Goal: Information Seeking & Learning: Learn about a topic

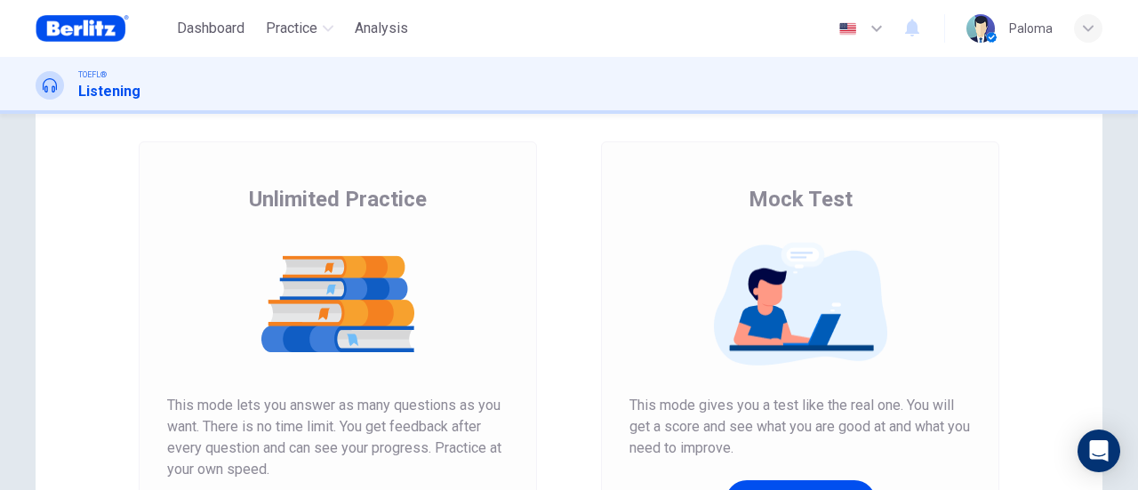
scroll to position [178, 0]
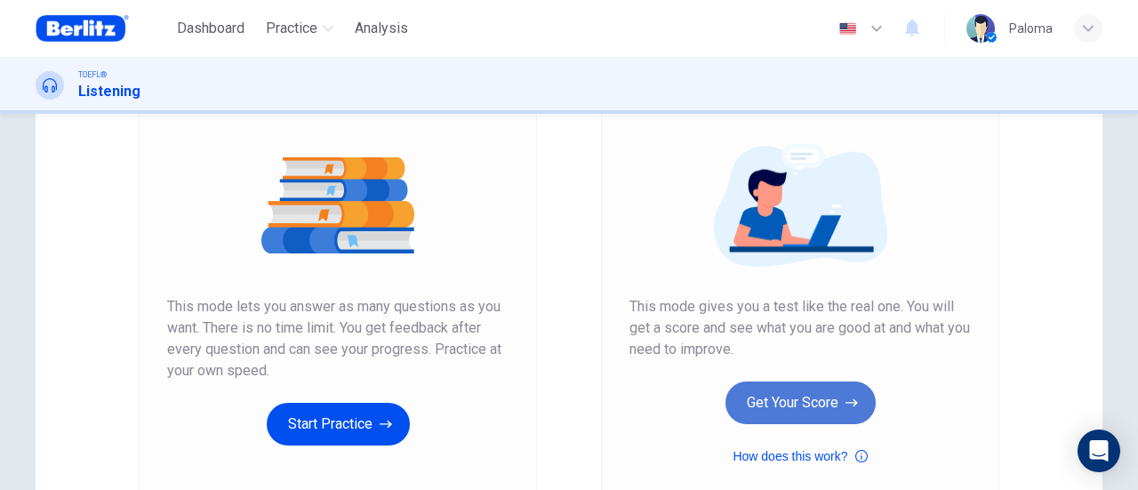
click at [832, 391] on button "Get Your Score" at bounding box center [800, 402] width 150 height 43
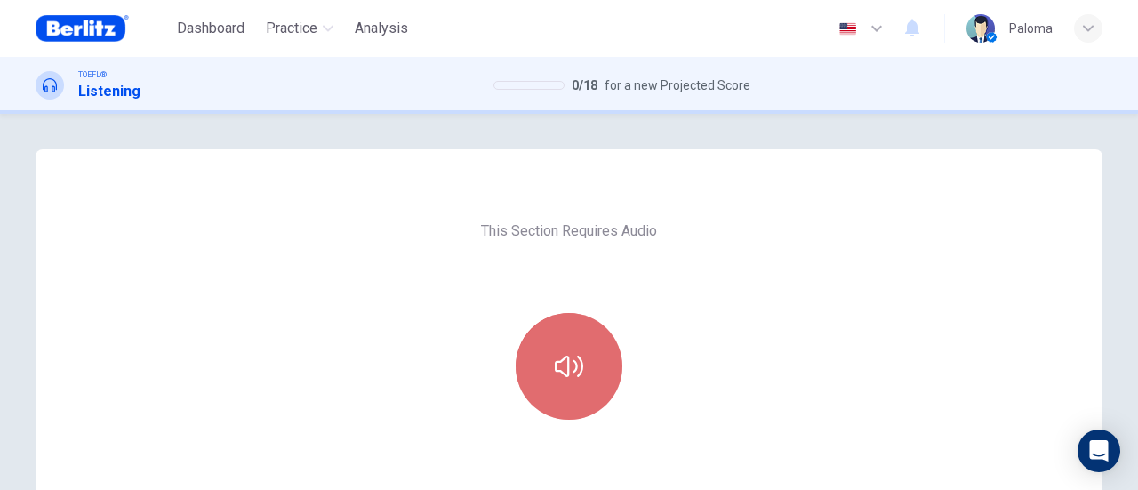
click at [597, 368] on button "button" at bounding box center [568, 366] width 107 height 107
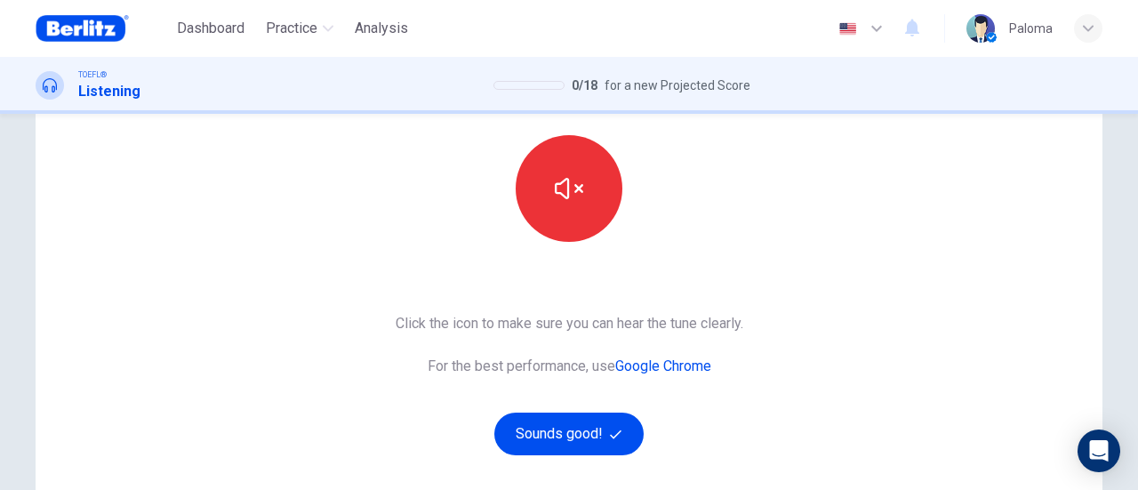
scroll to position [355, 0]
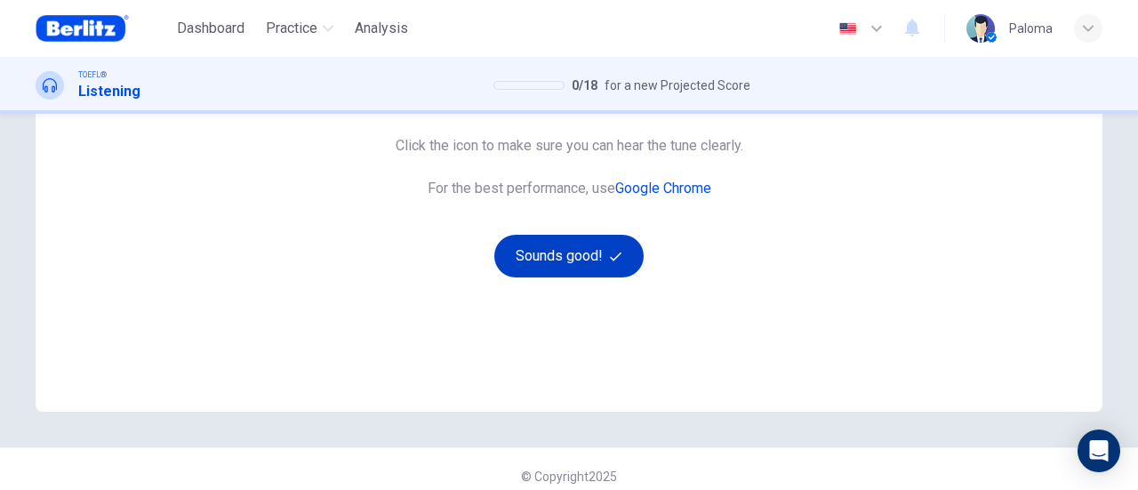
click at [539, 268] on button "Sounds good!" at bounding box center [568, 256] width 149 height 43
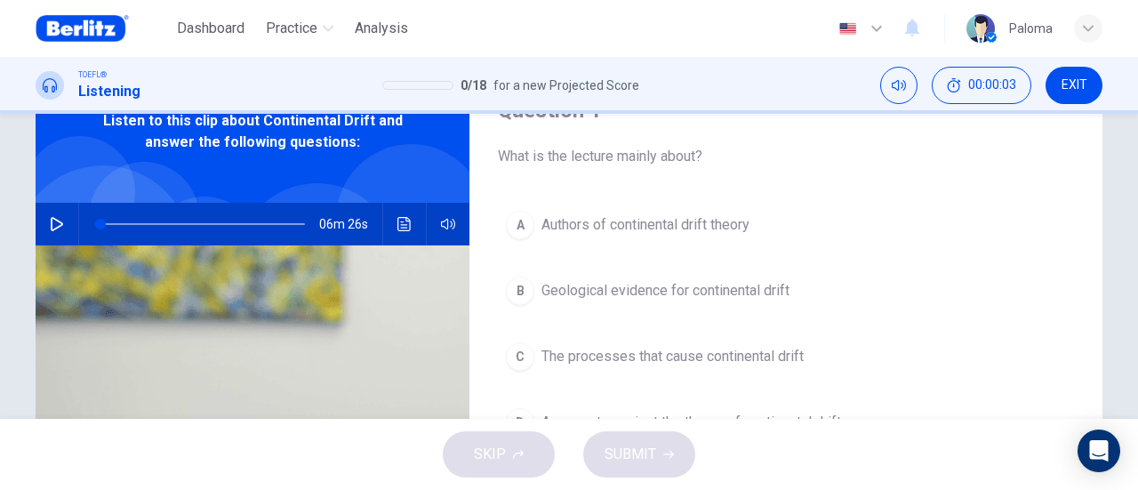
scroll to position [0, 0]
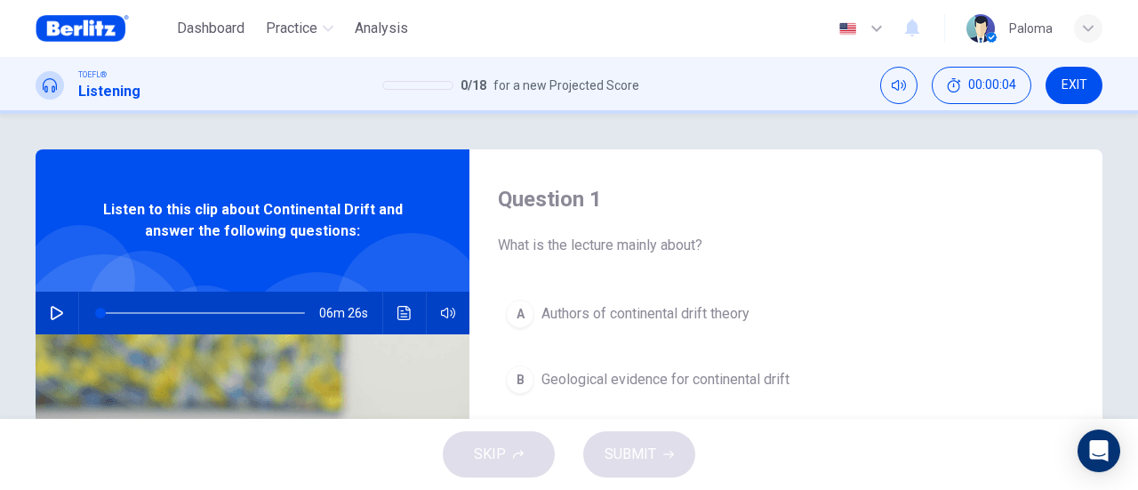
click at [55, 317] on icon "button" at bounding box center [57, 313] width 14 height 14
type input "*"
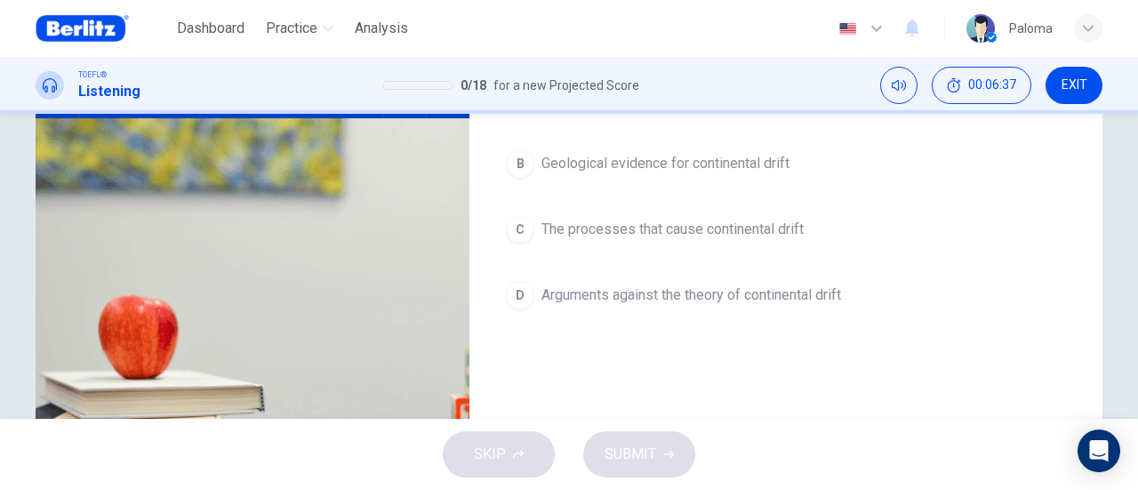
scroll to position [178, 0]
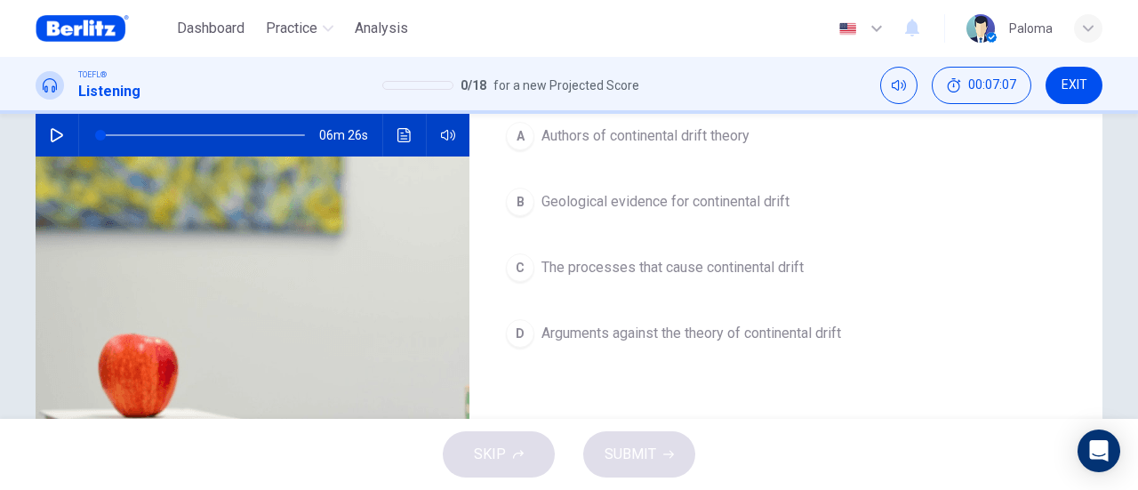
click at [699, 269] on span "The processes that cause continental drift" at bounding box center [672, 267] width 262 height 21
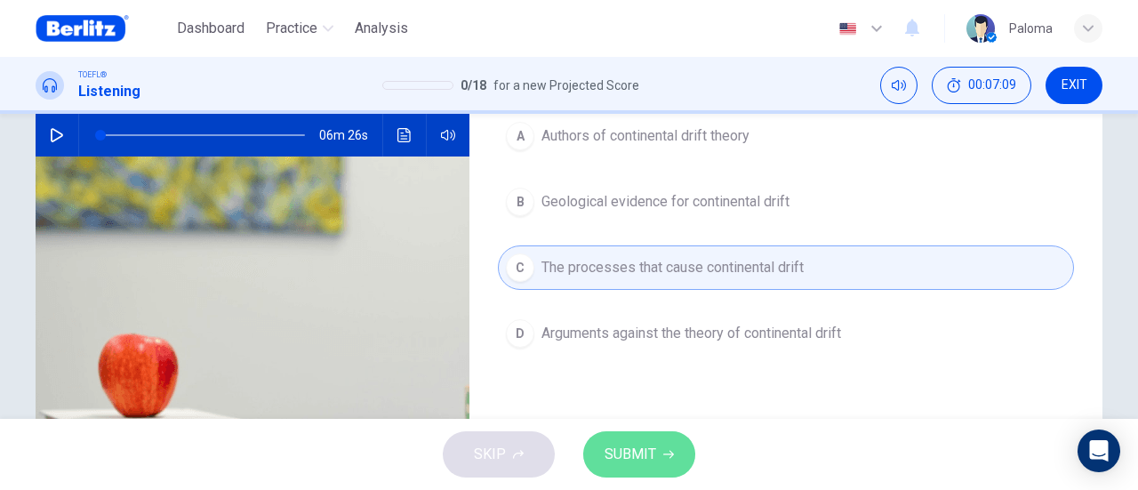
click at [651, 447] on span "SUBMIT" at bounding box center [630, 454] width 52 height 25
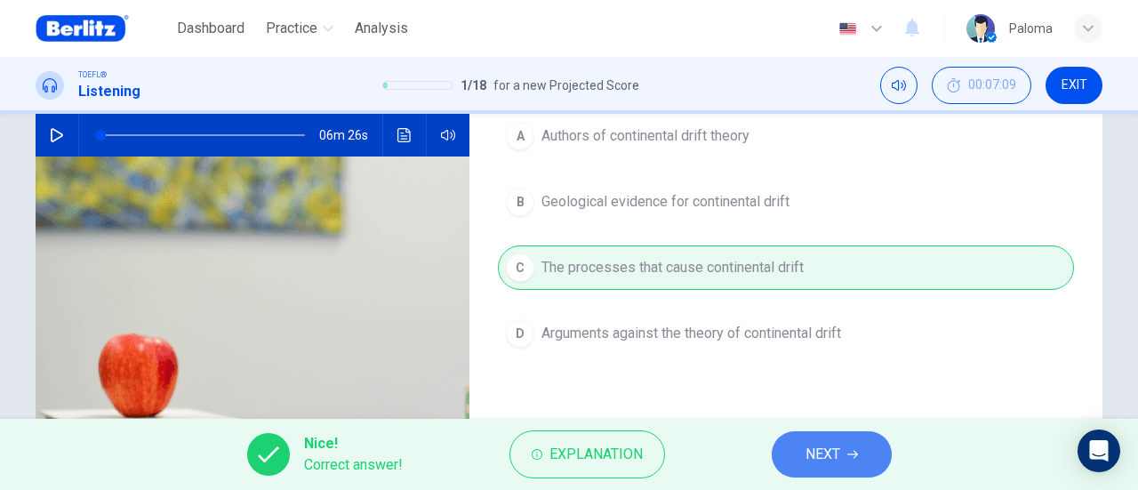
drag, startPoint x: 848, startPoint y: 445, endPoint x: 857, endPoint y: 440, distance: 10.4
click at [844, 451] on button "NEXT" at bounding box center [831, 454] width 120 height 46
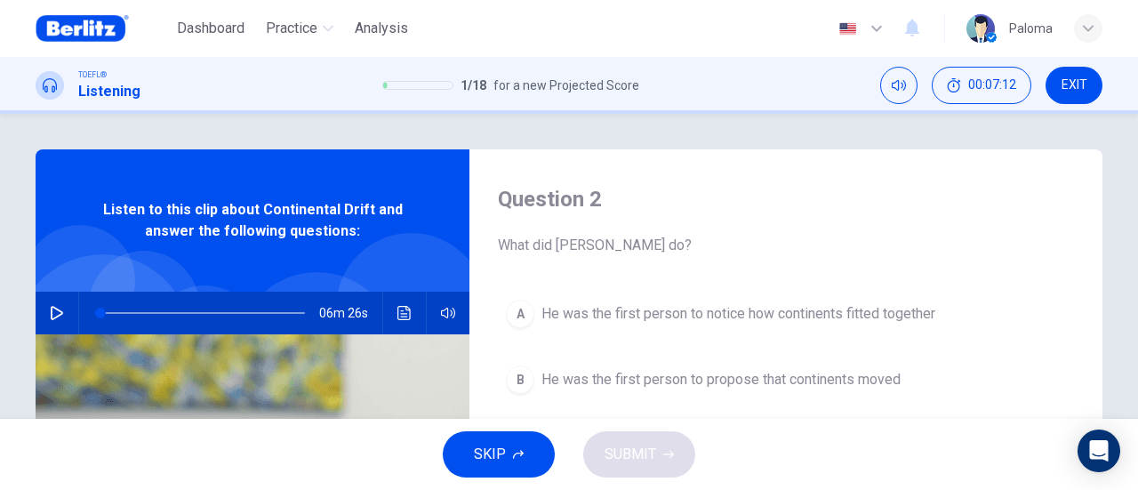
scroll to position [89, 0]
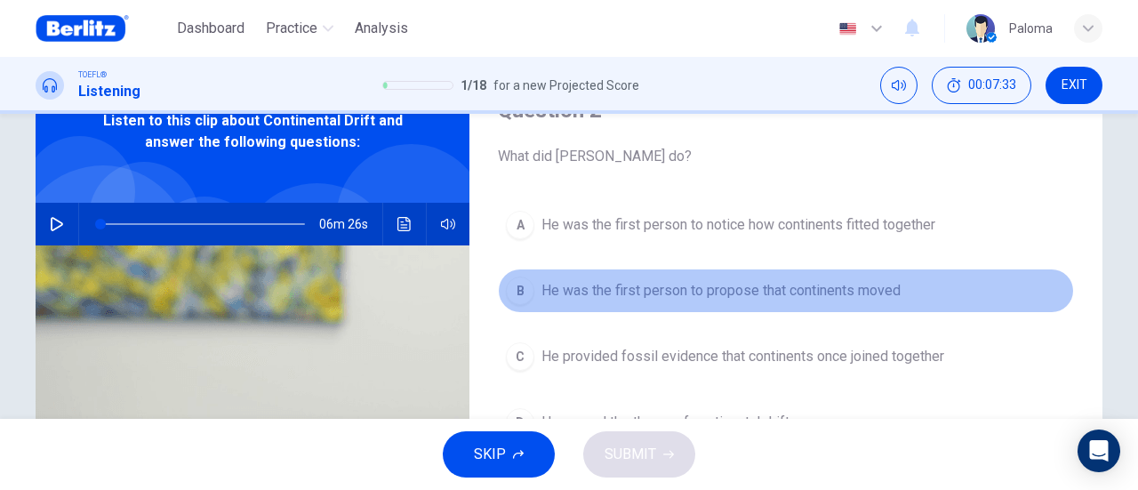
click at [887, 294] on span "He was the first person to propose that continents moved" at bounding box center [720, 290] width 359 height 21
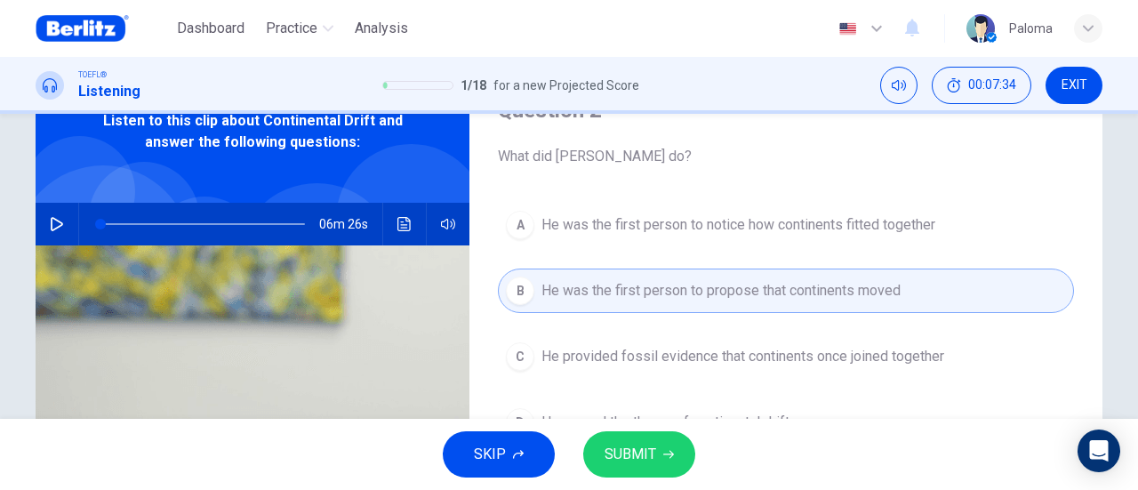
drag, startPoint x: 675, startPoint y: 451, endPoint x: 782, endPoint y: 344, distance: 151.5
click at [675, 451] on button "SUBMIT" at bounding box center [639, 454] width 112 height 46
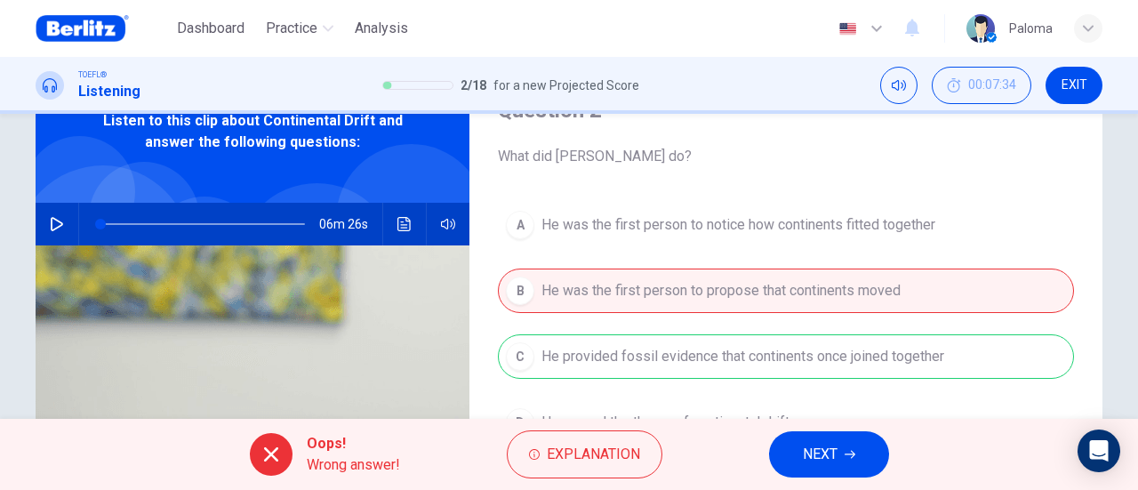
click at [847, 451] on icon "button" at bounding box center [849, 454] width 11 height 11
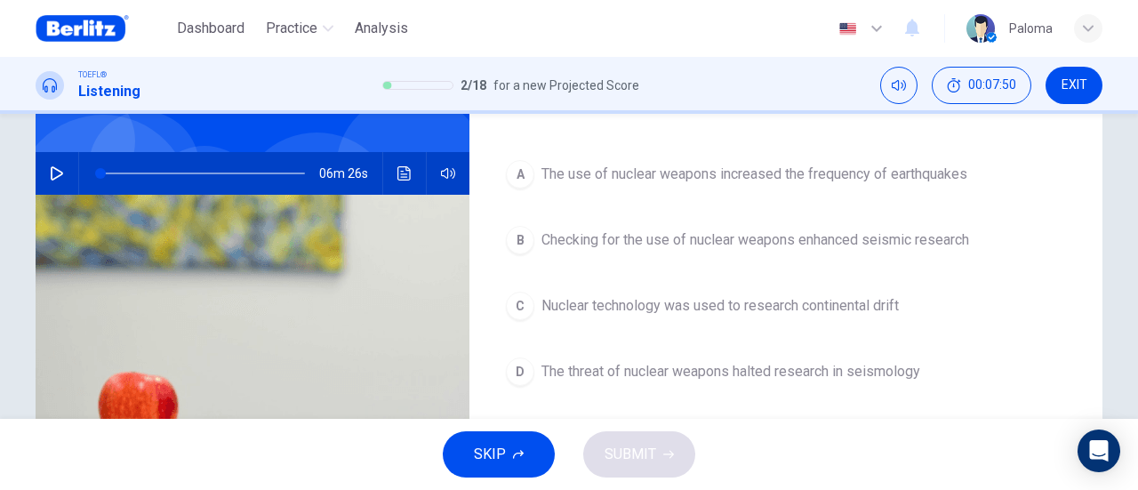
scroll to position [178, 0]
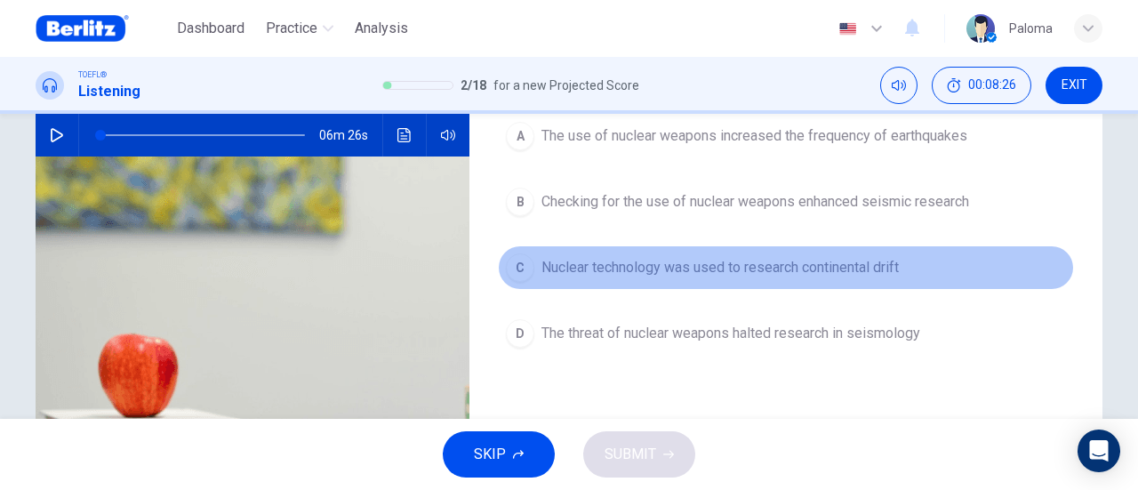
click at [681, 272] on span "Nuclear technology was used to research continental drift" at bounding box center [719, 267] width 357 height 21
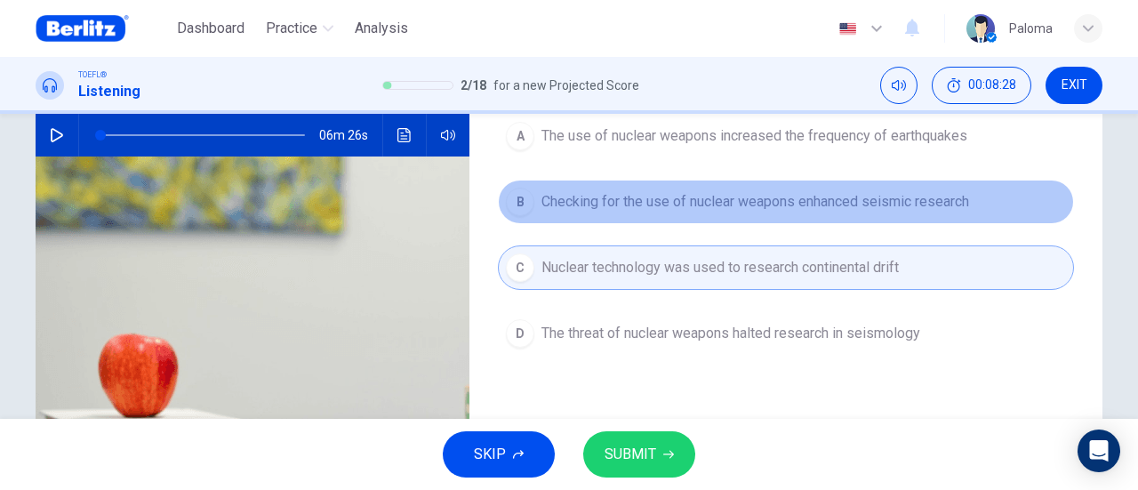
click at [831, 204] on span "Checking for the use of nuclear weapons enhanced seismic research" at bounding box center [754, 201] width 427 height 21
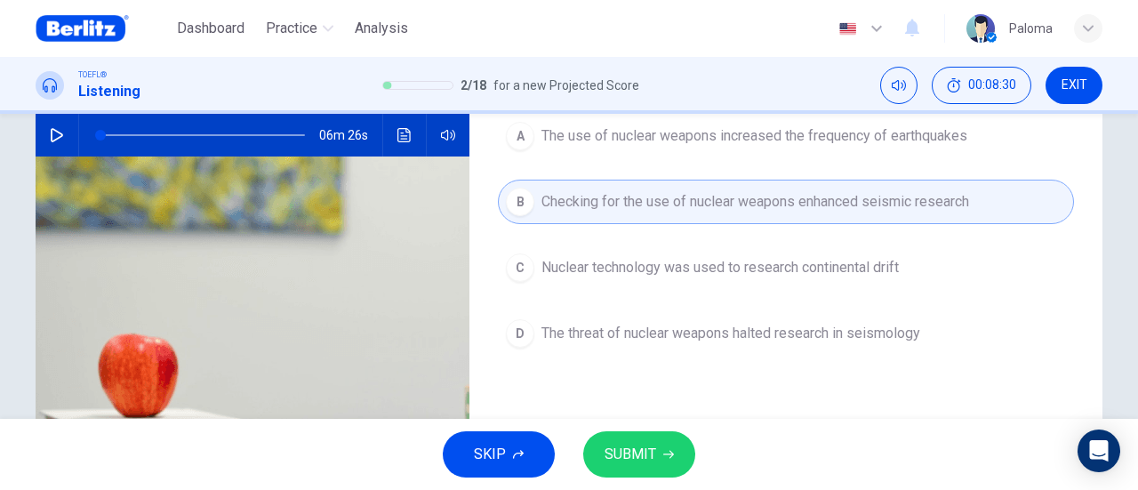
click at [653, 450] on span "SUBMIT" at bounding box center [630, 454] width 52 height 25
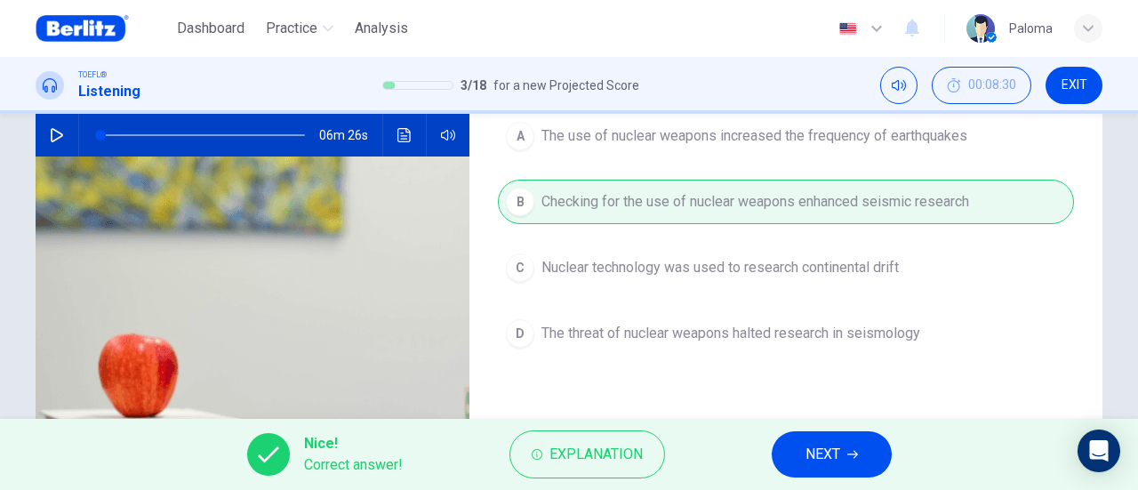
click at [827, 459] on span "NEXT" at bounding box center [822, 454] width 35 height 25
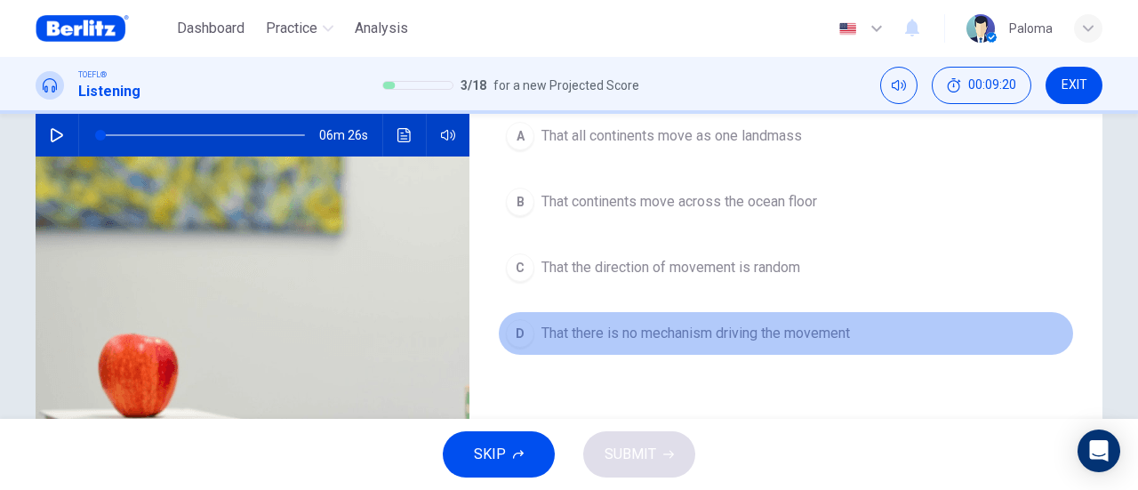
click at [821, 337] on span "That there is no mechanism driving the movement" at bounding box center [695, 333] width 308 height 21
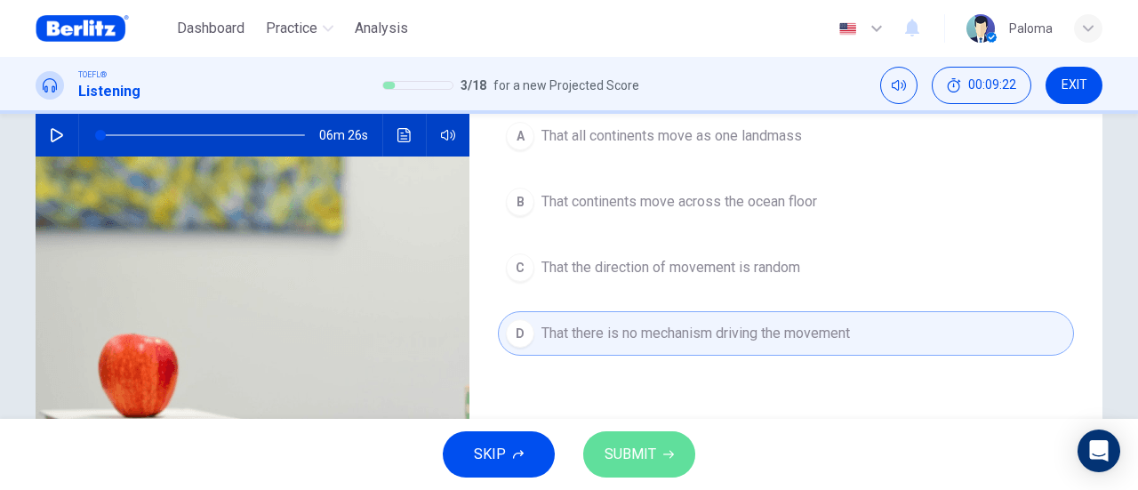
click at [622, 451] on span "SUBMIT" at bounding box center [630, 454] width 52 height 25
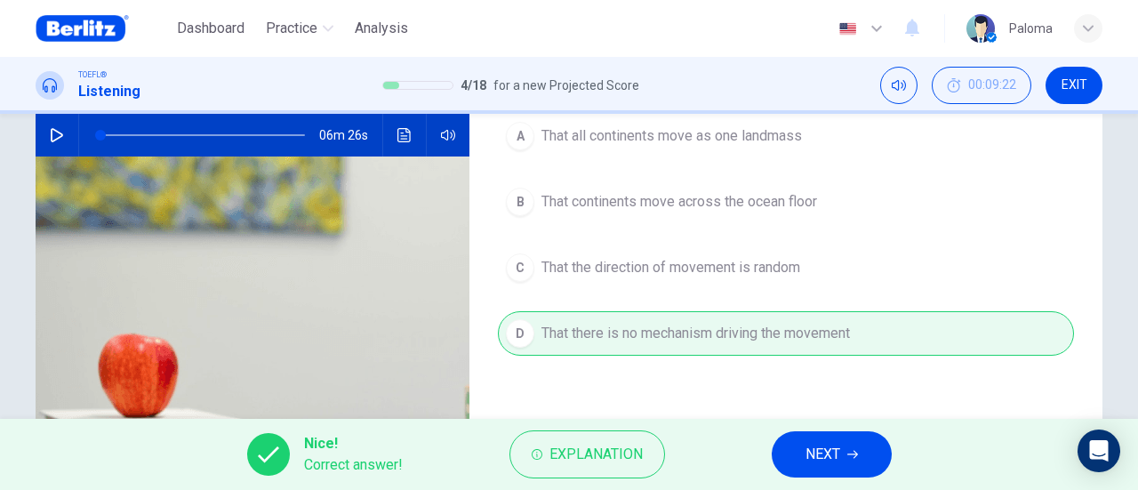
click at [832, 445] on span "NEXT" at bounding box center [822, 454] width 35 height 25
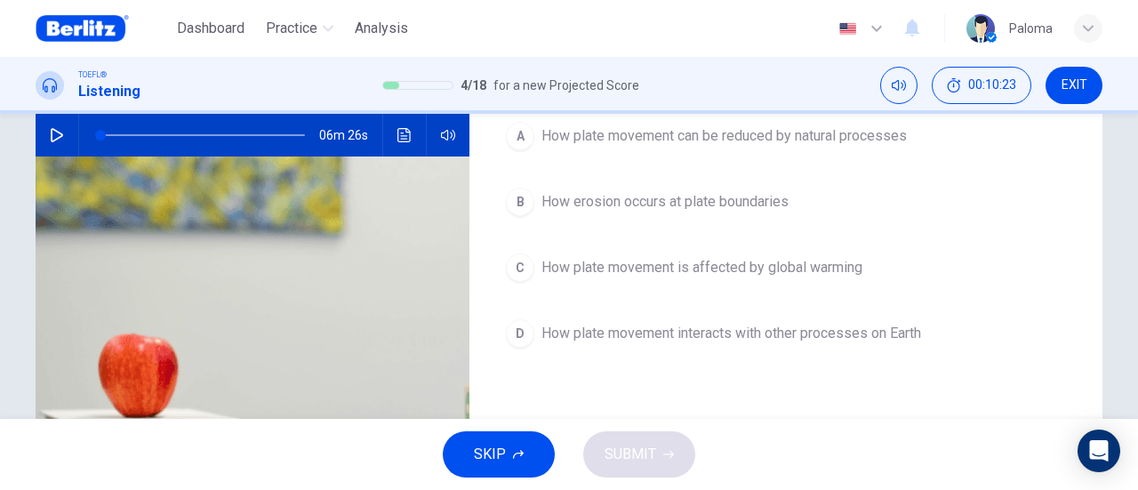
click at [876, 336] on span "How plate movement interacts with other processes on Earth" at bounding box center [730, 333] width 379 height 21
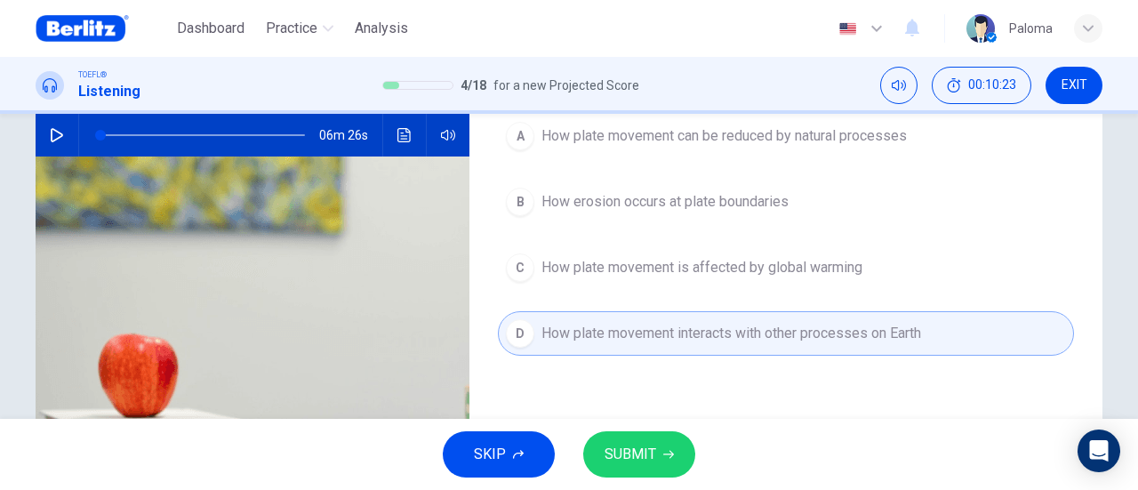
click at [645, 470] on button "SUBMIT" at bounding box center [639, 454] width 112 height 46
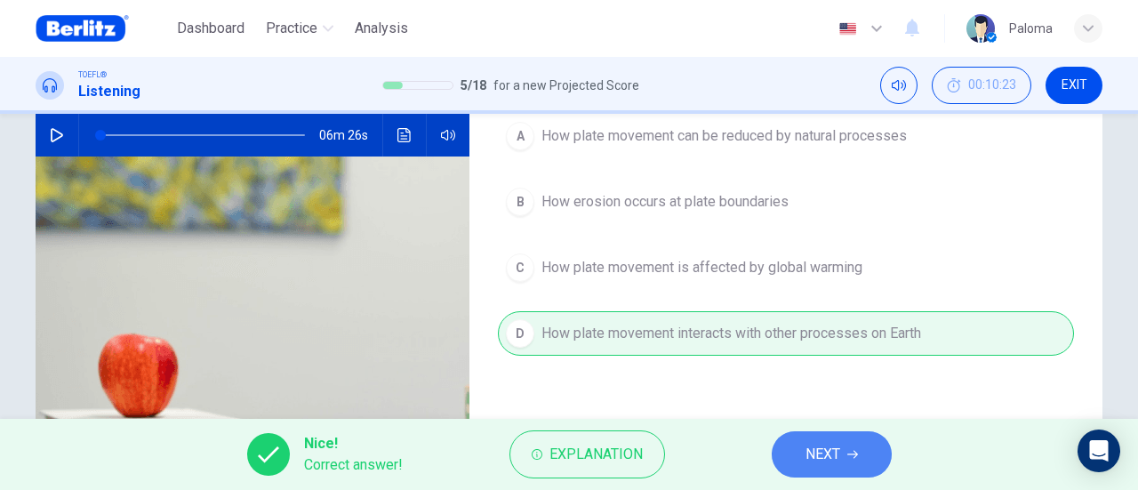
click at [822, 451] on span "NEXT" at bounding box center [822, 454] width 35 height 25
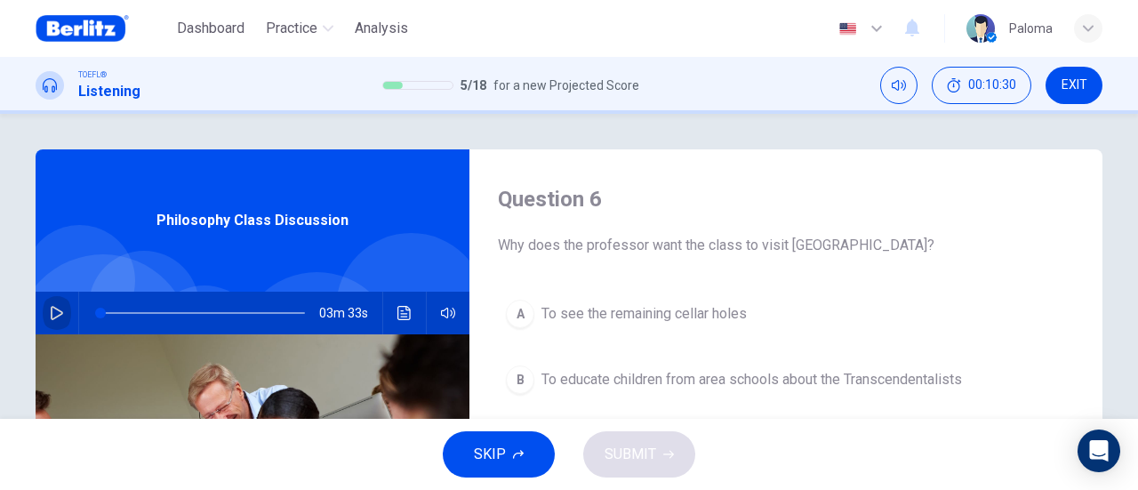
click at [55, 312] on icon "button" at bounding box center [57, 313] width 14 height 14
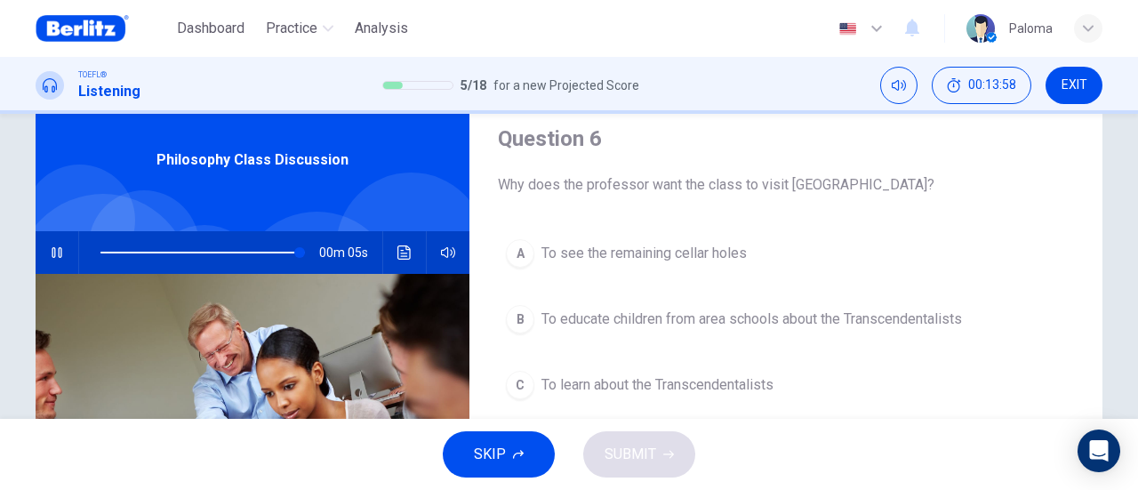
scroll to position [89, 0]
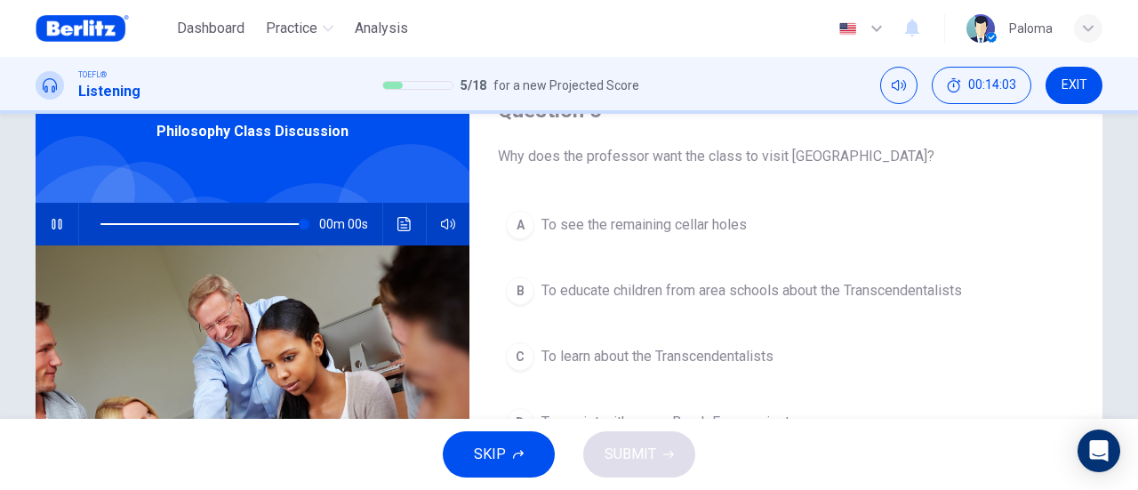
type input "*"
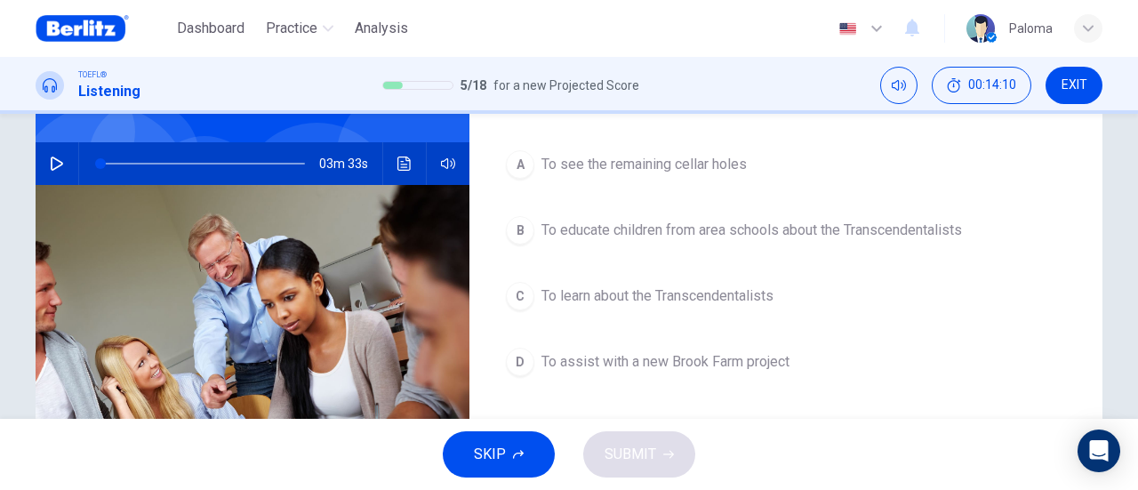
scroll to position [178, 0]
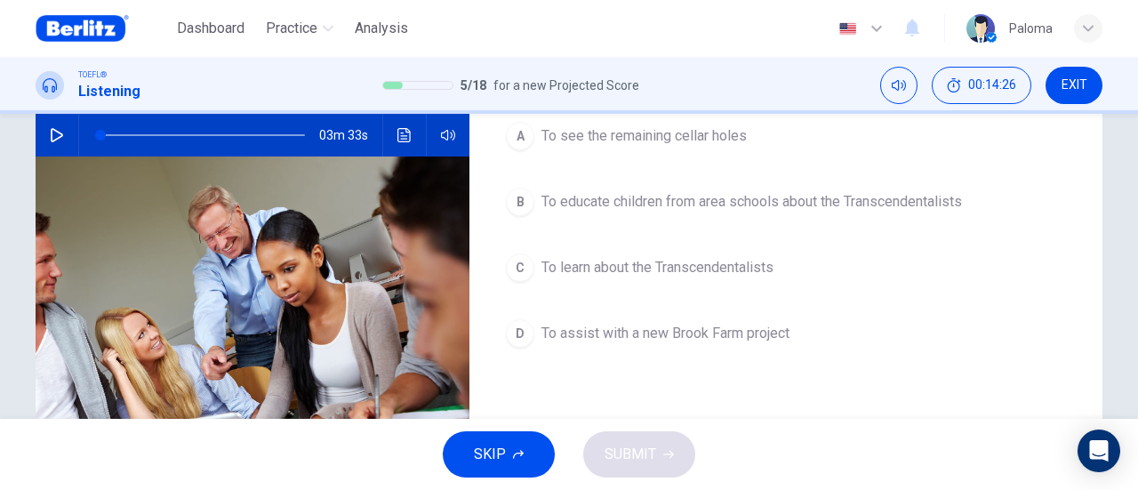
drag, startPoint x: 683, startPoint y: 332, endPoint x: 672, endPoint y: 339, distance: 12.8
click at [675, 337] on span "To assist with a new Brook Farm project" at bounding box center [665, 333] width 248 height 21
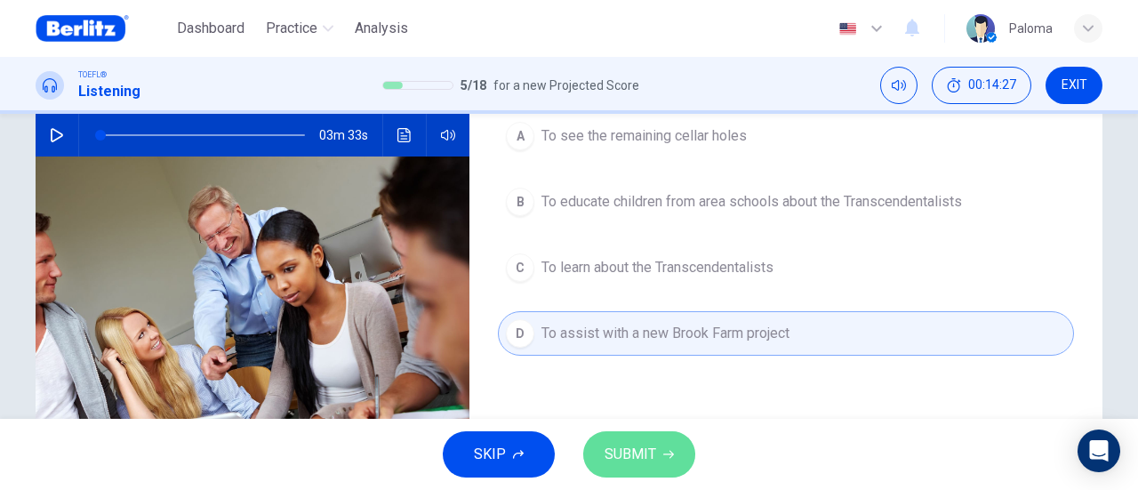
click at [655, 467] on button "SUBMIT" at bounding box center [639, 454] width 112 height 46
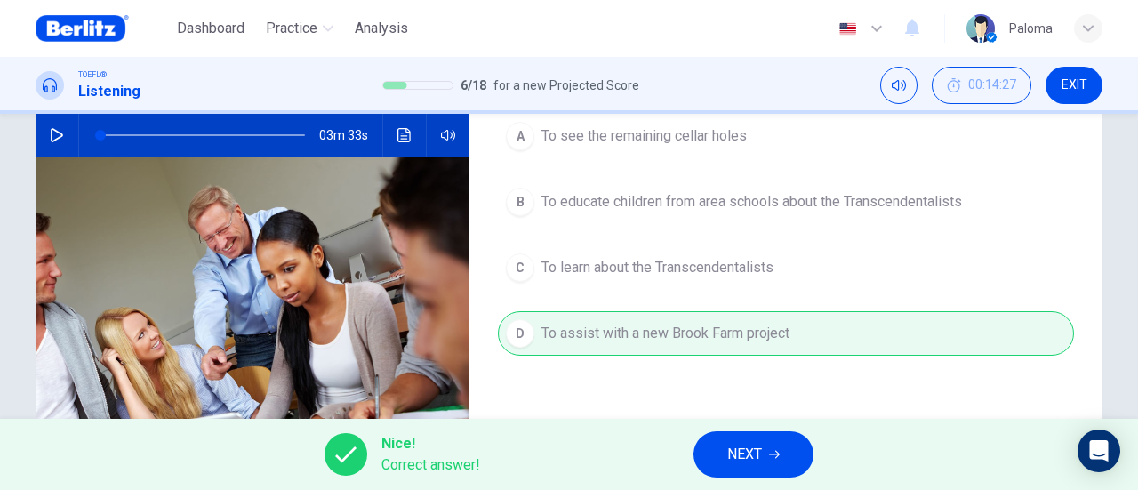
click at [749, 439] on button "NEXT" at bounding box center [753, 454] width 120 height 46
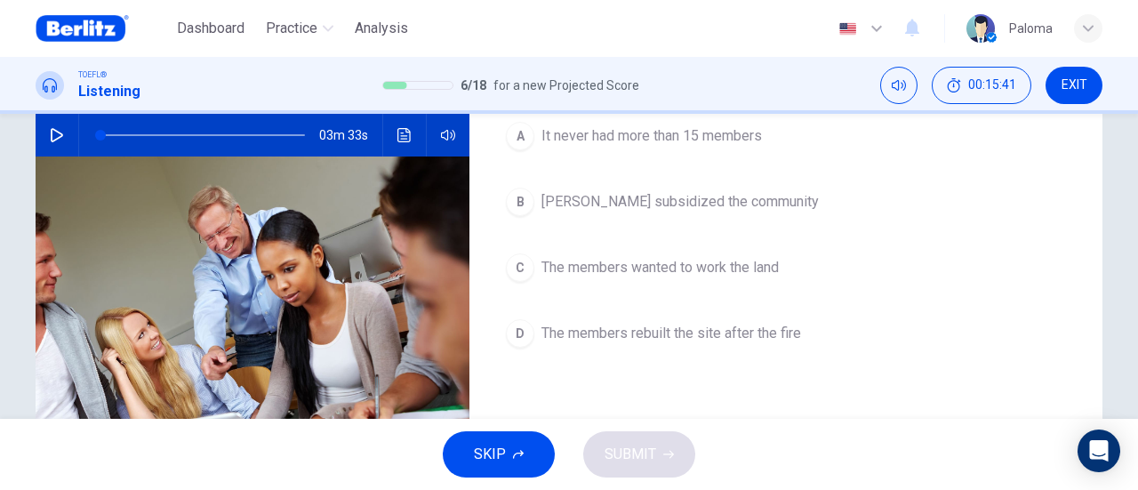
click at [713, 276] on span "The members wanted to work the land" at bounding box center [659, 267] width 237 height 21
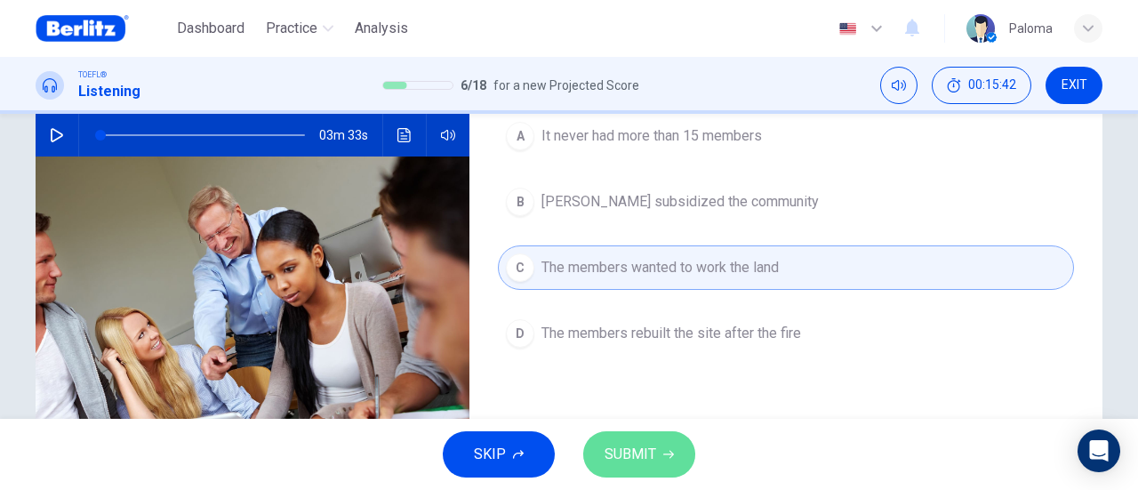
click at [627, 452] on span "SUBMIT" at bounding box center [630, 454] width 52 height 25
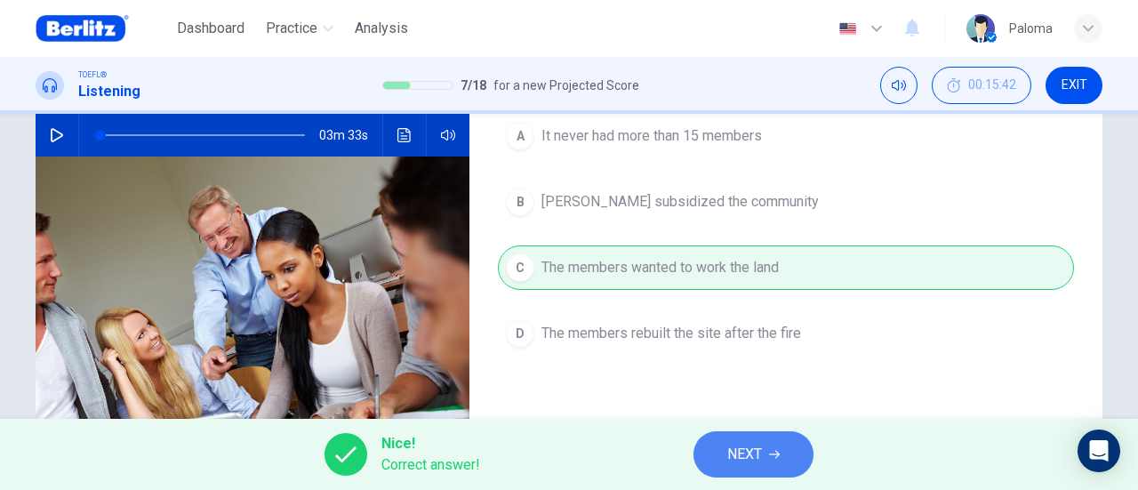
click at [767, 433] on button "NEXT" at bounding box center [753, 454] width 120 height 46
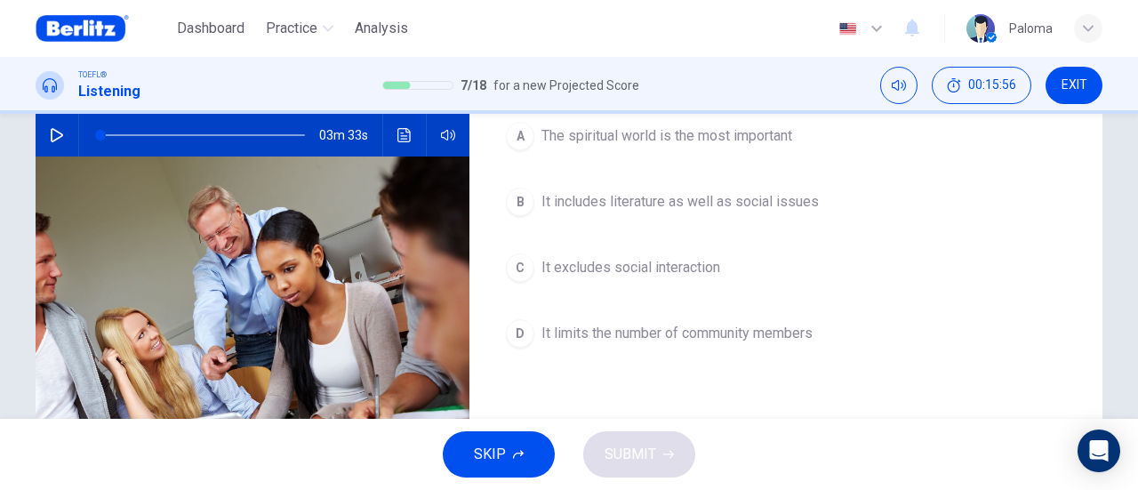
click at [746, 202] on span "It includes literature as well as social issues" at bounding box center [679, 201] width 277 height 21
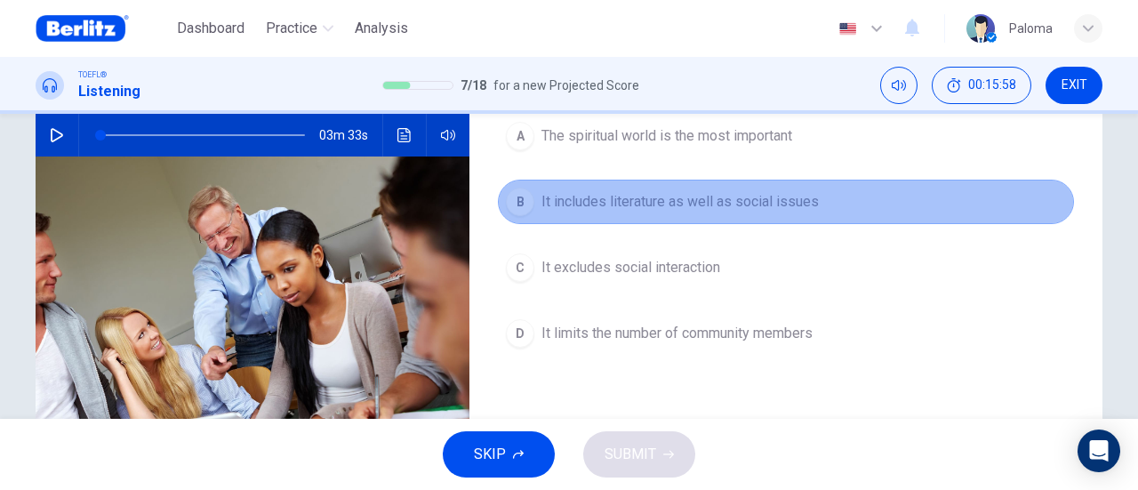
click at [675, 203] on span "It includes literature as well as social issues" at bounding box center [679, 201] width 277 height 21
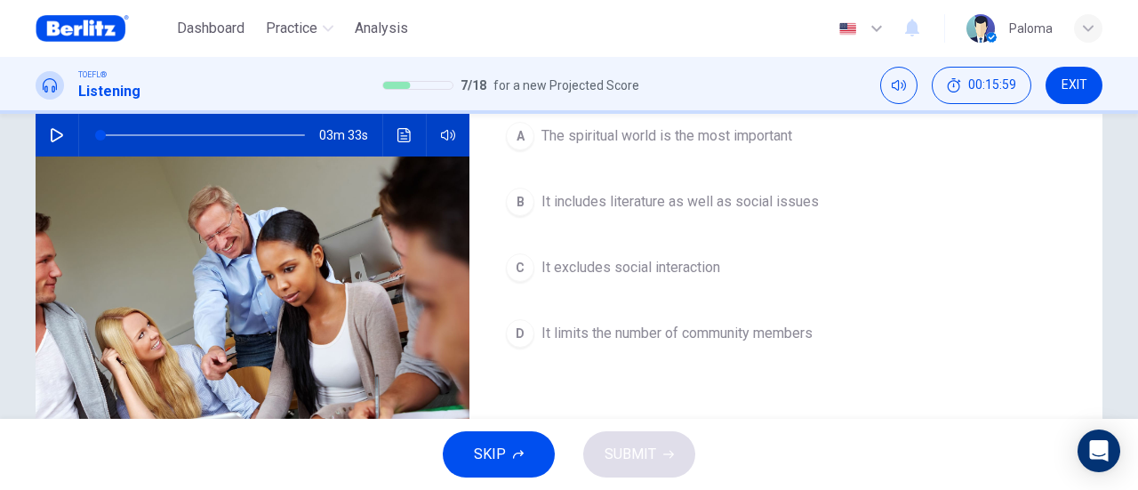
click at [505, 458] on button "SKIP" at bounding box center [499, 454] width 112 height 46
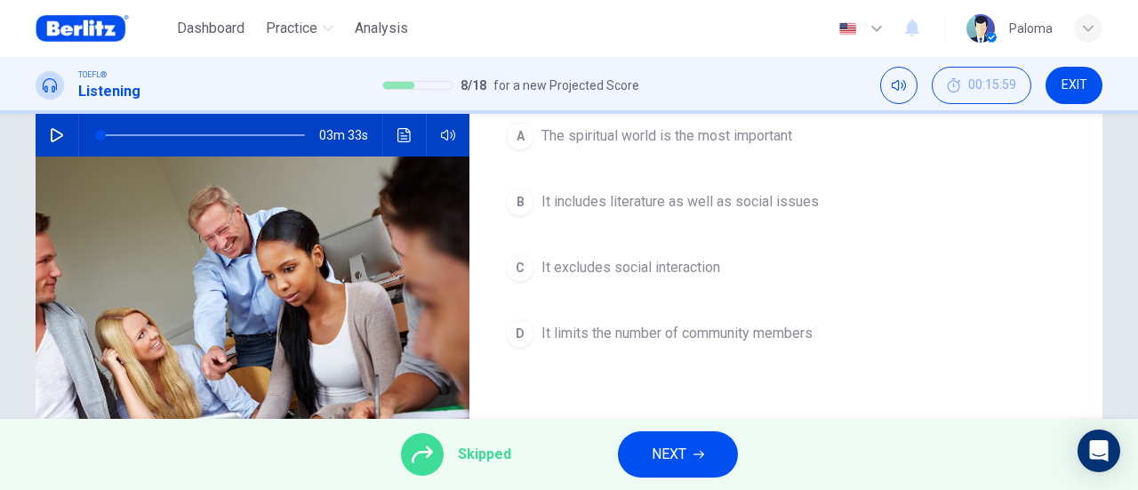
drag, startPoint x: 742, startPoint y: 196, endPoint x: 741, endPoint y: 205, distance: 9.8
click at [742, 202] on div "A The spiritual world is the most important B It includes literature as well as…" at bounding box center [786, 252] width 576 height 277
click at [719, 205] on div "A The spiritual world is the most important B It includes literature as well as…" at bounding box center [786, 252] width 576 height 277
click at [455, 452] on div "Skipped" at bounding box center [456, 454] width 110 height 43
click at [693, 469] on button "NEXT" at bounding box center [678, 454] width 120 height 46
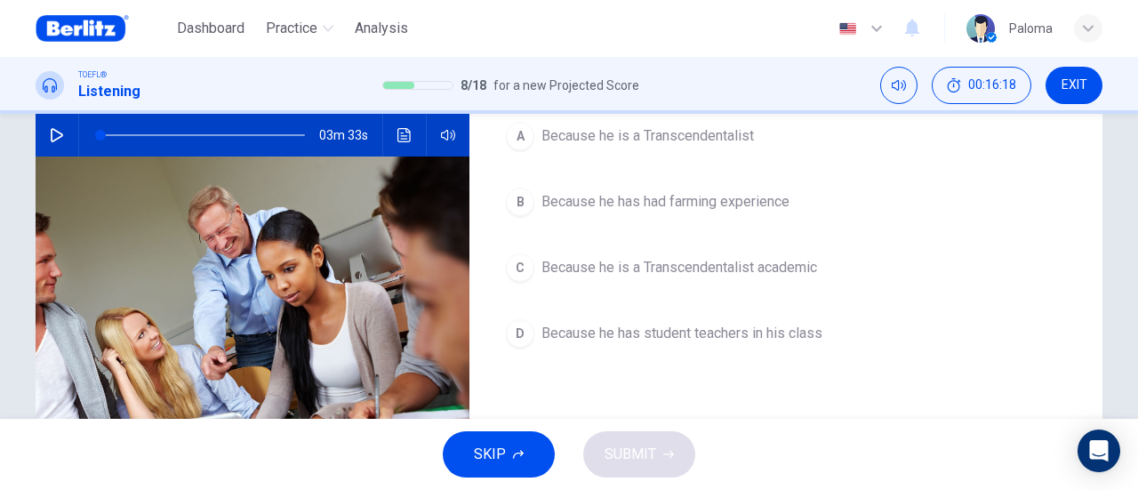
click at [700, 335] on span "Because he has student teachers in his class" at bounding box center [681, 333] width 281 height 21
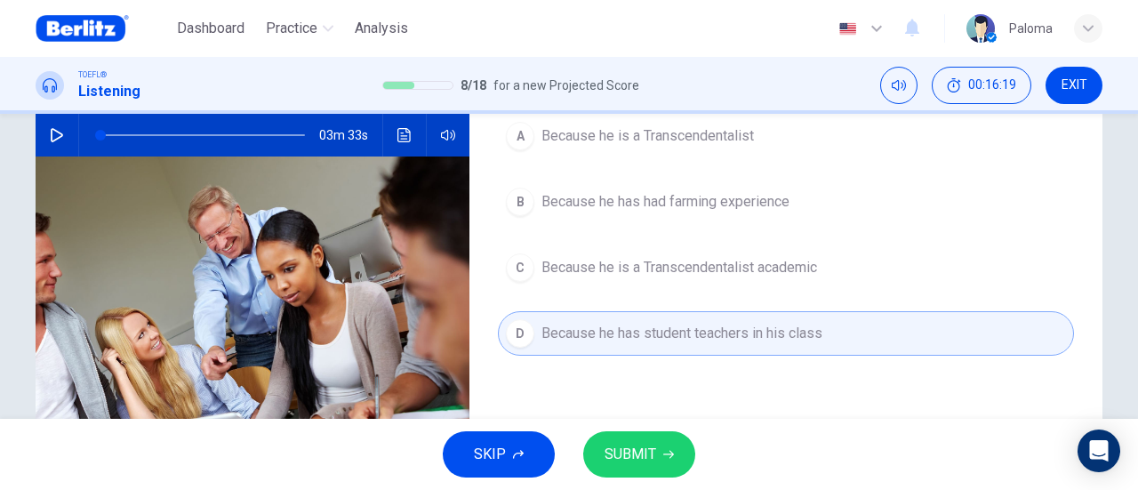
click at [663, 454] on icon "button" at bounding box center [668, 455] width 11 height 8
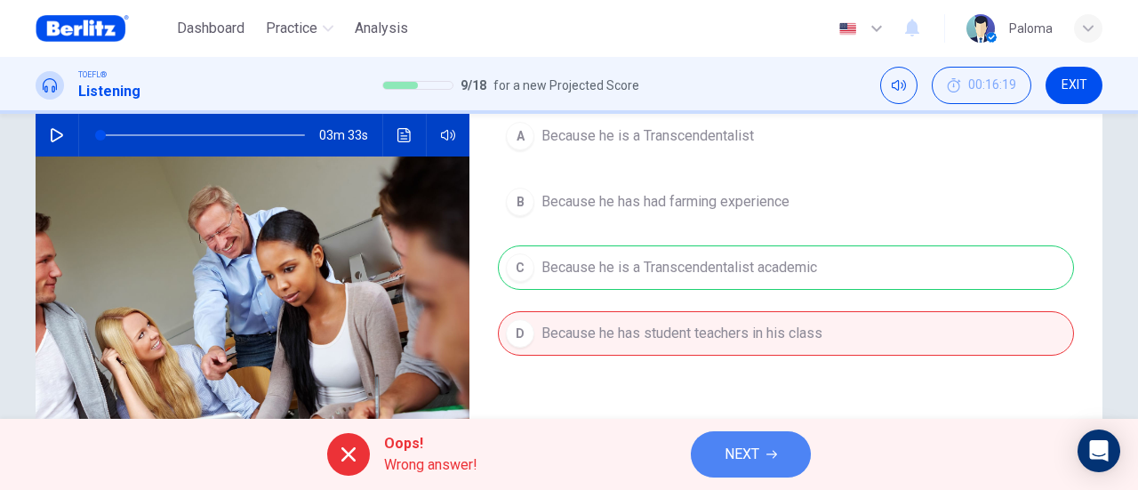
click at [758, 459] on span "NEXT" at bounding box center [741, 454] width 35 height 25
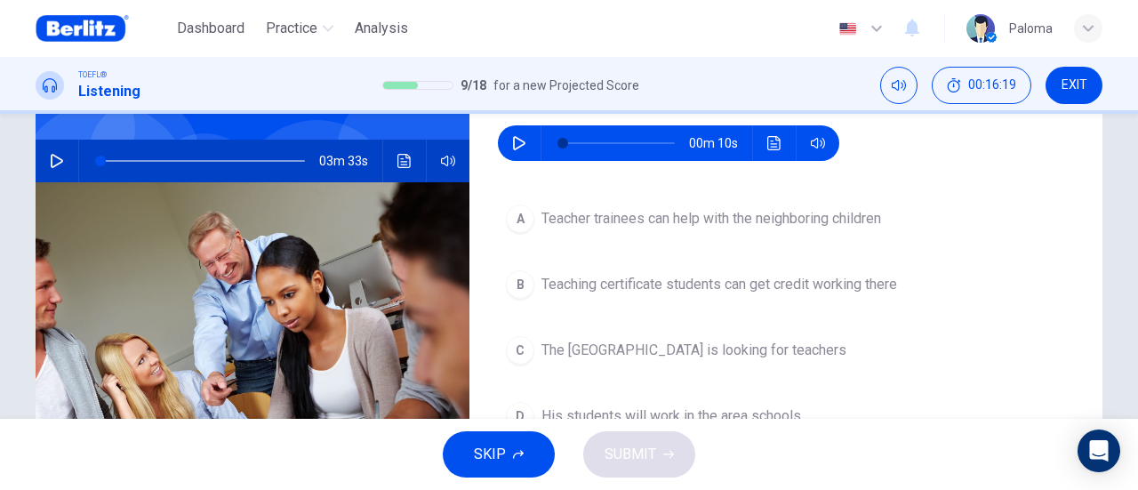
scroll to position [89, 0]
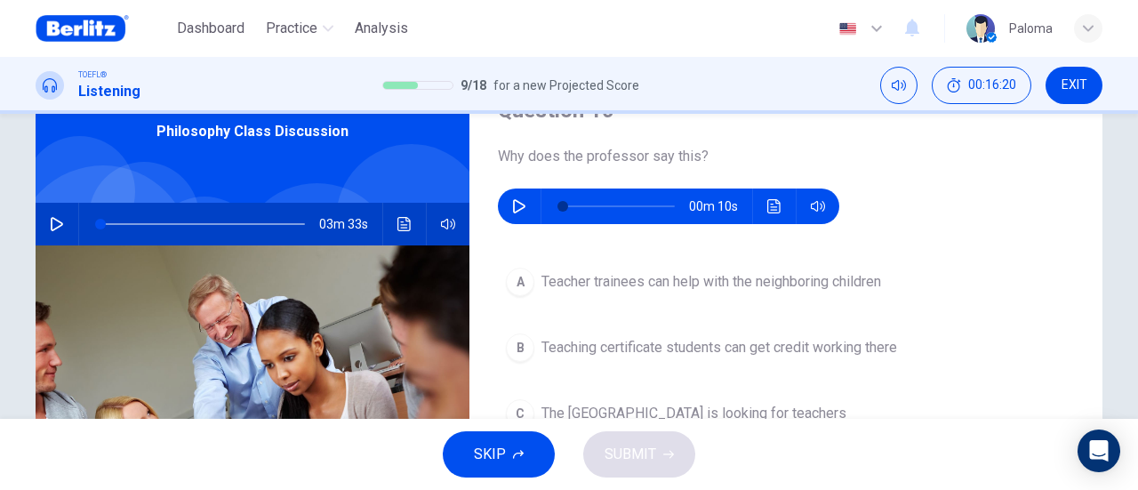
click at [512, 200] on icon "button" at bounding box center [519, 206] width 14 height 14
type input "*"
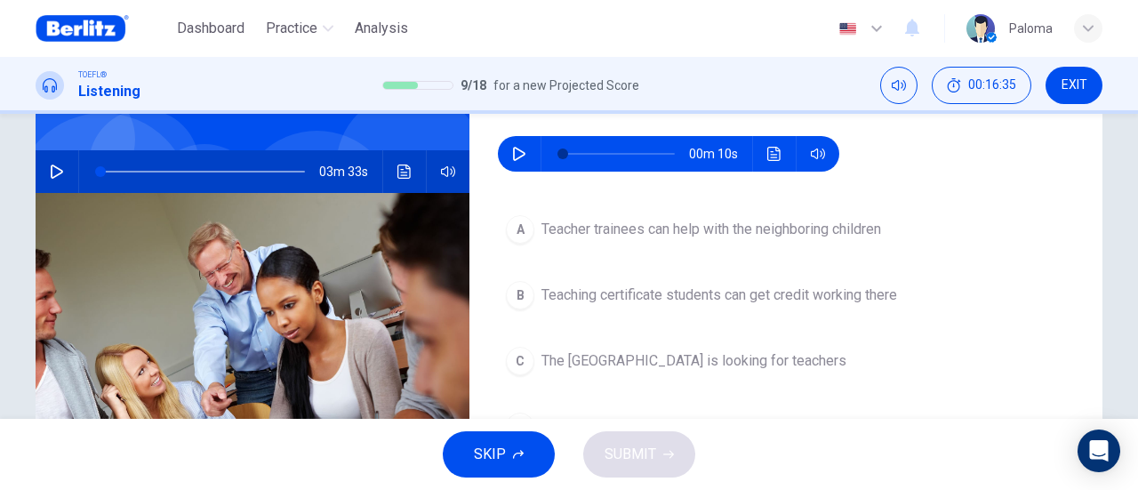
scroll to position [178, 0]
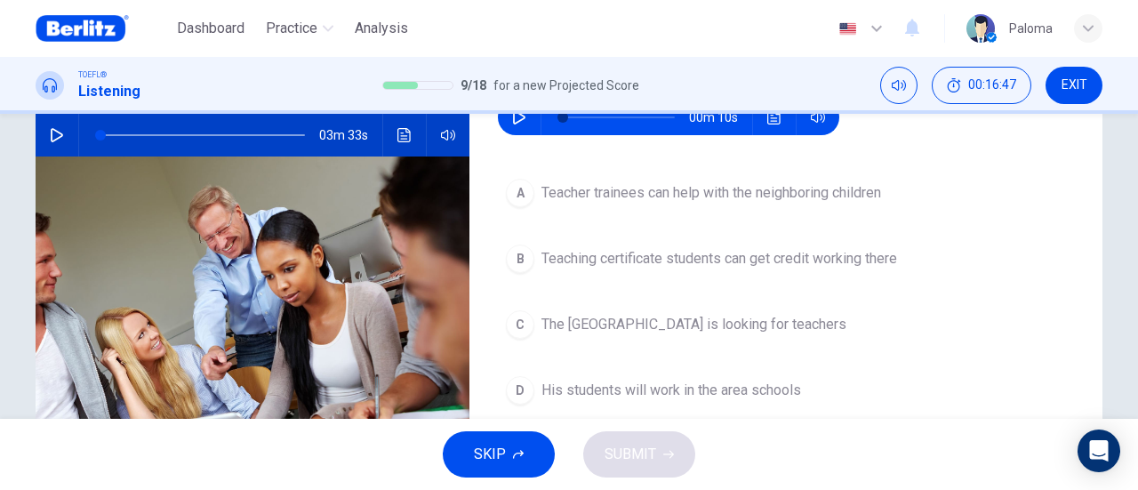
click at [798, 254] on span "Teaching certificate students can get credit working there" at bounding box center [718, 258] width 355 height 21
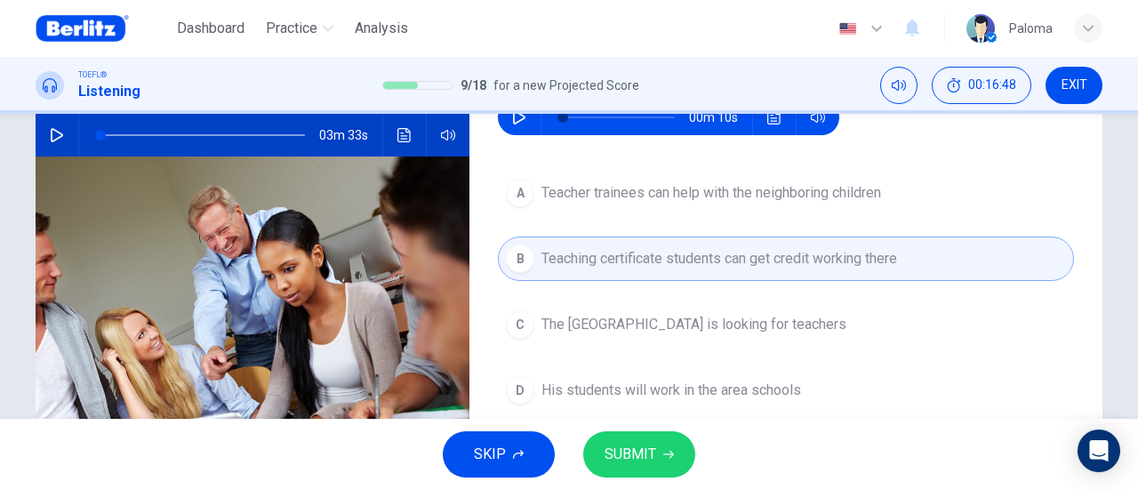
click at [671, 455] on icon "button" at bounding box center [668, 455] width 11 height 8
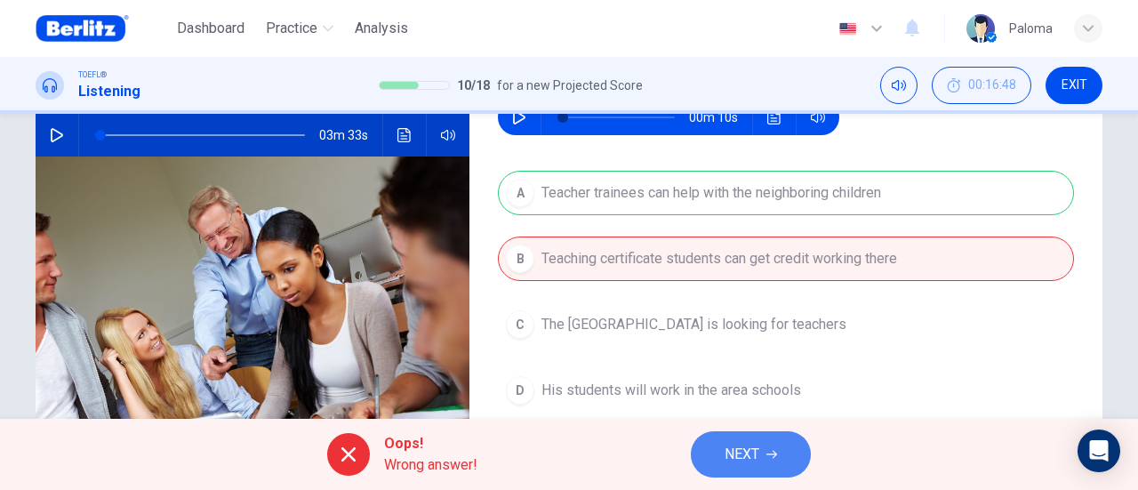
drag, startPoint x: 723, startPoint y: 468, endPoint x: 731, endPoint y: 457, distance: 14.1
click at [723, 468] on button "NEXT" at bounding box center [751, 454] width 120 height 46
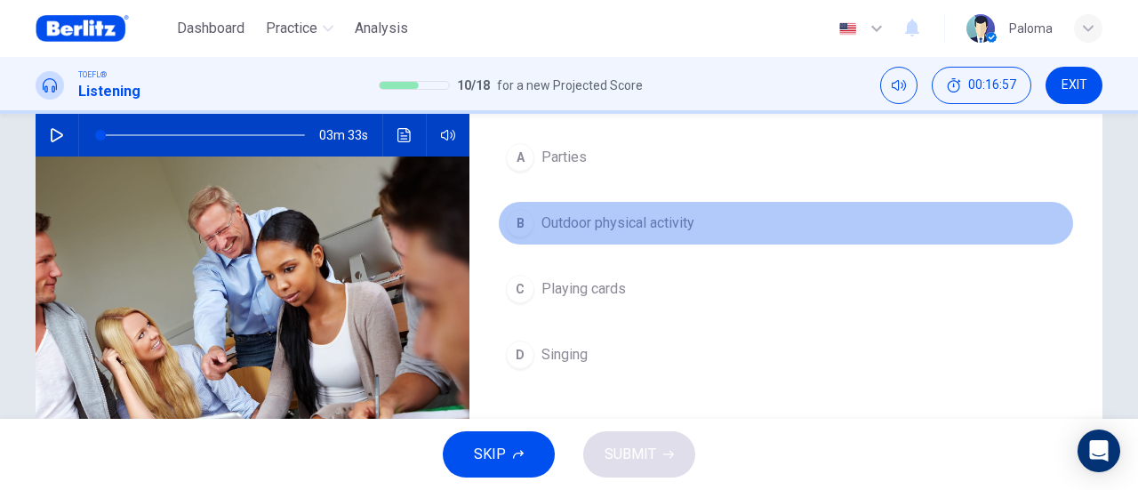
click at [591, 232] on span "Outdoor physical activity" at bounding box center [617, 222] width 153 height 21
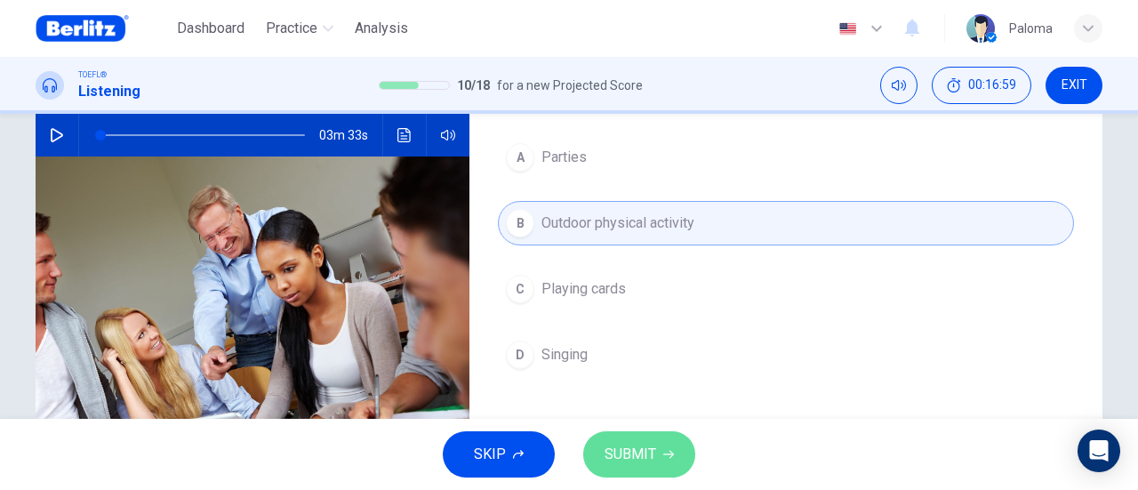
click at [659, 448] on button "SUBMIT" at bounding box center [639, 454] width 112 height 46
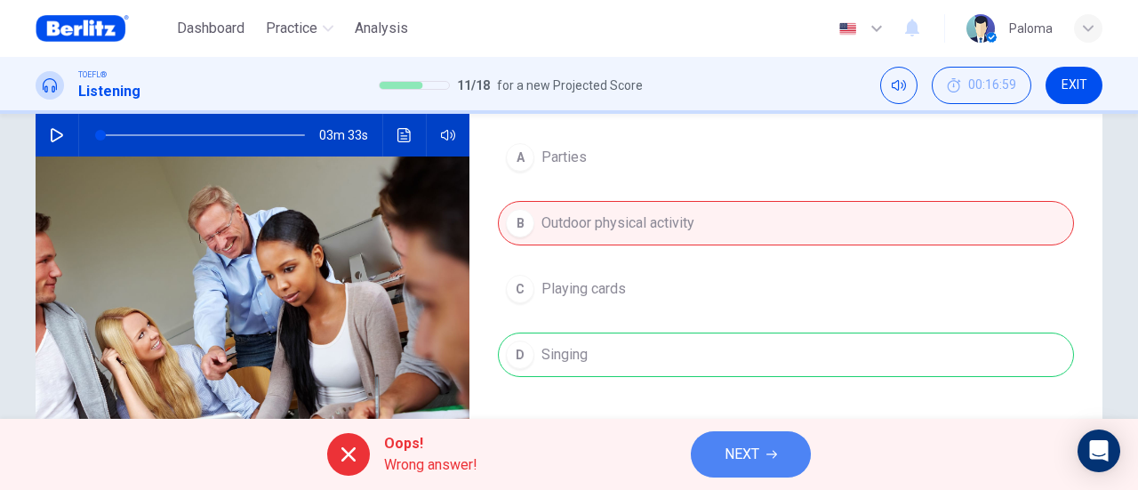
click at [747, 459] on span "NEXT" at bounding box center [741, 454] width 35 height 25
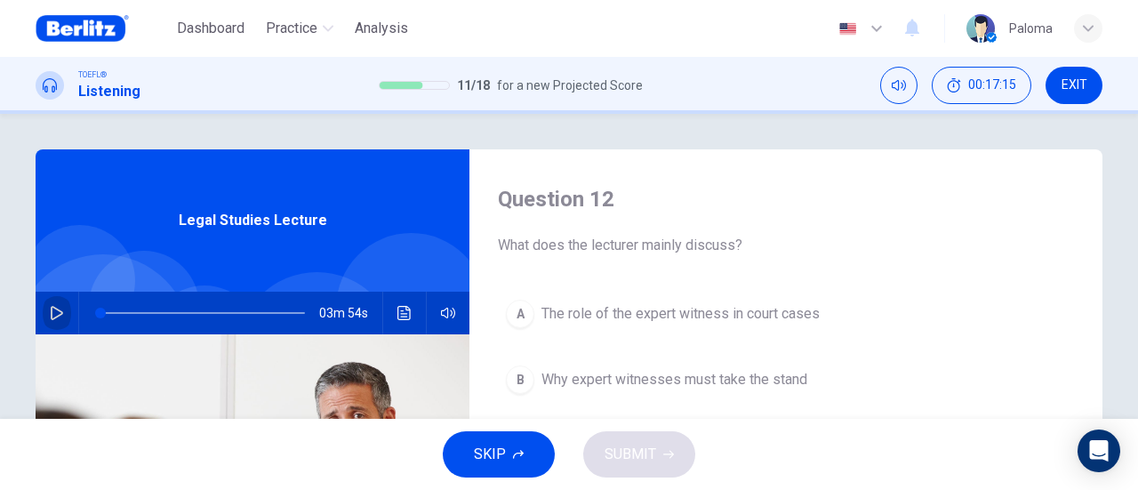
click at [51, 315] on icon "button" at bounding box center [57, 313] width 12 height 14
type input "*"
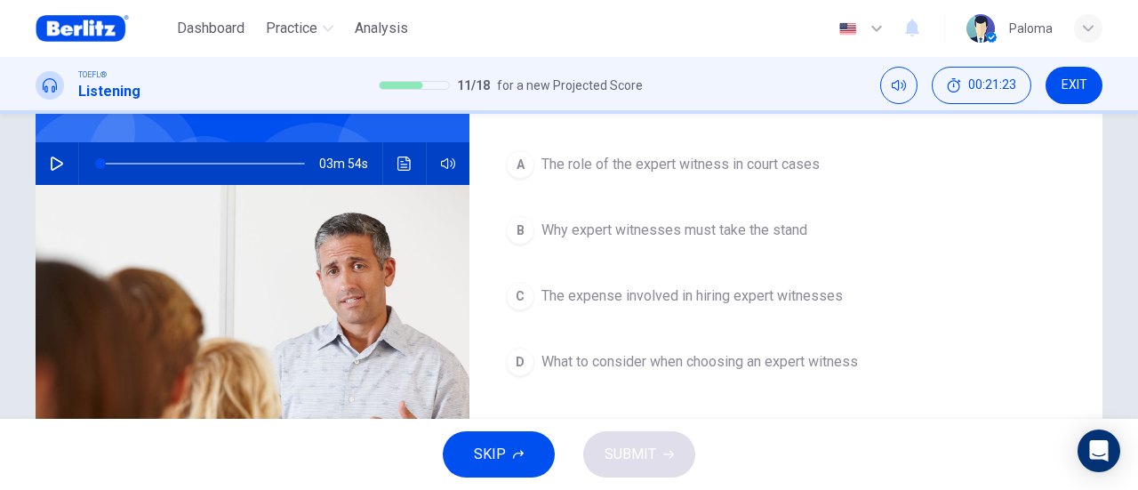
scroll to position [178, 0]
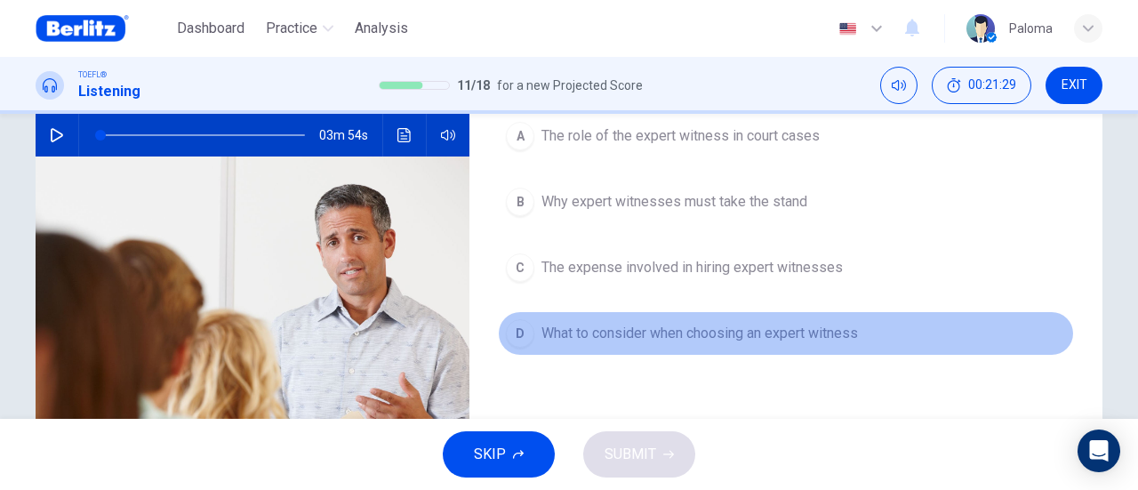
click at [806, 311] on button "D What to consider when choosing an expert witness" at bounding box center [786, 333] width 576 height 44
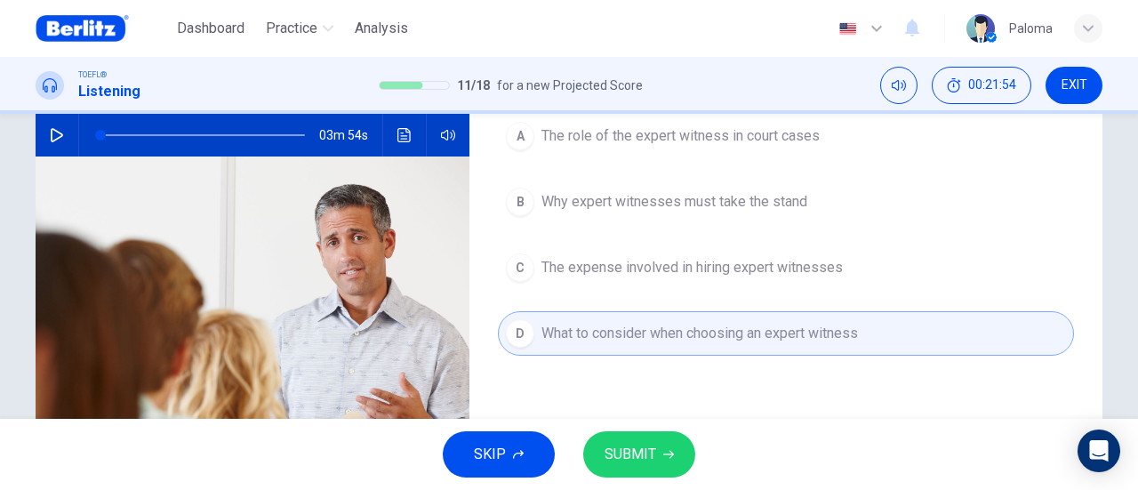
click at [652, 469] on button "SUBMIT" at bounding box center [639, 454] width 112 height 46
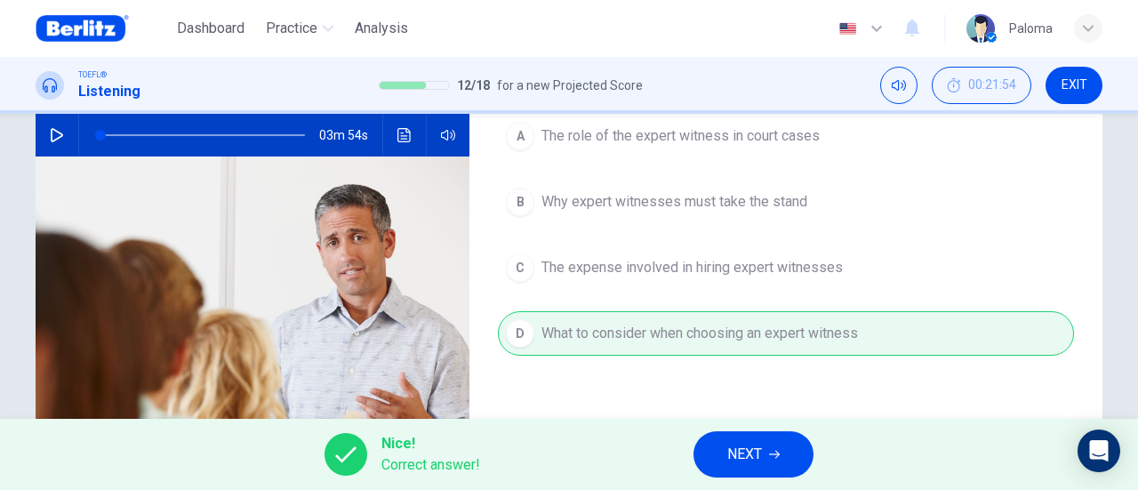
click at [746, 468] on button "NEXT" at bounding box center [753, 454] width 120 height 46
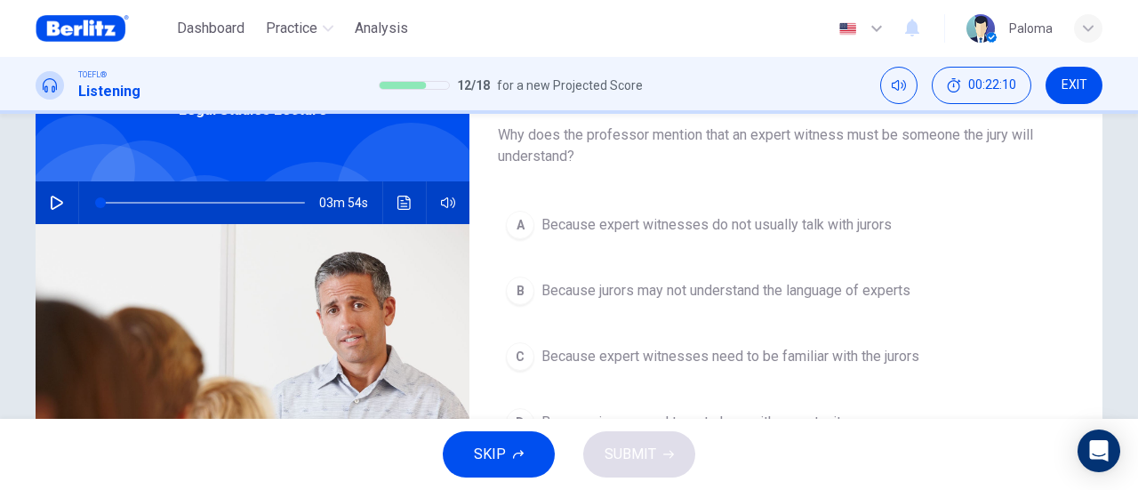
scroll to position [199, 0]
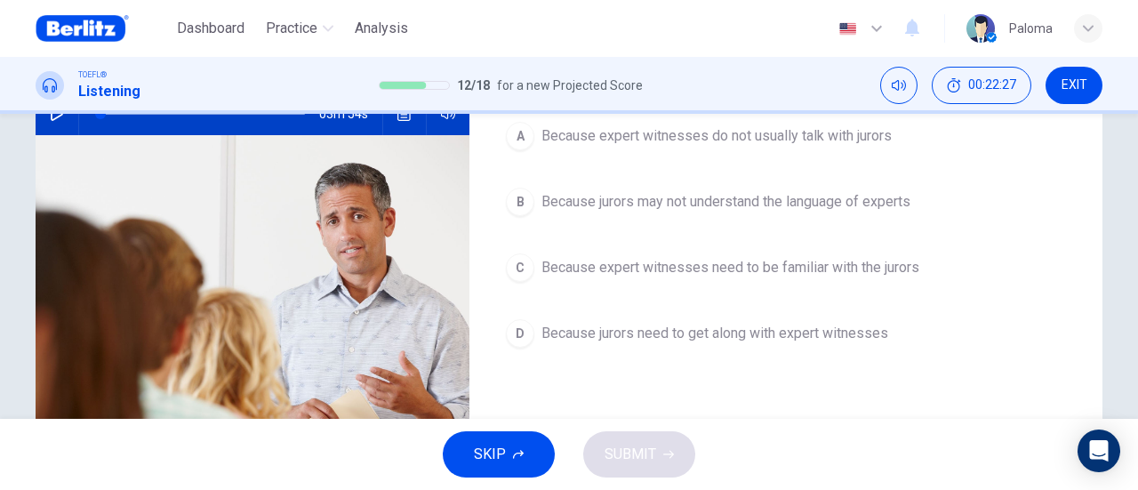
click at [878, 259] on span "Because expert witnesses need to be familiar with the jurors" at bounding box center [730, 267] width 378 height 21
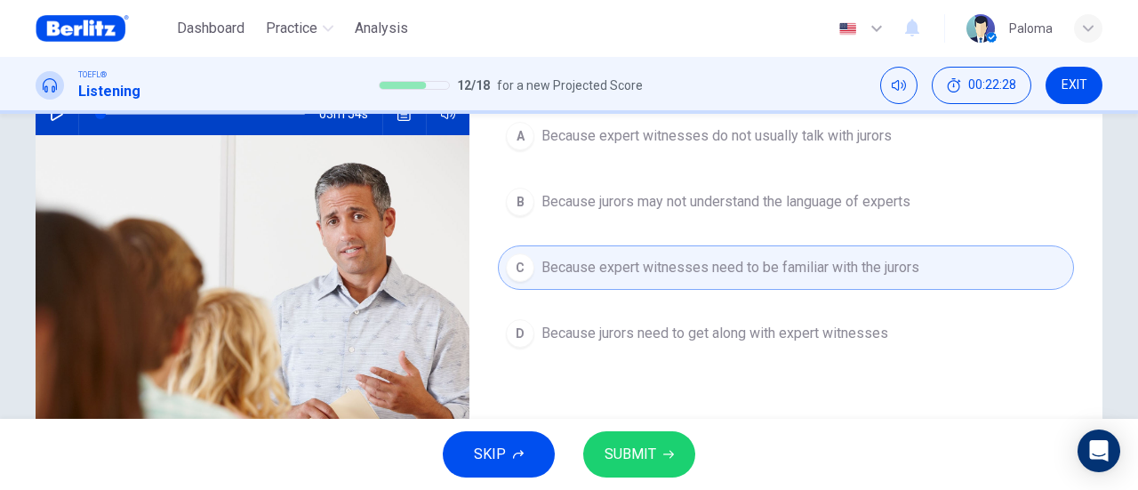
click at [664, 439] on button "SUBMIT" at bounding box center [639, 454] width 112 height 46
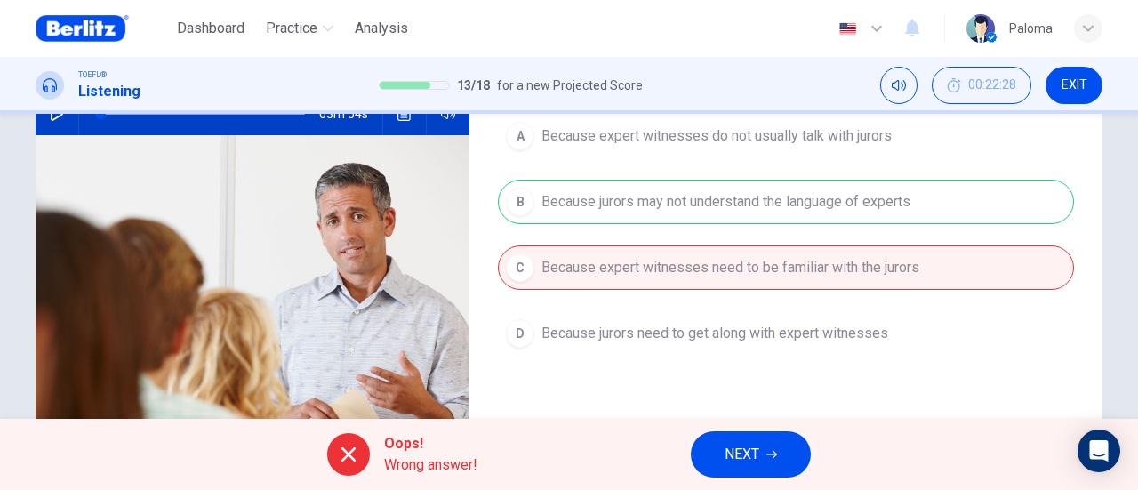
click at [741, 452] on span "NEXT" at bounding box center [741, 454] width 35 height 25
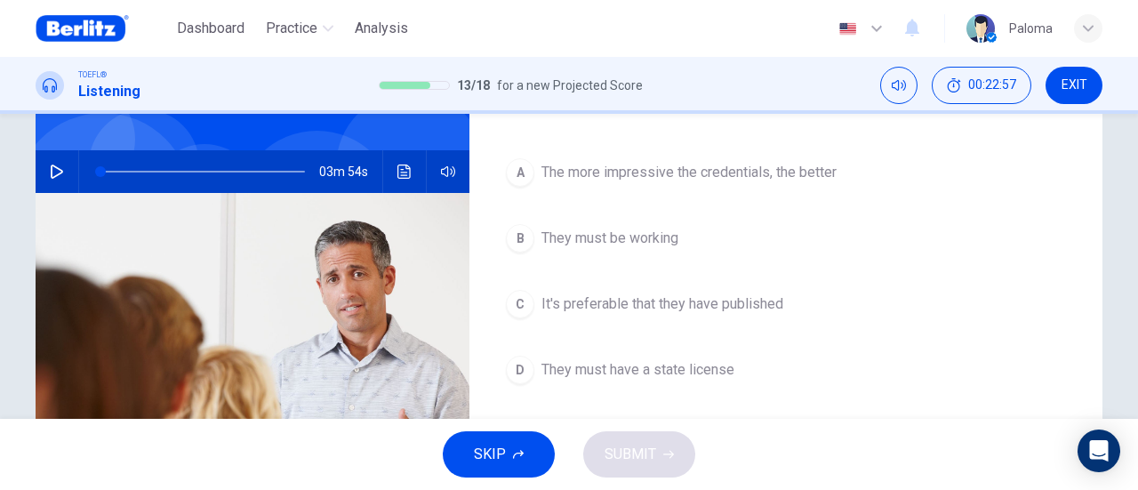
scroll to position [178, 0]
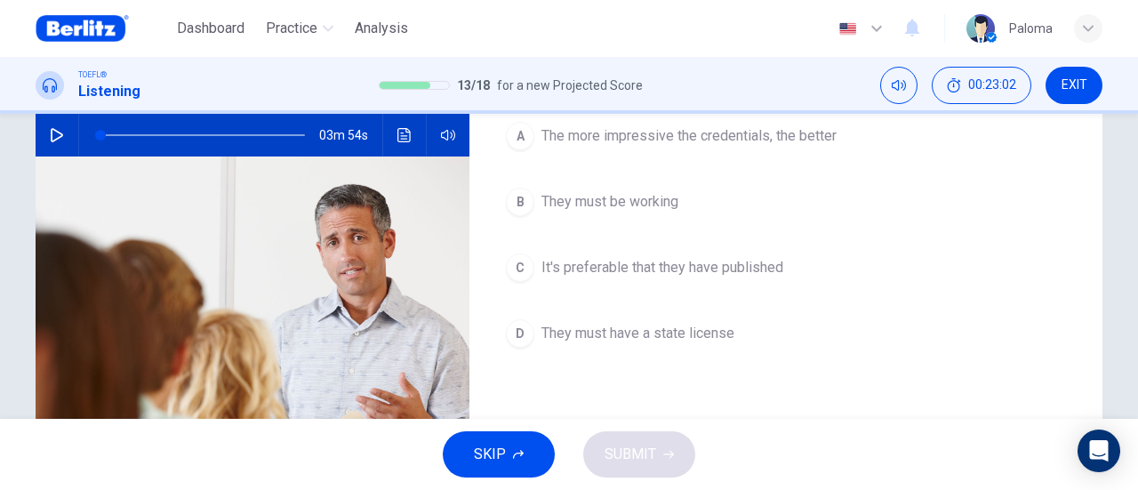
click at [665, 191] on span "They must be working" at bounding box center [609, 201] width 137 height 21
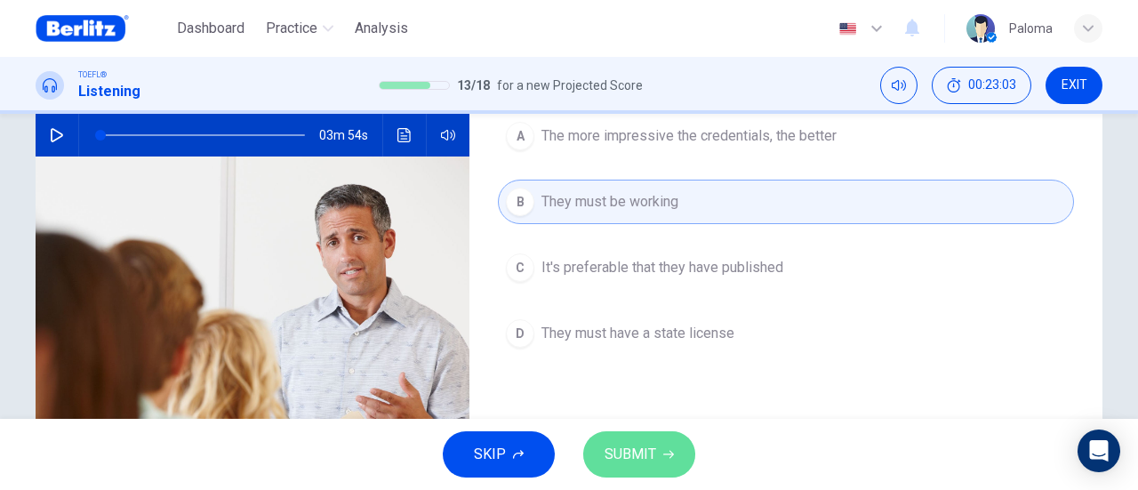
drag, startPoint x: 631, startPoint y: 449, endPoint x: 854, endPoint y: 303, distance: 266.5
click at [630, 449] on span "SUBMIT" at bounding box center [630, 454] width 52 height 25
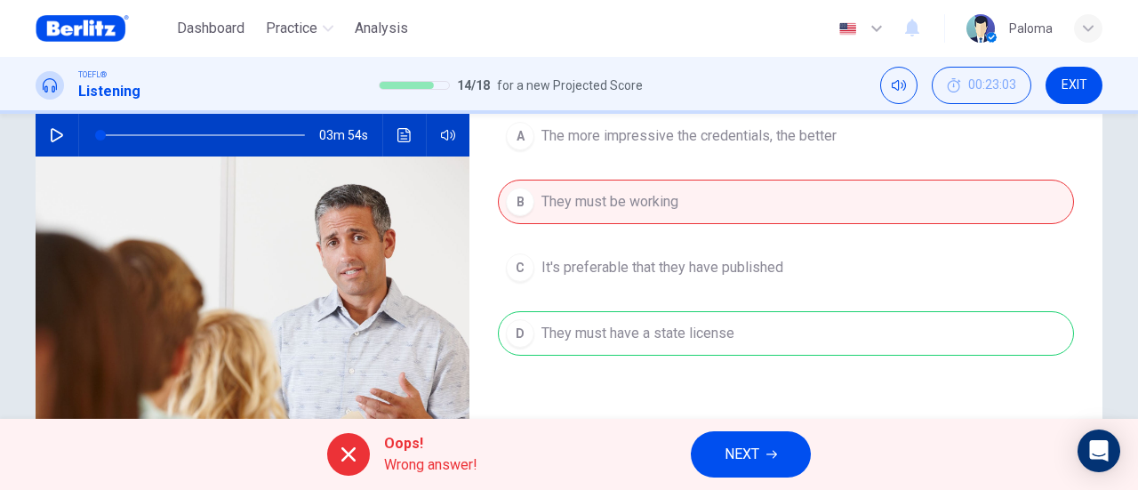
click at [770, 456] on icon "button" at bounding box center [771, 454] width 11 height 11
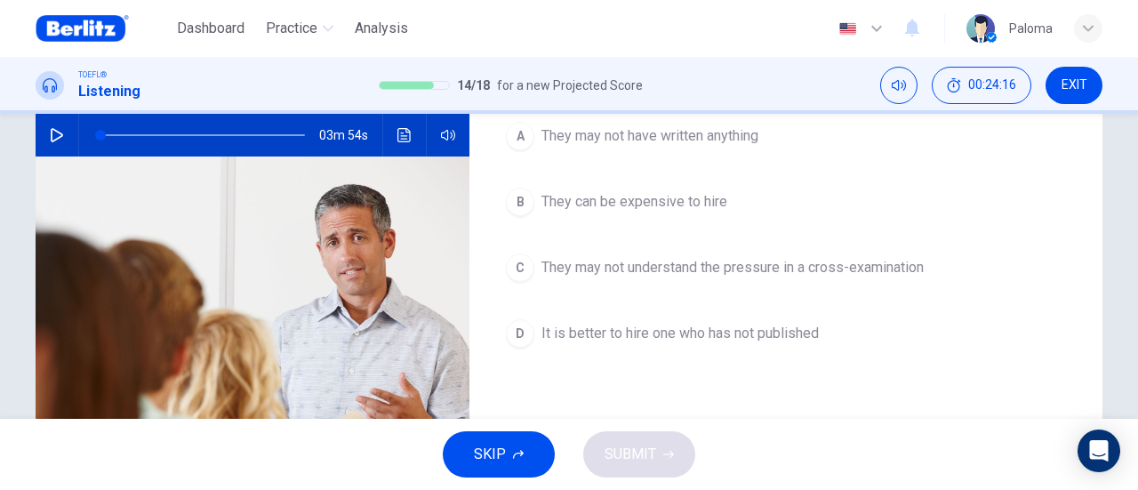
click at [652, 137] on span "They may not have written anything" at bounding box center [649, 135] width 217 height 21
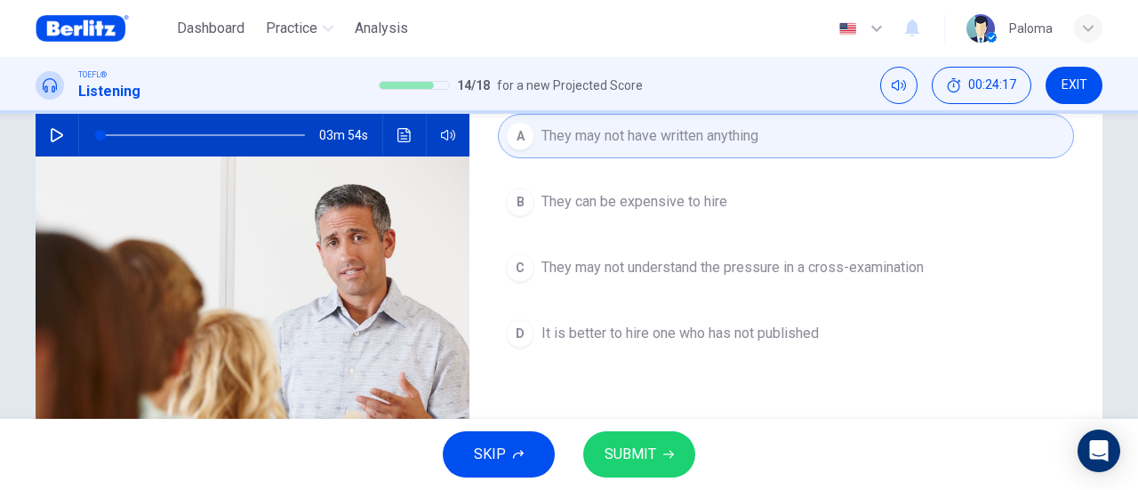
drag, startPoint x: 652, startPoint y: 463, endPoint x: 733, endPoint y: 385, distance: 112.5
click at [652, 463] on span "SUBMIT" at bounding box center [630, 454] width 52 height 25
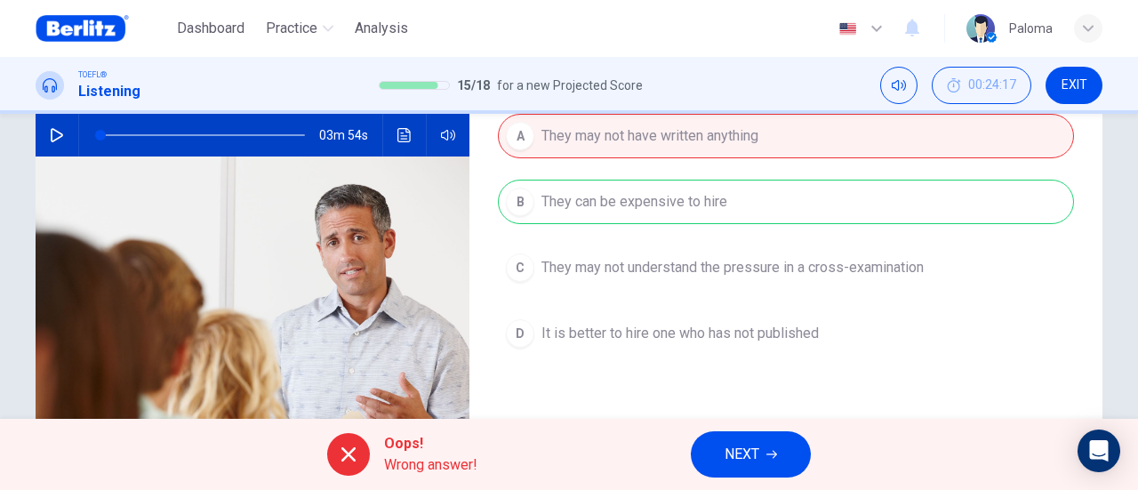
click at [781, 453] on button "NEXT" at bounding box center [751, 454] width 120 height 46
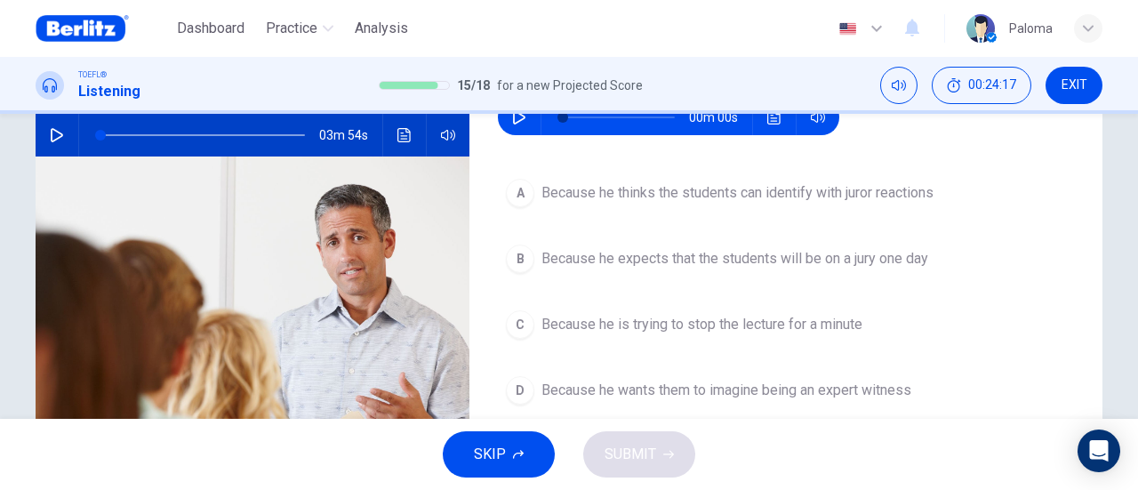
scroll to position [89, 0]
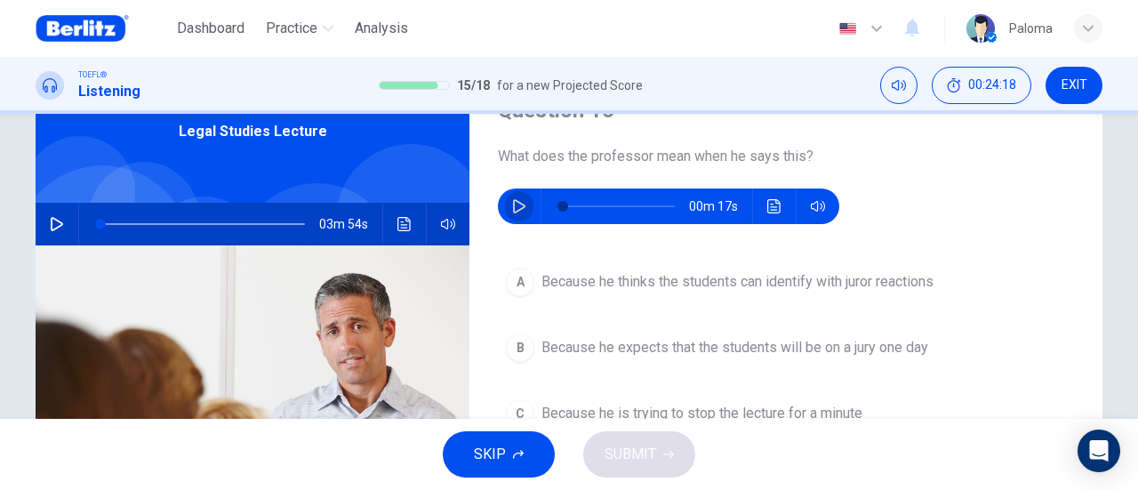
click at [517, 204] on icon "button" at bounding box center [519, 206] width 12 height 14
type input "*"
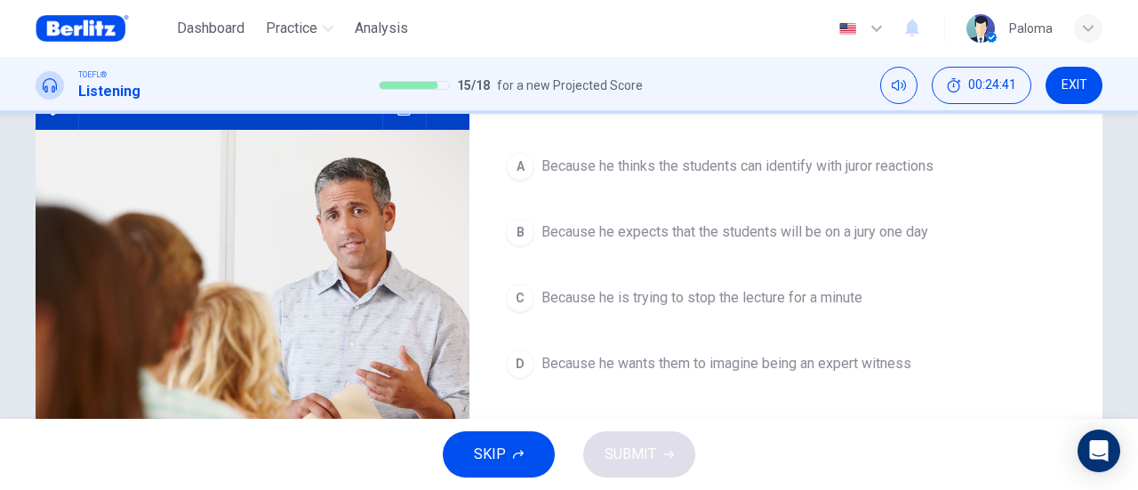
scroll to position [178, 0]
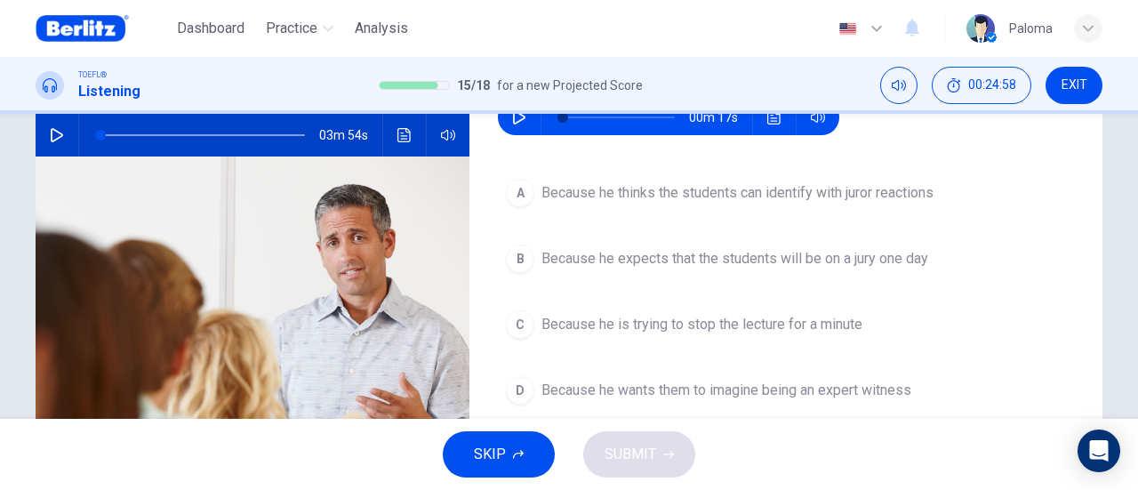
click at [892, 396] on span "Because he wants them to imagine being an expert witness" at bounding box center [726, 389] width 370 height 21
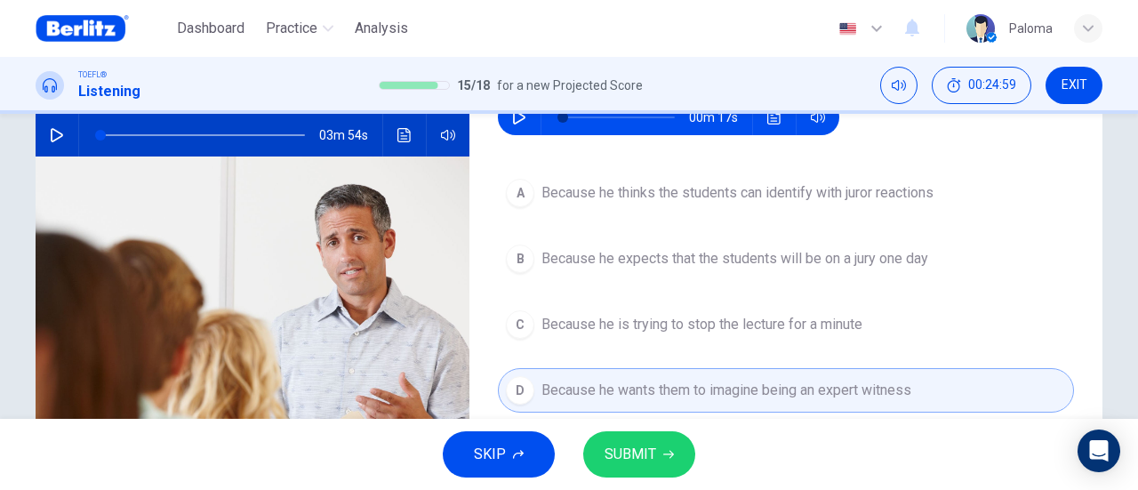
drag, startPoint x: 706, startPoint y: 463, endPoint x: 674, endPoint y: 461, distance: 32.0
click at [702, 463] on div "SKIP SUBMIT" at bounding box center [569, 454] width 1138 height 71
click at [670, 461] on button "SUBMIT" at bounding box center [639, 454] width 112 height 46
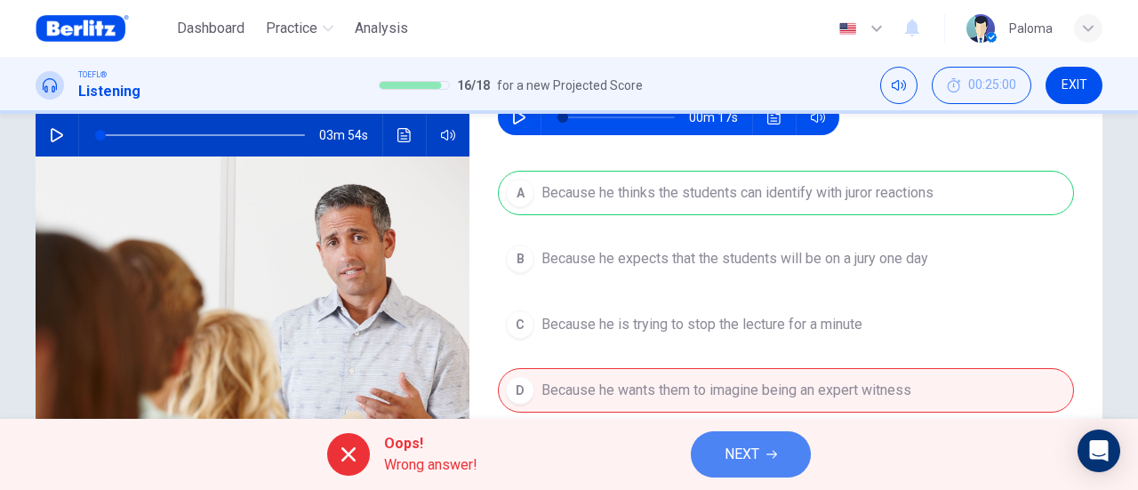
click at [774, 459] on button "NEXT" at bounding box center [751, 454] width 120 height 46
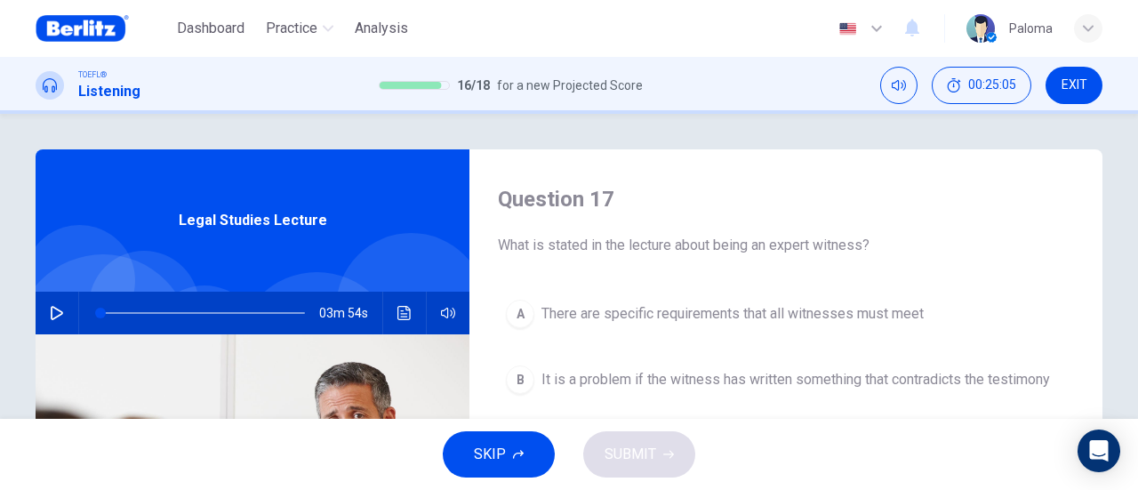
scroll to position [89, 0]
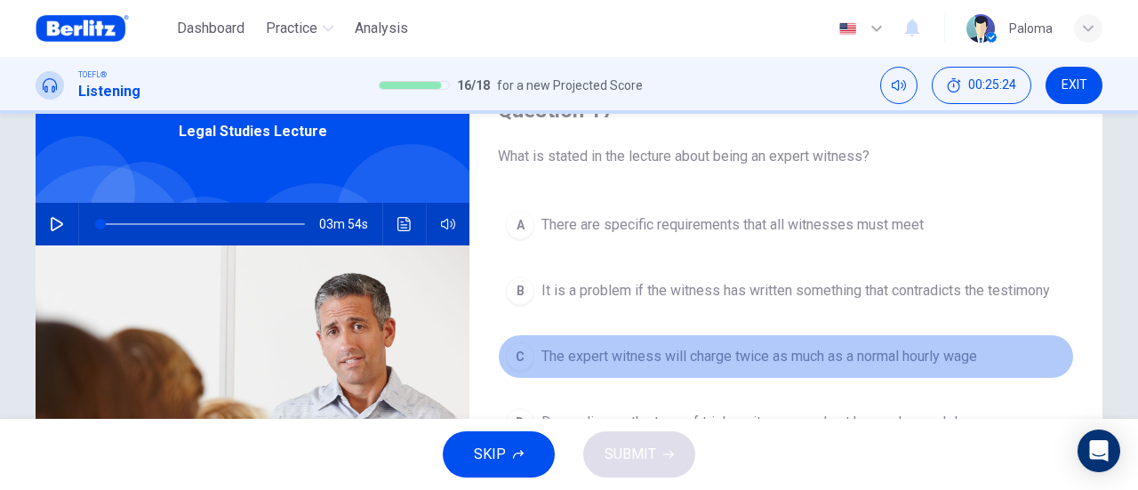
click at [709, 357] on span "The expert witness will charge twice as much as a normal hourly wage" at bounding box center [758, 356] width 435 height 21
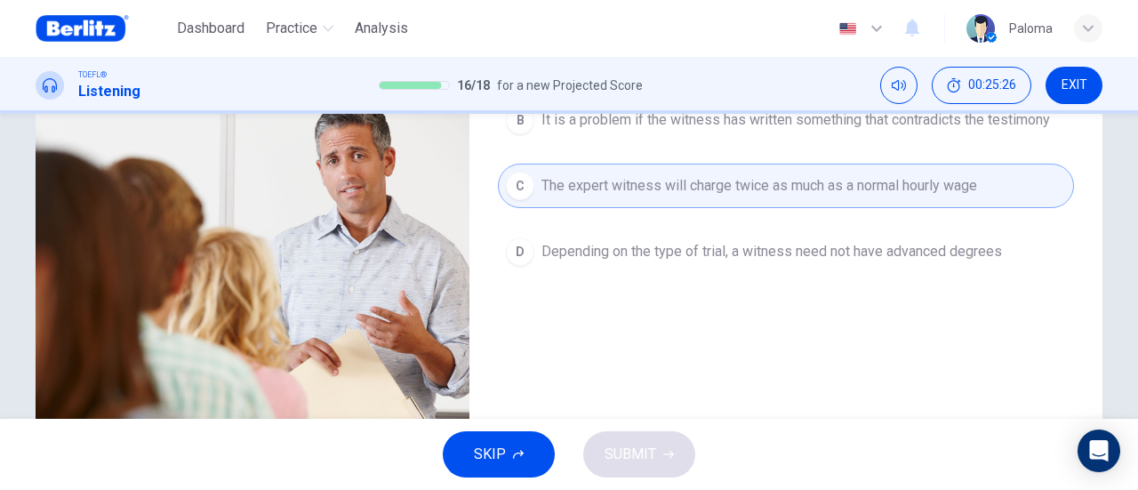
scroll to position [267, 0]
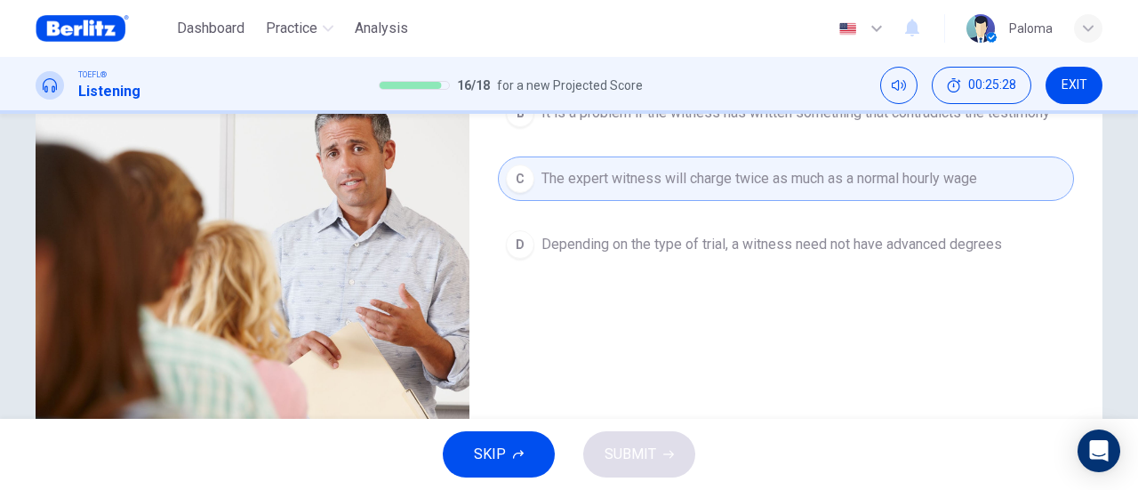
click at [517, 458] on icon "button" at bounding box center [518, 454] width 11 height 11
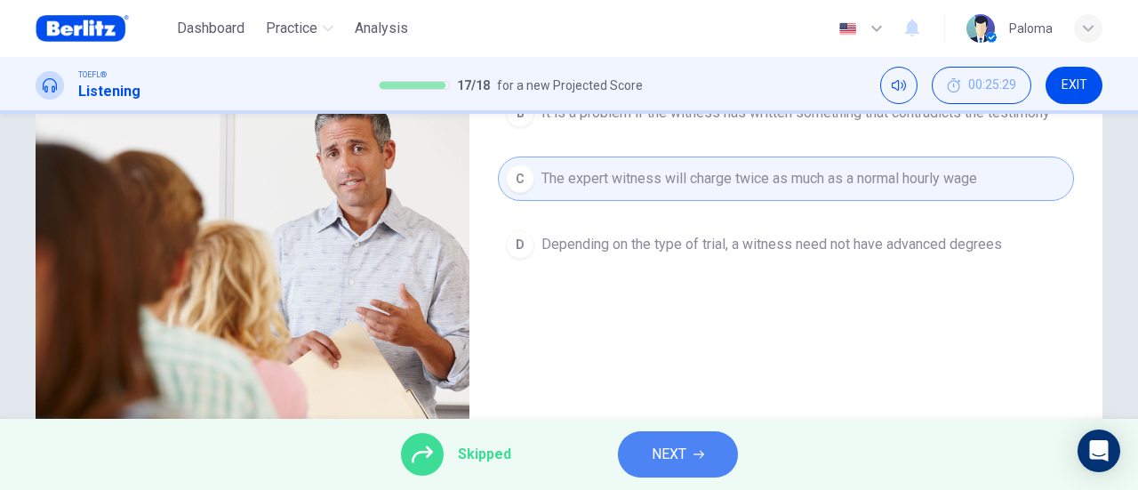
click at [667, 456] on span "NEXT" at bounding box center [668, 454] width 35 height 25
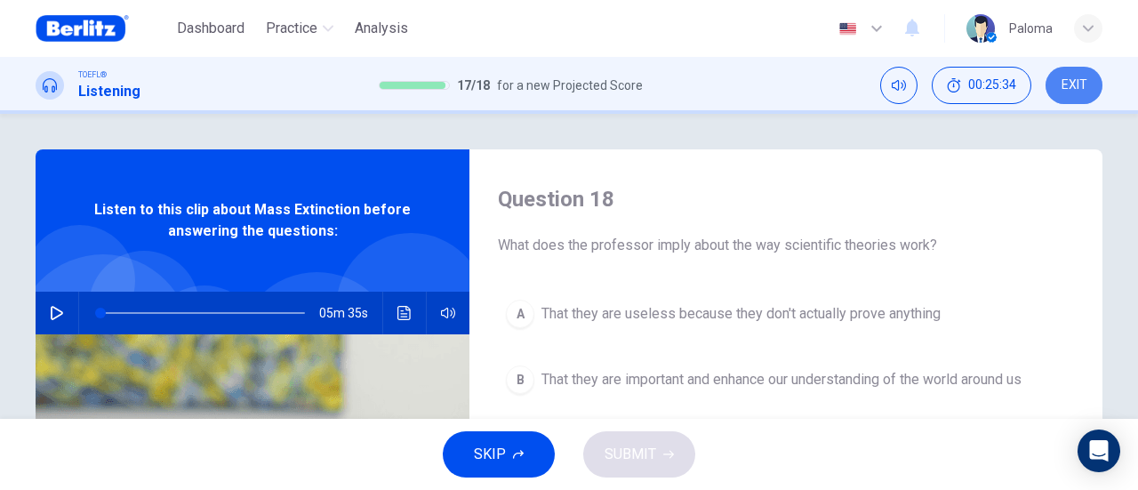
click at [1071, 90] on span "EXIT" at bounding box center [1074, 85] width 26 height 14
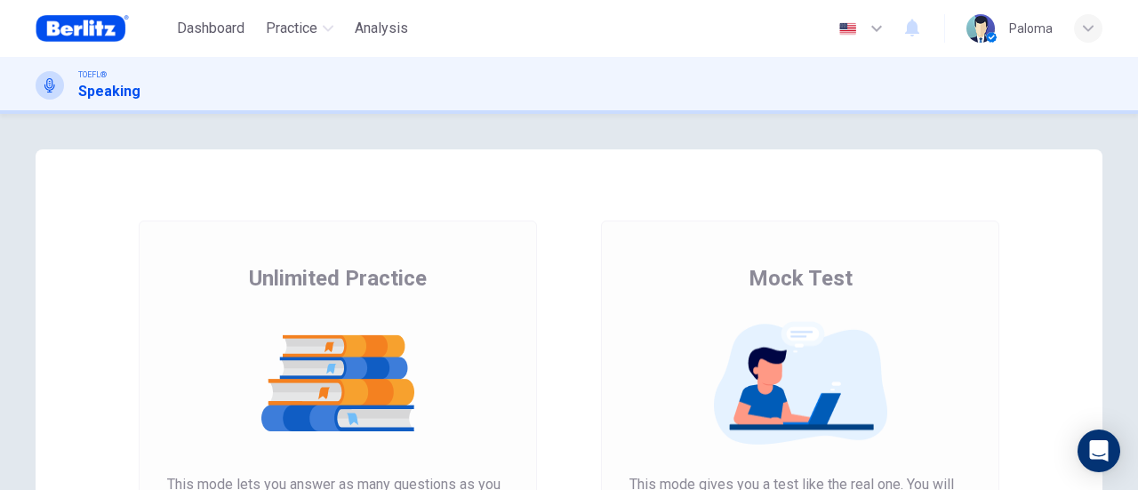
scroll to position [178, 0]
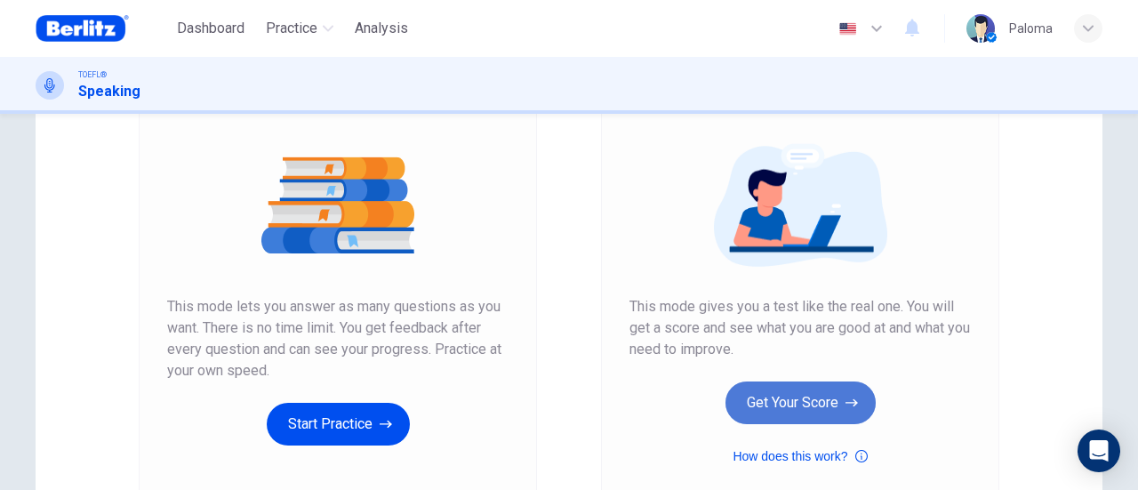
click at [793, 395] on button "Get Your Score" at bounding box center [800, 402] width 150 height 43
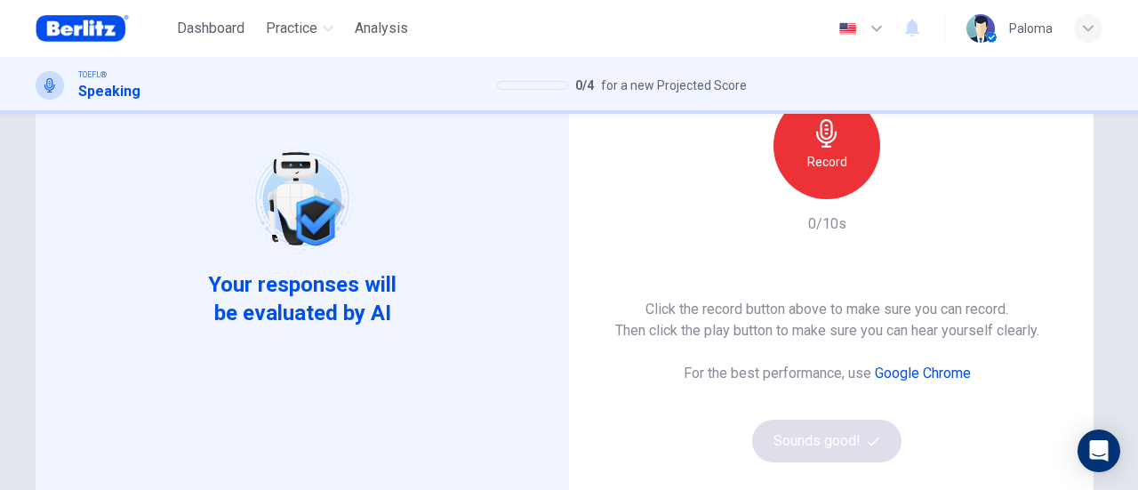
click at [797, 167] on div "Record" at bounding box center [826, 145] width 107 height 107
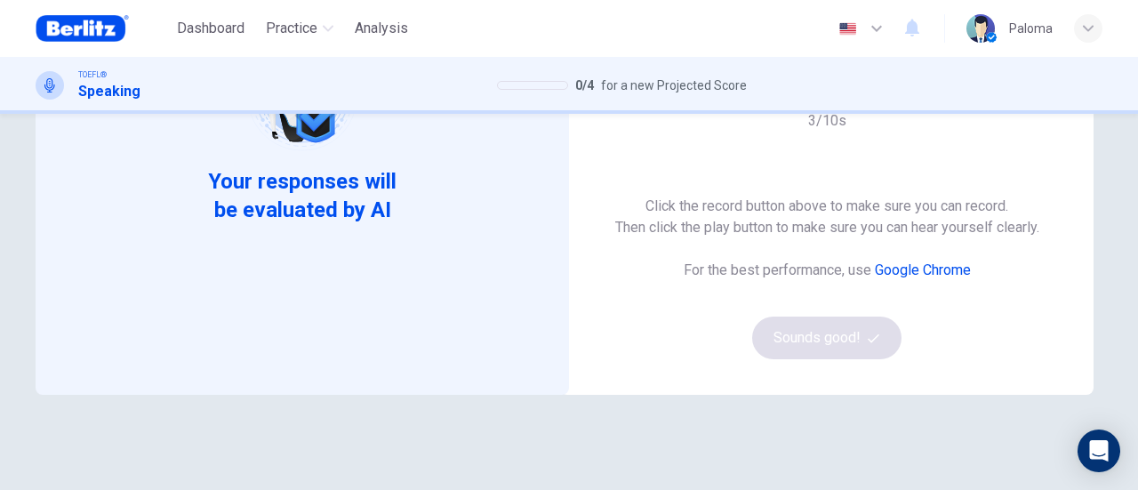
scroll to position [89, 0]
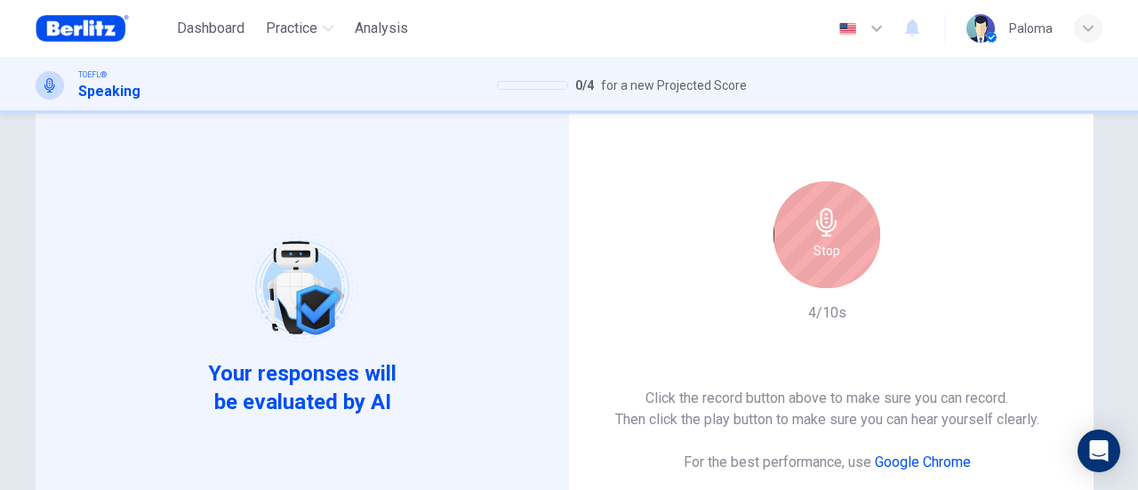
click at [818, 232] on icon "button" at bounding box center [826, 222] width 28 height 28
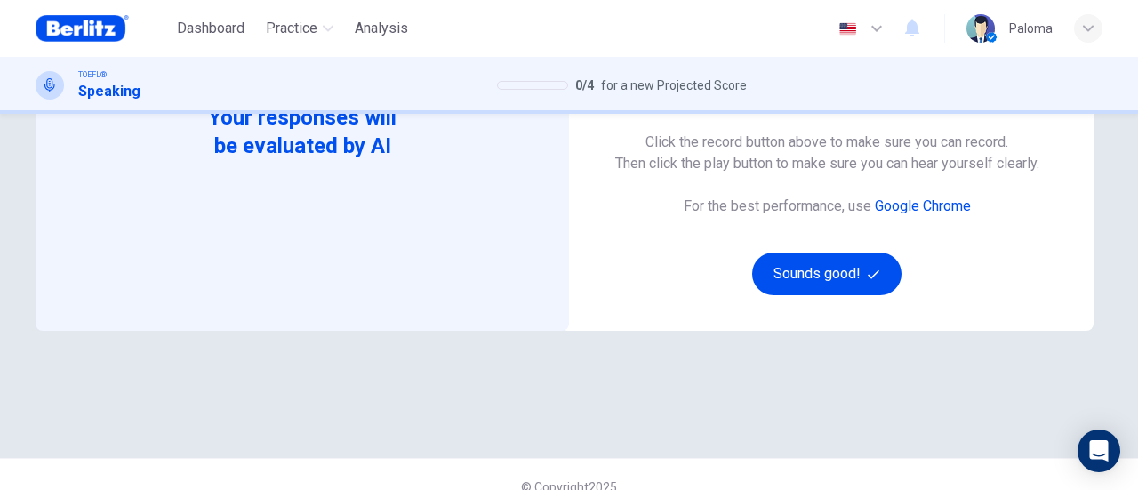
scroll to position [370, 0]
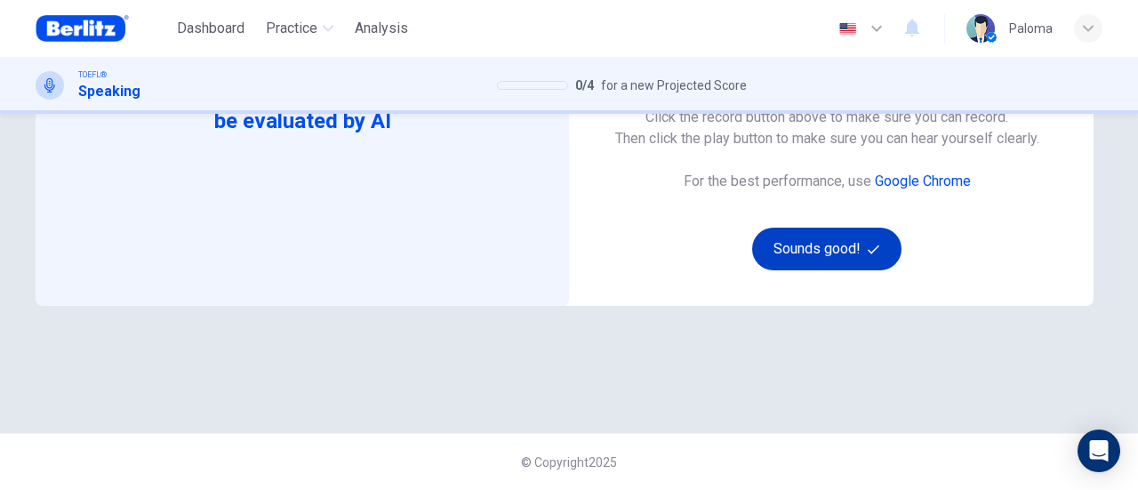
click at [827, 243] on button "Sounds good!" at bounding box center [826, 249] width 149 height 43
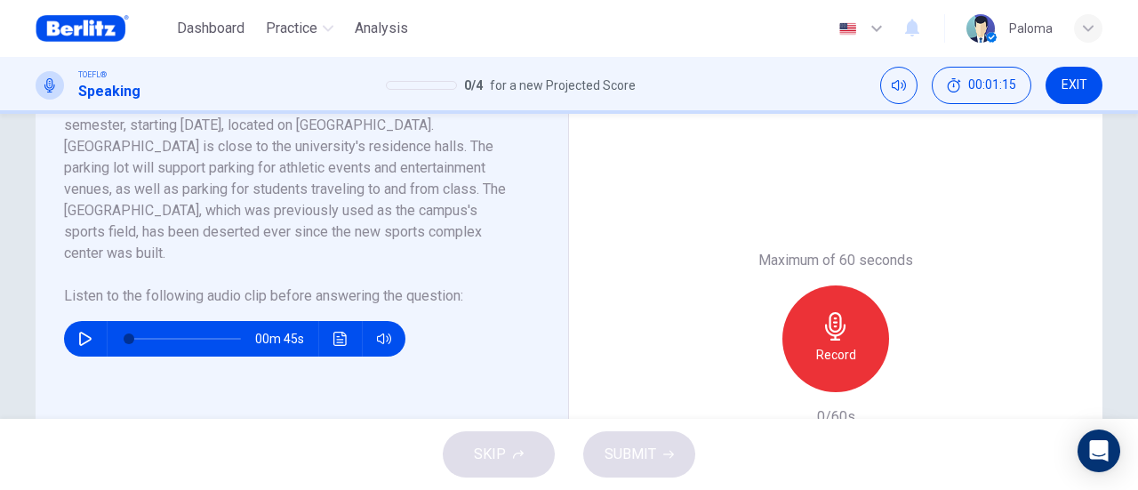
click at [78, 331] on icon "button" at bounding box center [85, 338] width 14 height 14
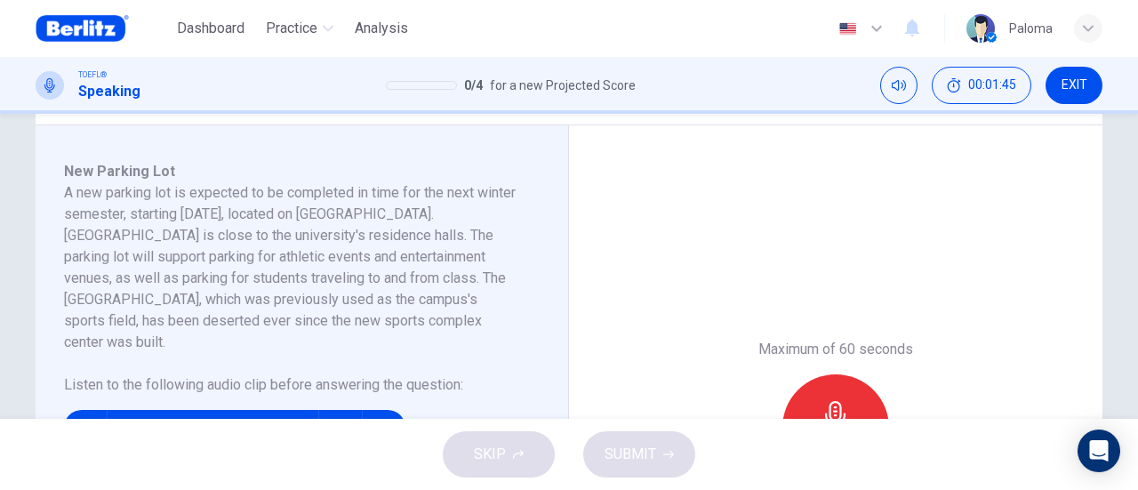
type input "**"
type input "*"
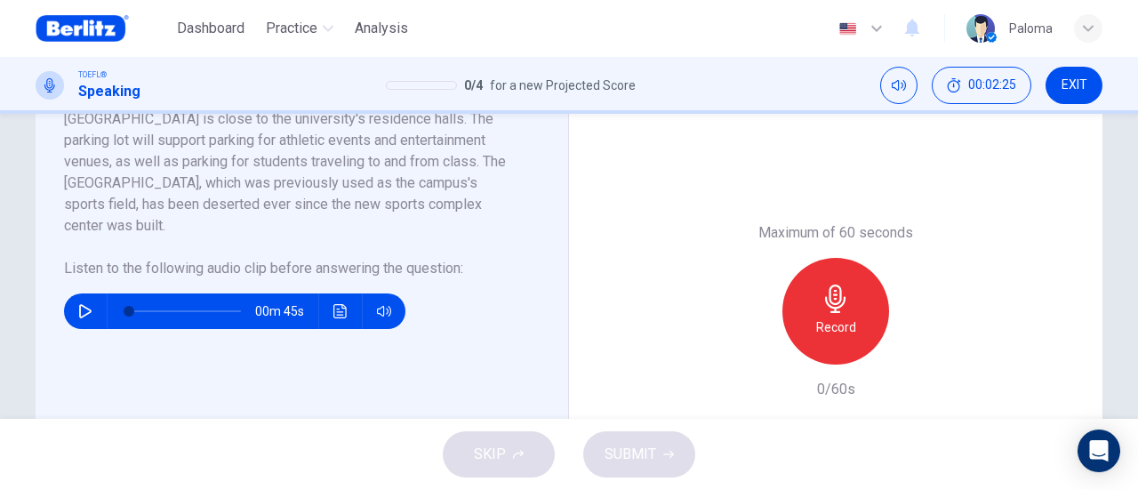
scroll to position [370, 0]
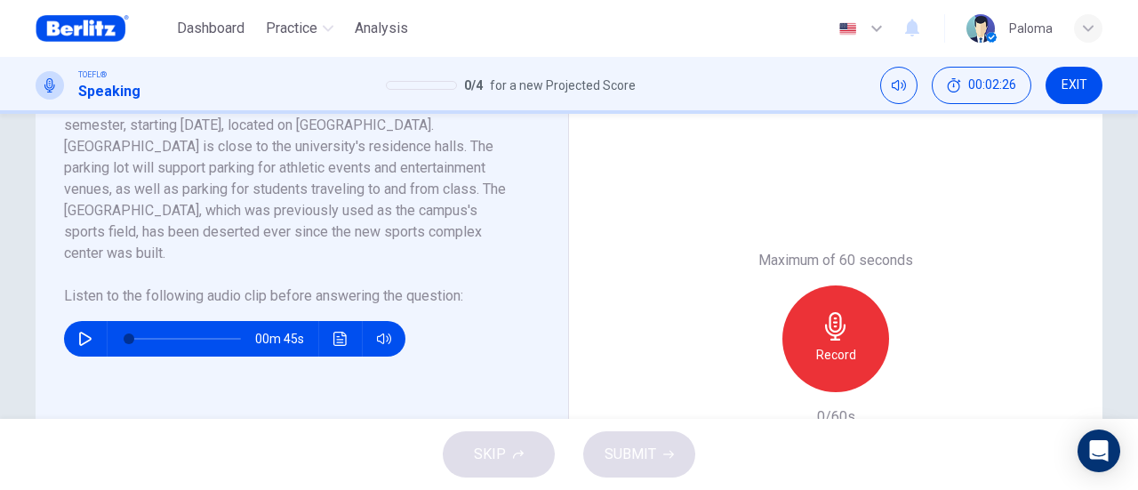
drag, startPoint x: 846, startPoint y: 332, endPoint x: 894, endPoint y: 307, distance: 54.5
click at [847, 332] on div "Record" at bounding box center [835, 338] width 107 height 107
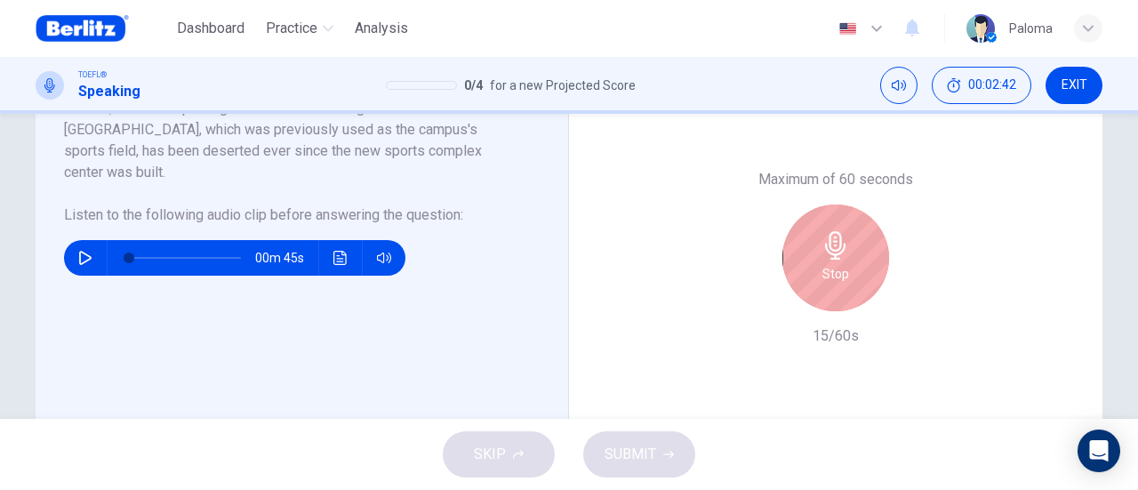
scroll to position [449, 0]
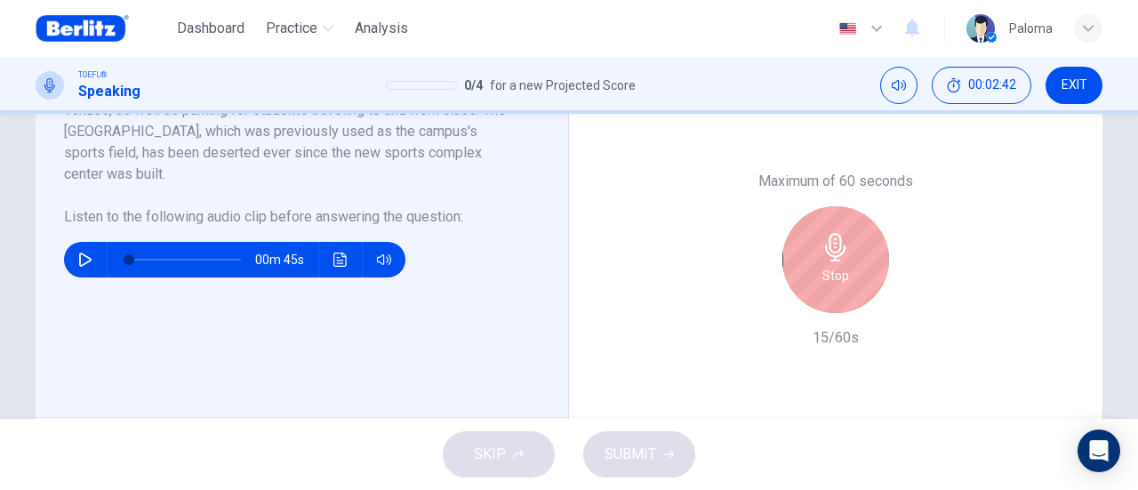
click at [833, 282] on h6 "Stop" at bounding box center [835, 275] width 27 height 21
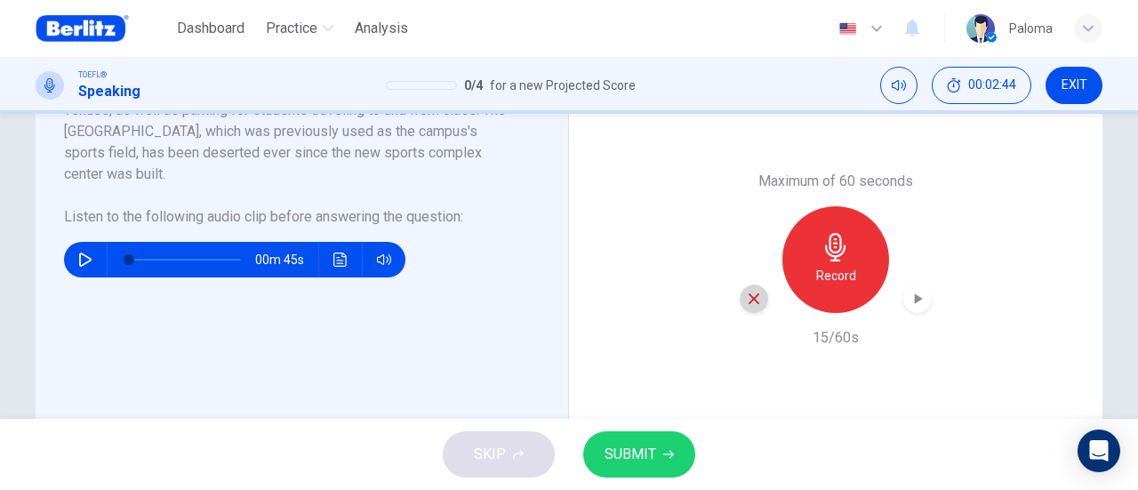
click at [754, 294] on icon "button" at bounding box center [754, 299] width 16 height 16
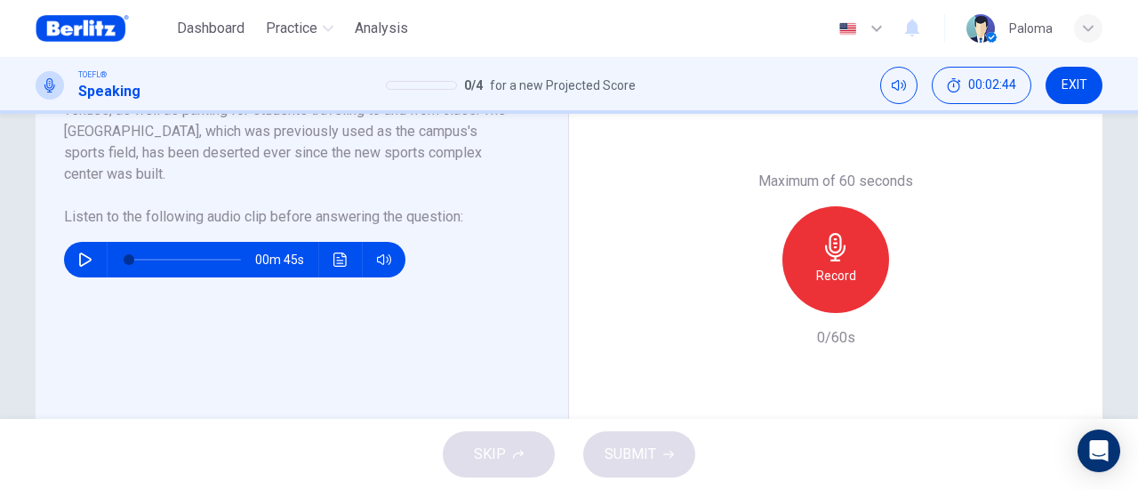
scroll to position [360, 0]
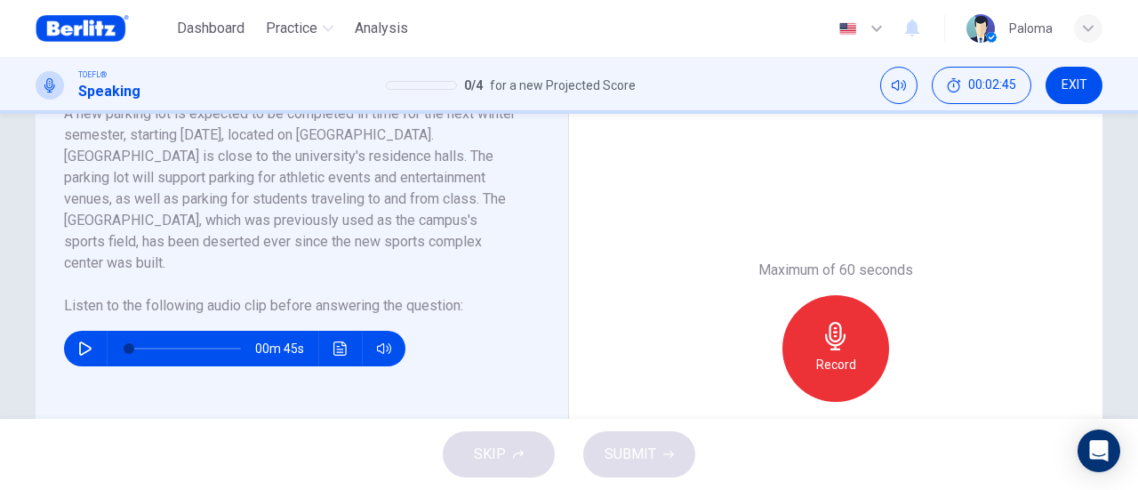
click at [831, 333] on icon "button" at bounding box center [835, 336] width 28 height 28
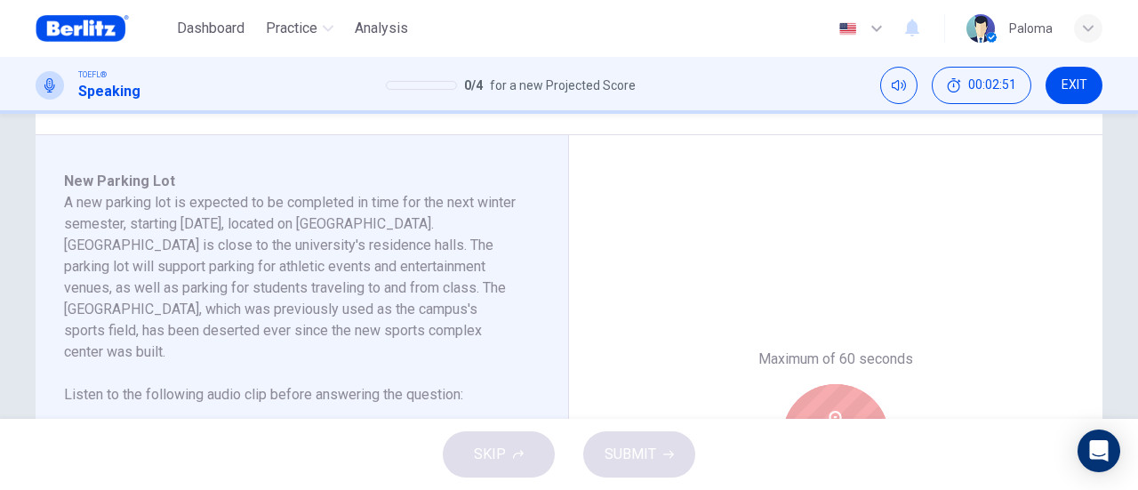
scroll to position [538, 0]
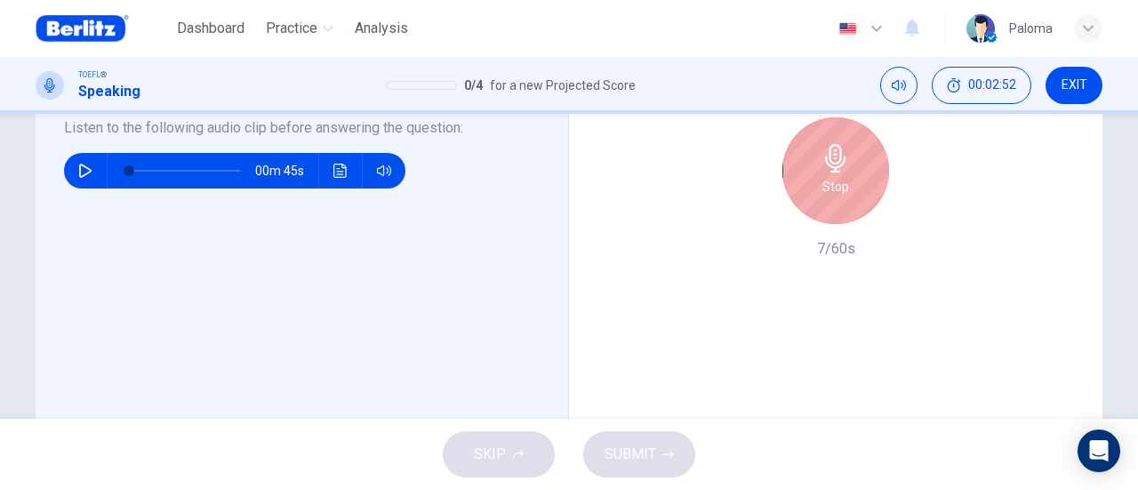
drag, startPoint x: 909, startPoint y: 186, endPoint x: 898, endPoint y: 186, distance: 11.6
click at [906, 187] on div "Stop" at bounding box center [835, 170] width 192 height 107
click at [844, 178] on div "Stop" at bounding box center [835, 170] width 107 height 107
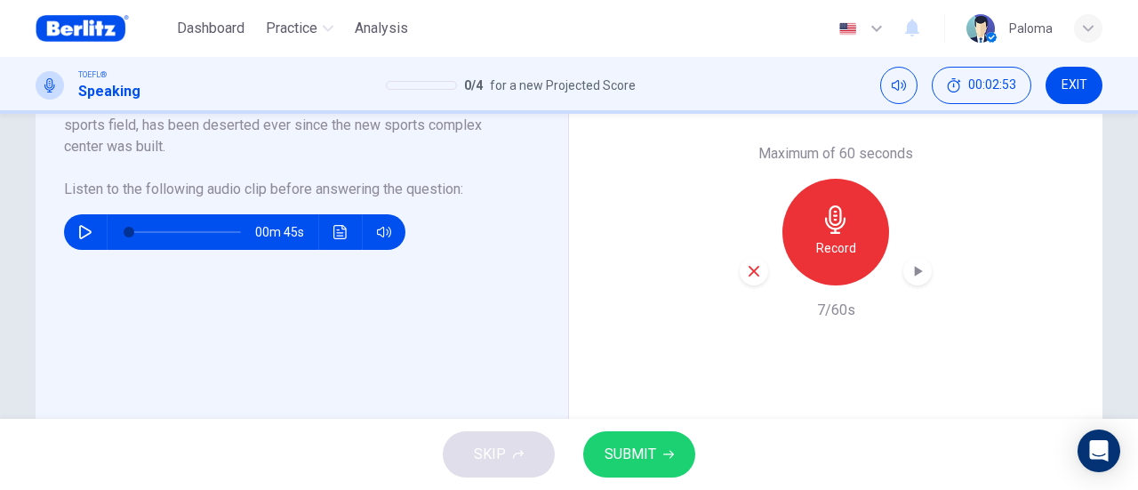
scroll to position [449, 0]
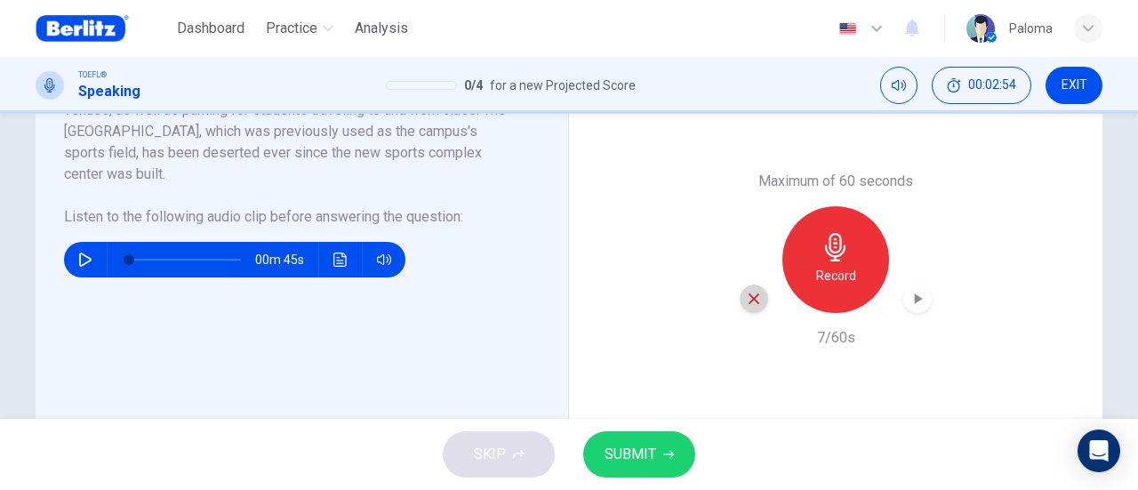
click at [754, 293] on icon "button" at bounding box center [753, 298] width 11 height 11
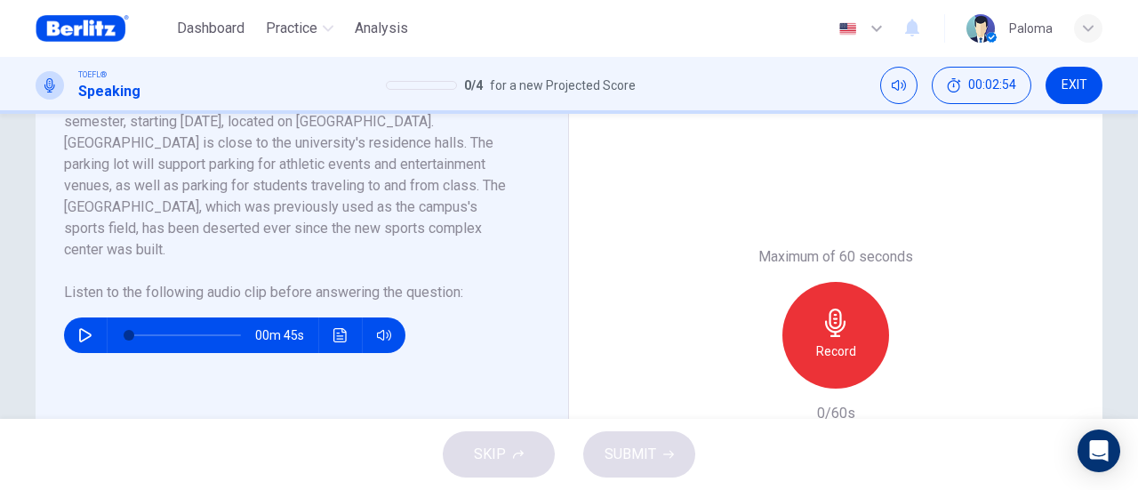
scroll to position [271, 0]
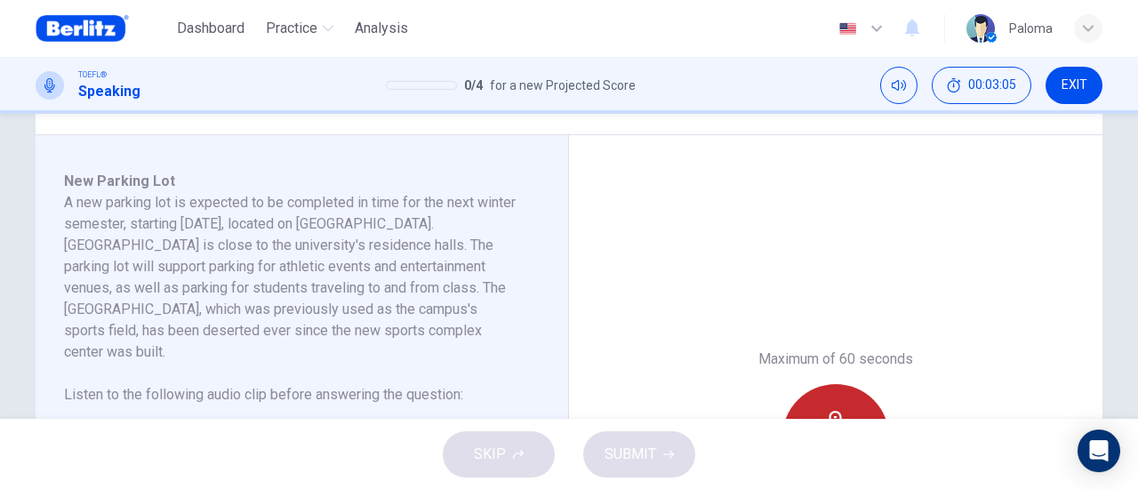
click at [830, 400] on div "Record" at bounding box center [835, 437] width 107 height 107
click at [820, 400] on div "Stop" at bounding box center [835, 437] width 107 height 107
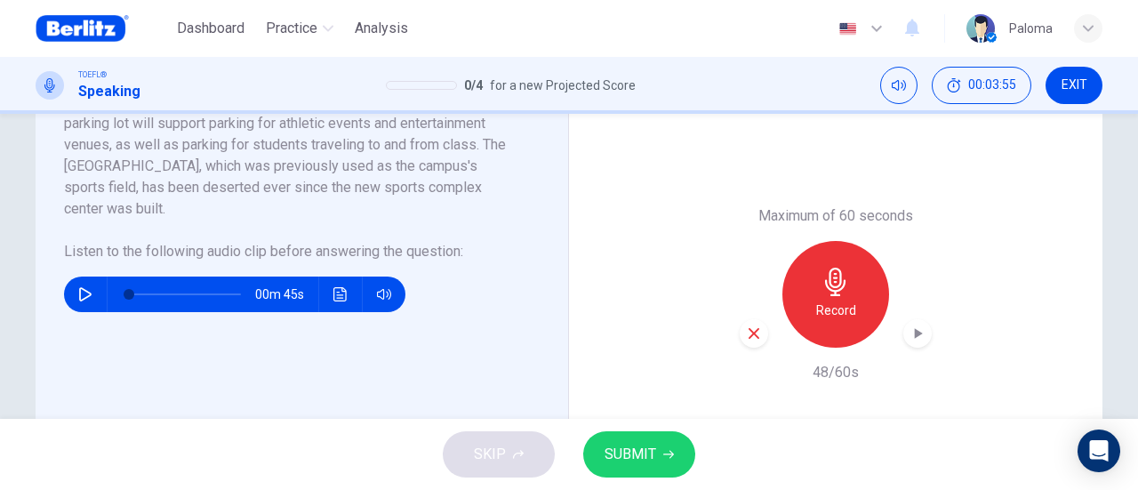
scroll to position [538, 0]
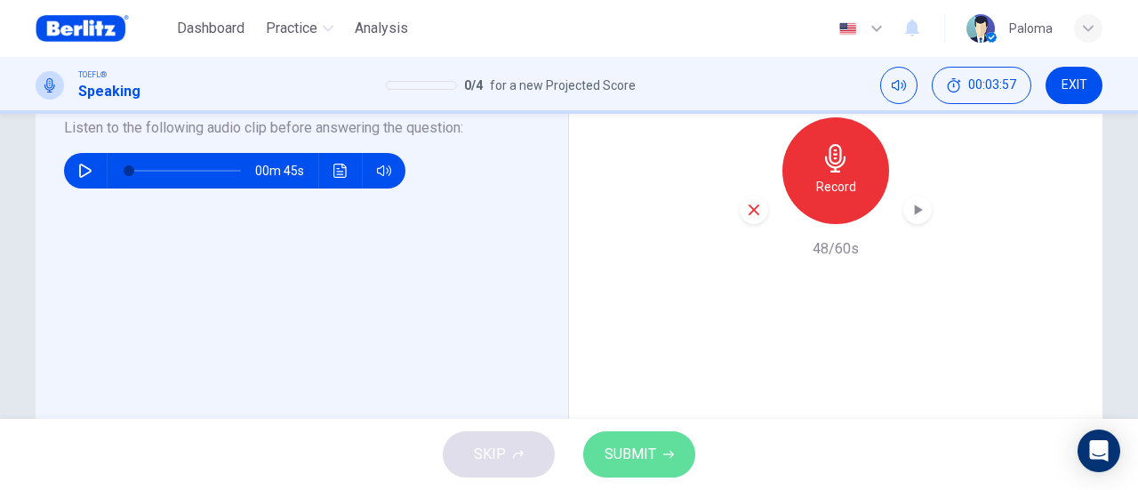
click at [640, 456] on span "SUBMIT" at bounding box center [630, 454] width 52 height 25
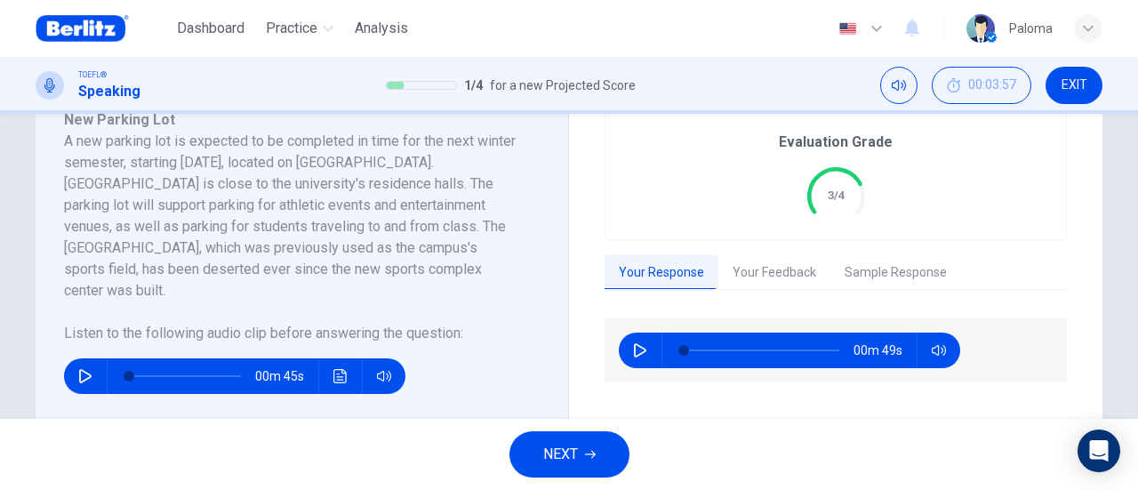
scroll to position [360, 0]
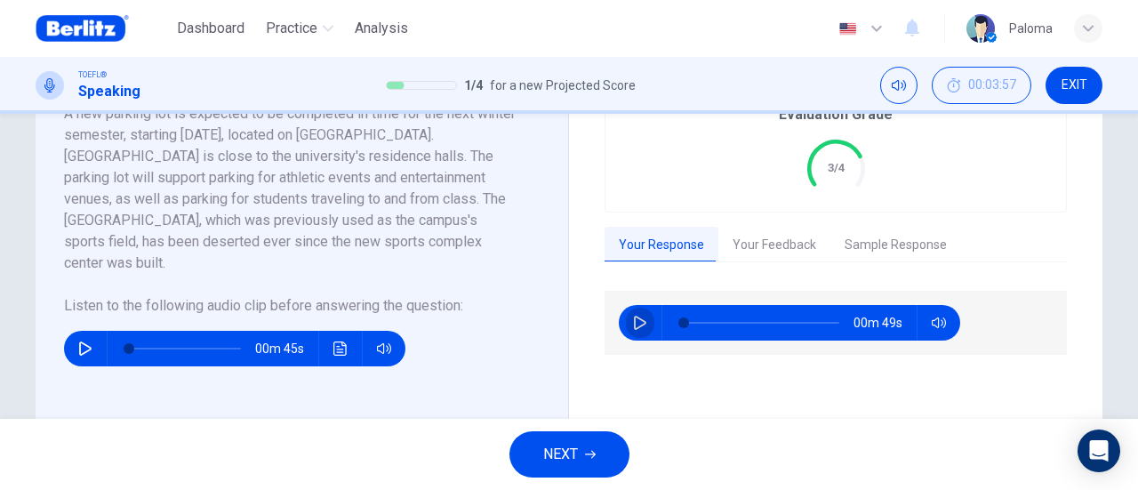
click at [639, 322] on icon "button" at bounding box center [640, 323] width 14 height 14
click at [633, 325] on icon "button" at bounding box center [640, 323] width 14 height 14
type input "**"
click at [752, 236] on button "Your Feedback" at bounding box center [774, 245] width 112 height 37
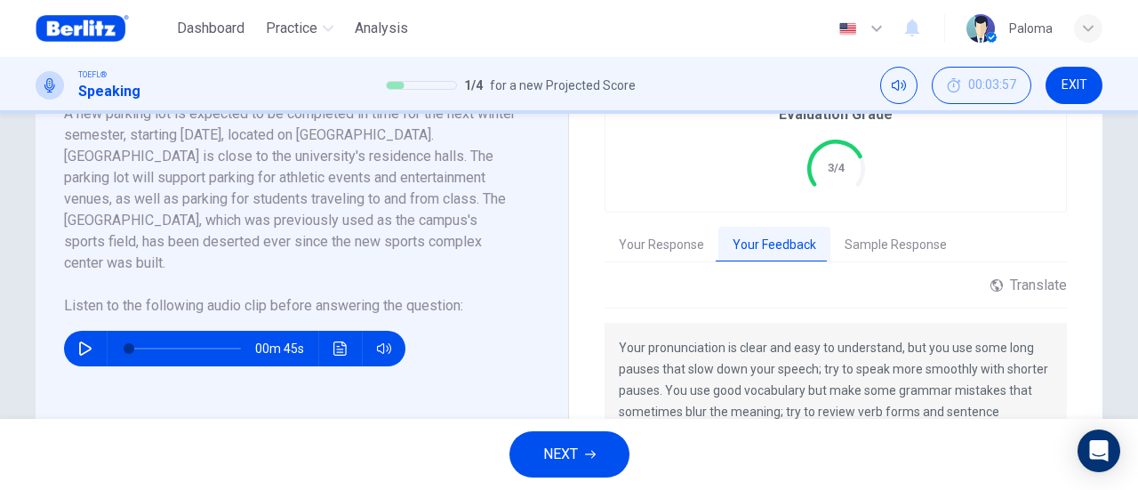
scroll to position [449, 0]
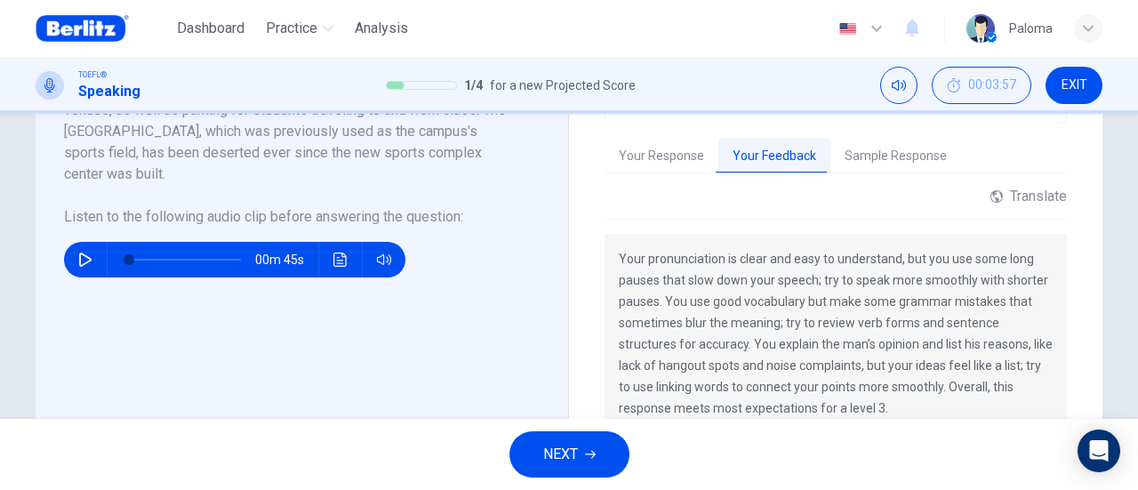
click at [914, 159] on button "Sample Response" at bounding box center [895, 156] width 131 height 37
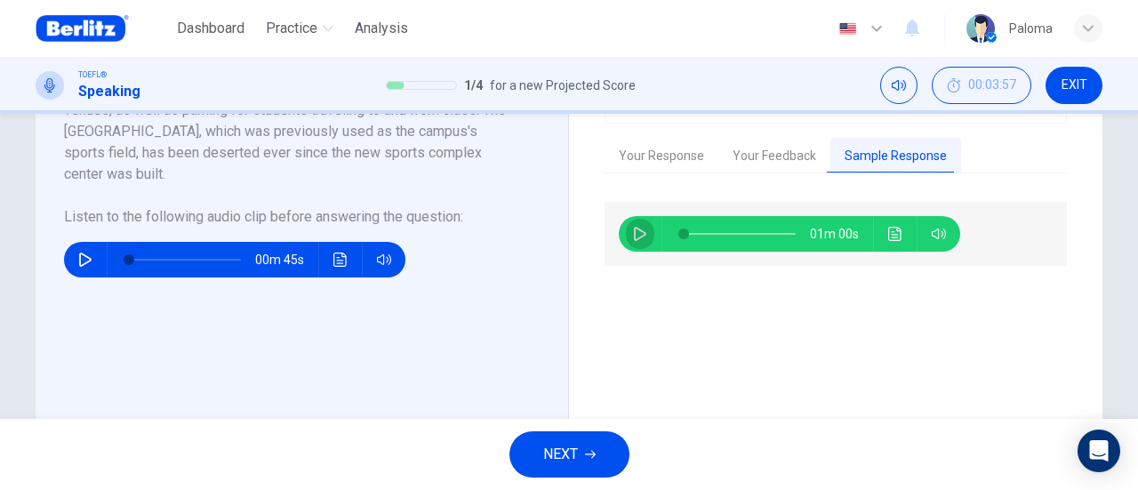
click at [634, 232] on icon "button" at bounding box center [640, 234] width 14 height 14
drag, startPoint x: 715, startPoint y: 235, endPoint x: 748, endPoint y: 234, distance: 32.9
click at [748, 234] on span at bounding box center [752, 233] width 11 height 11
click at [635, 228] on icon "button" at bounding box center [640, 234] width 14 height 14
drag, startPoint x: 683, startPoint y: 232, endPoint x: 782, endPoint y: 257, distance: 102.6
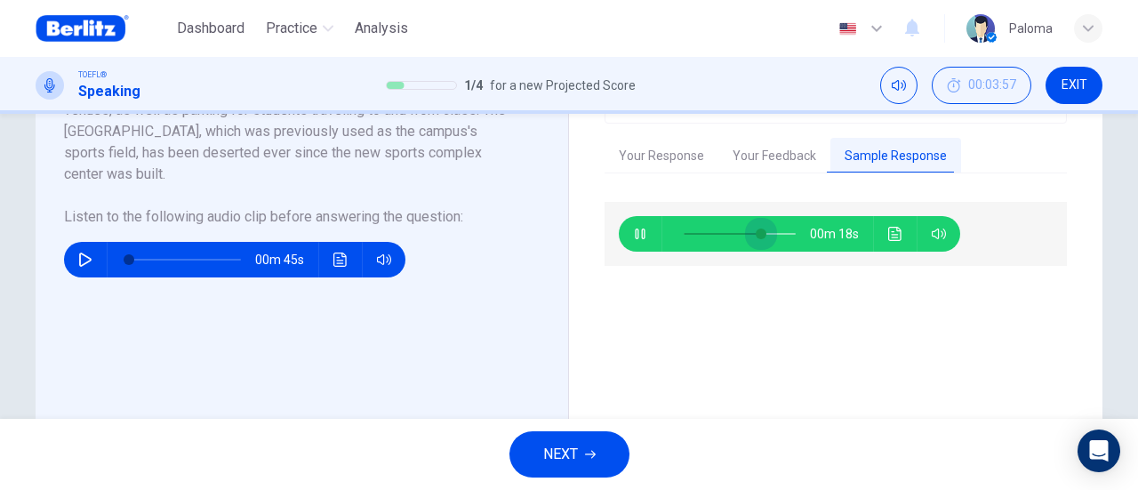
click at [757, 228] on span at bounding box center [760, 233] width 11 height 11
click at [776, 228] on span at bounding box center [739, 233] width 112 height 25
drag, startPoint x: 780, startPoint y: 231, endPoint x: 771, endPoint y: 234, distance: 10.1
click at [772, 234] on span at bounding box center [777, 233] width 11 height 11
drag, startPoint x: 627, startPoint y: 249, endPoint x: 632, endPoint y: 241, distance: 9.2
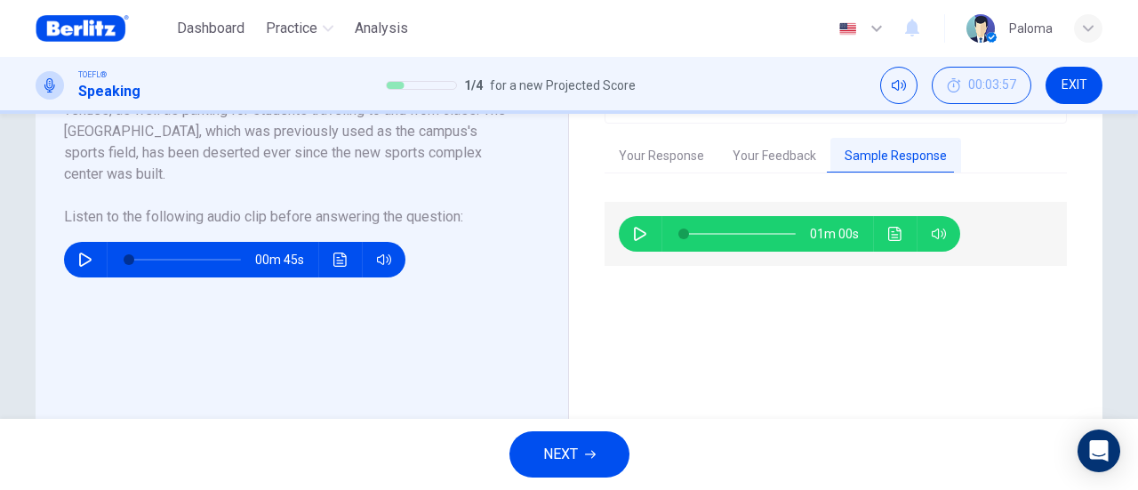
click at [631, 242] on div "01m 00s" at bounding box center [789, 234] width 341 height 36
click at [633, 241] on button "button" at bounding box center [640, 234] width 28 height 36
drag, startPoint x: 684, startPoint y: 230, endPoint x: 768, endPoint y: 230, distance: 83.5
click at [768, 230] on span at bounding box center [772, 233] width 11 height 11
type input "*"
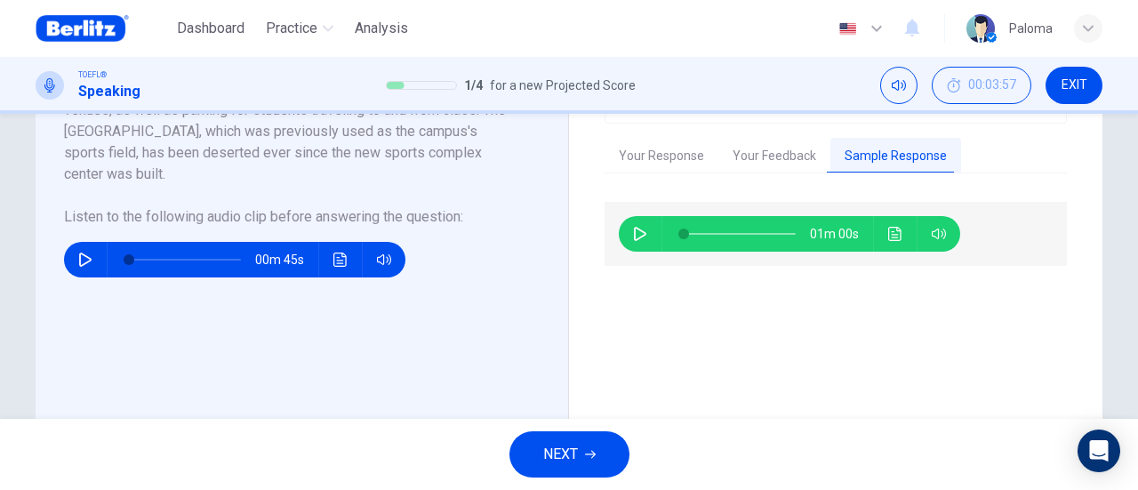
click at [578, 466] on button "NEXT" at bounding box center [569, 454] width 120 height 46
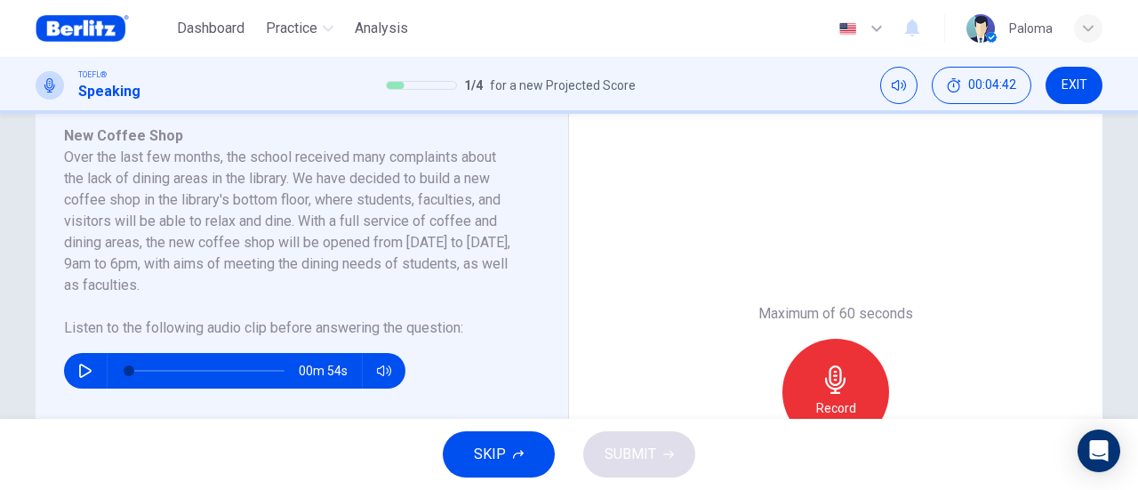
scroll to position [355, 0]
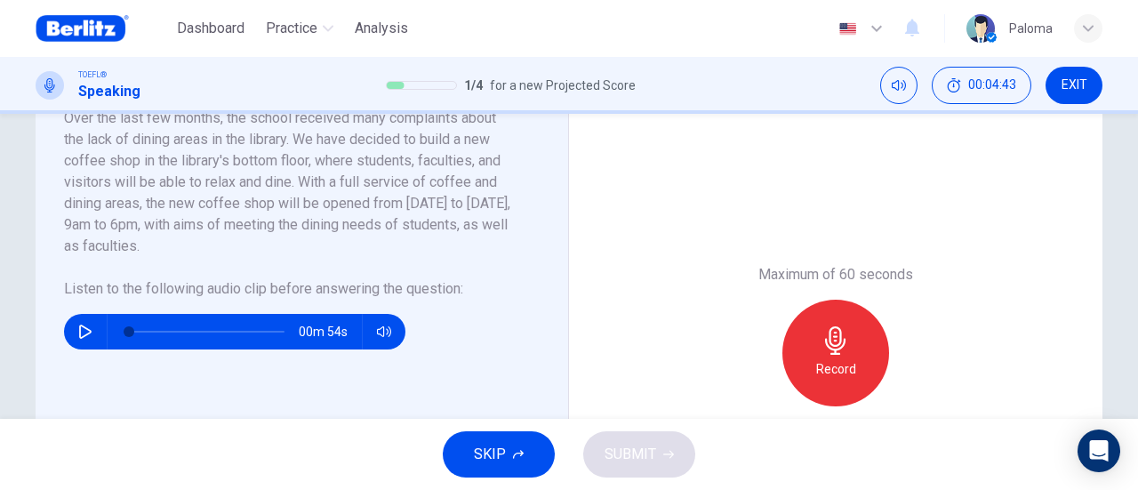
click at [78, 333] on icon "button" at bounding box center [85, 331] width 14 height 14
type input "**"
type input "*"
drag, startPoint x: 832, startPoint y: 334, endPoint x: 915, endPoint y: 292, distance: 92.6
click at [832, 334] on icon "button" at bounding box center [835, 340] width 28 height 28
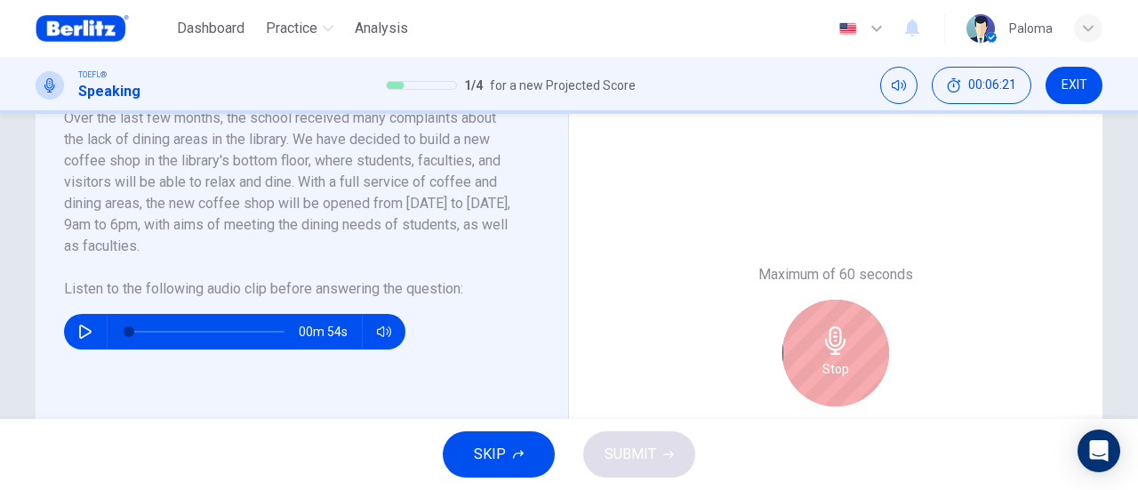
scroll to position [444, 0]
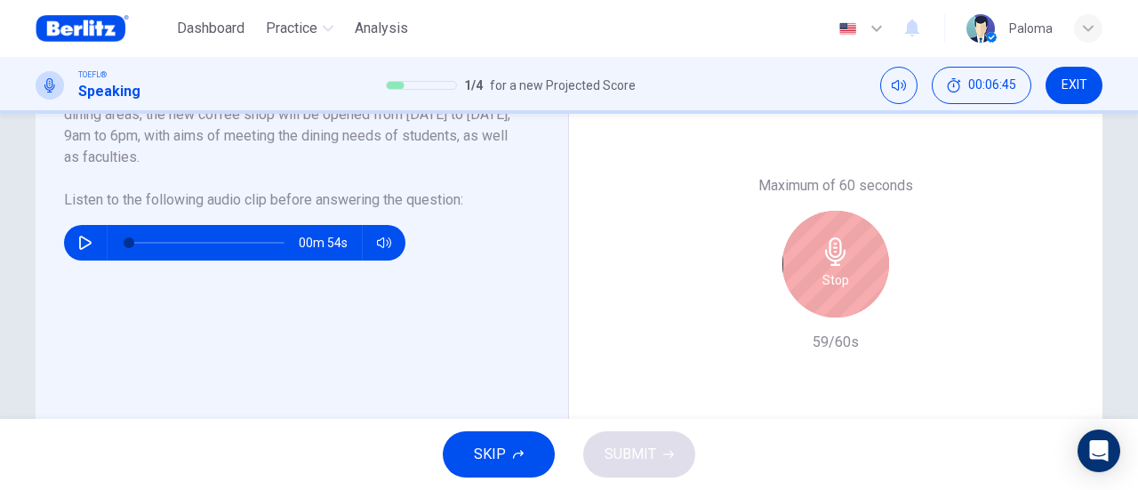
click at [876, 273] on div "Stop" at bounding box center [835, 264] width 107 height 107
drag, startPoint x: 839, startPoint y: 296, endPoint x: 828, endPoint y: 298, distance: 10.8
click at [837, 296] on div "Stop" at bounding box center [835, 264] width 107 height 107
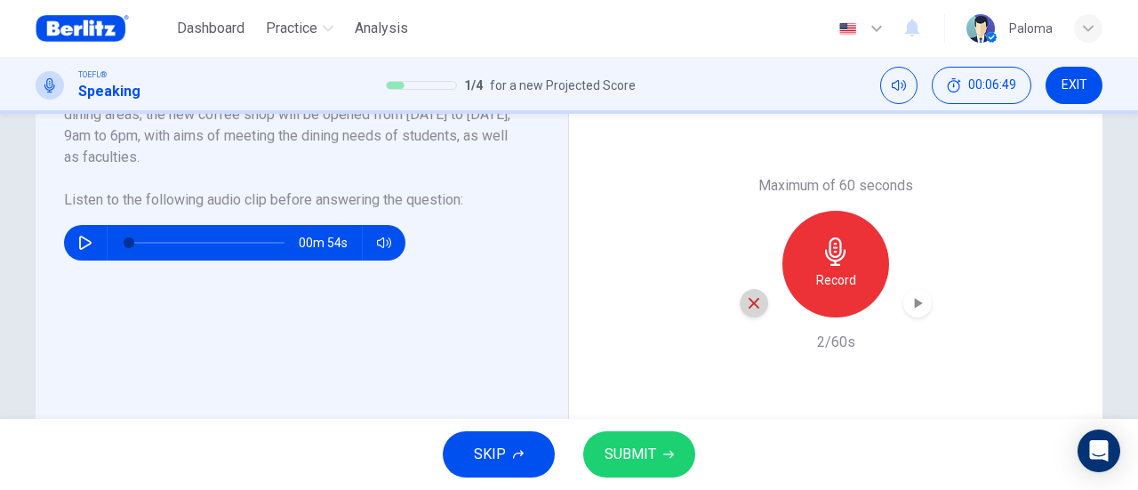
click at [749, 300] on icon "button" at bounding box center [754, 303] width 16 height 16
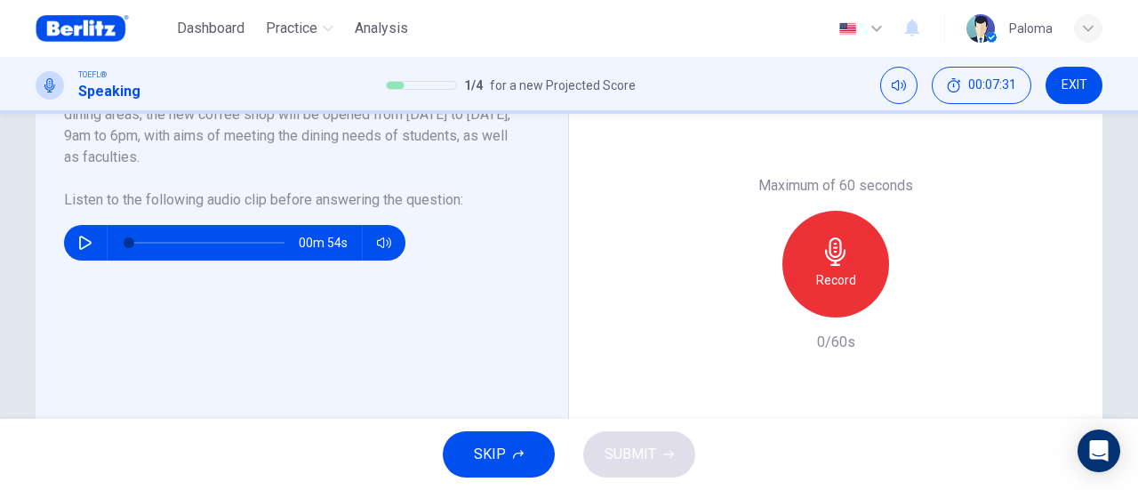
click at [832, 252] on icon "button" at bounding box center [835, 251] width 28 height 28
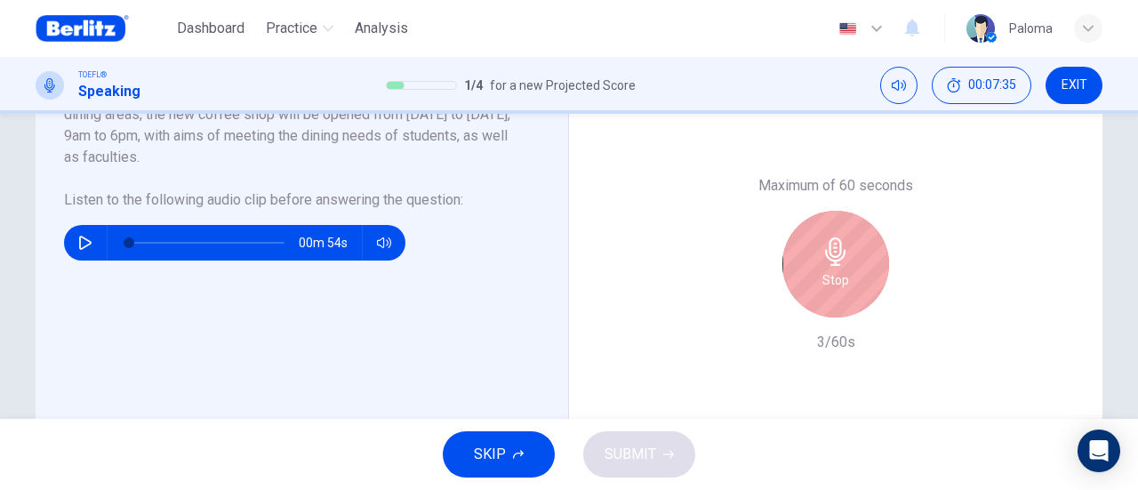
scroll to position [355, 0]
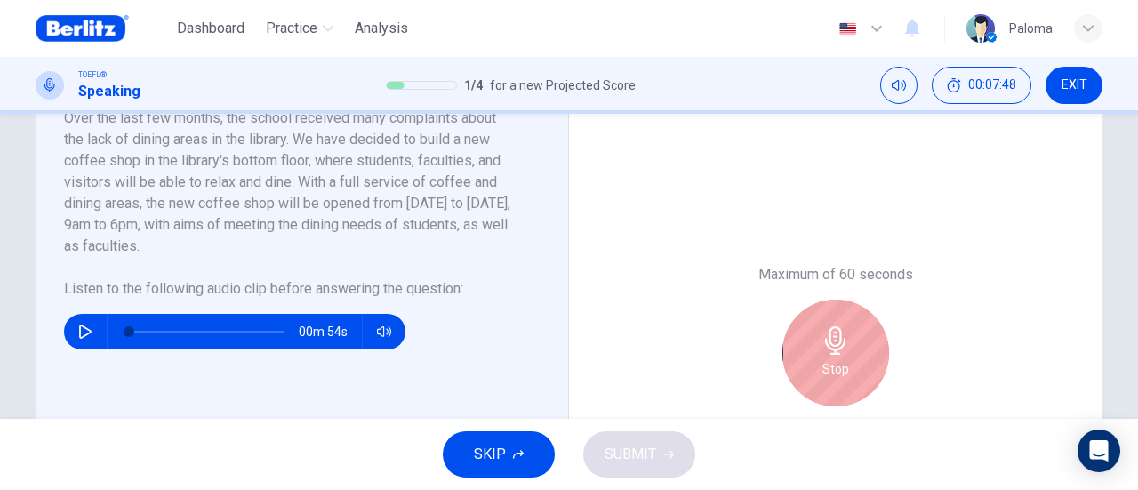
click at [822, 361] on h6 "Stop" at bounding box center [835, 368] width 27 height 21
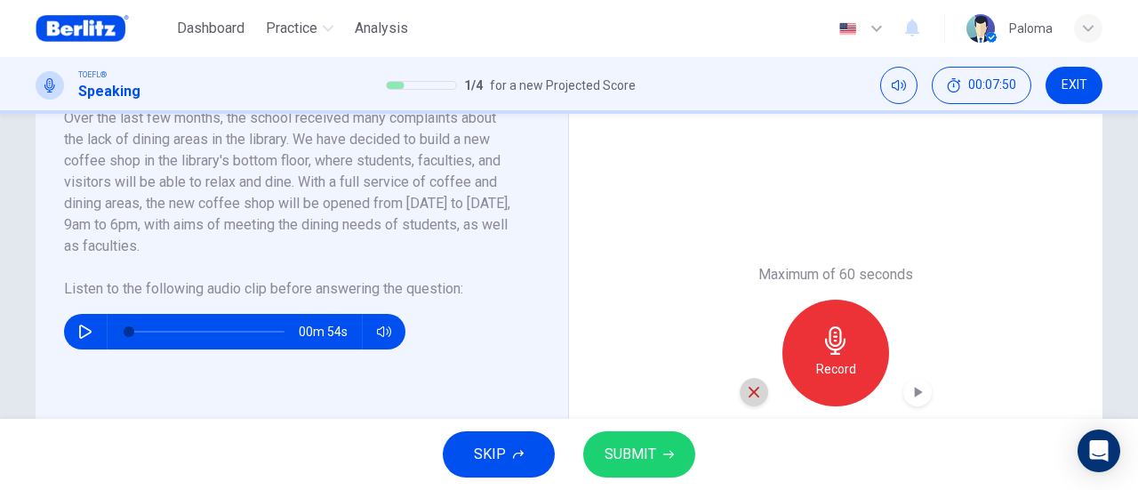
click at [749, 389] on icon "button" at bounding box center [754, 392] width 16 height 16
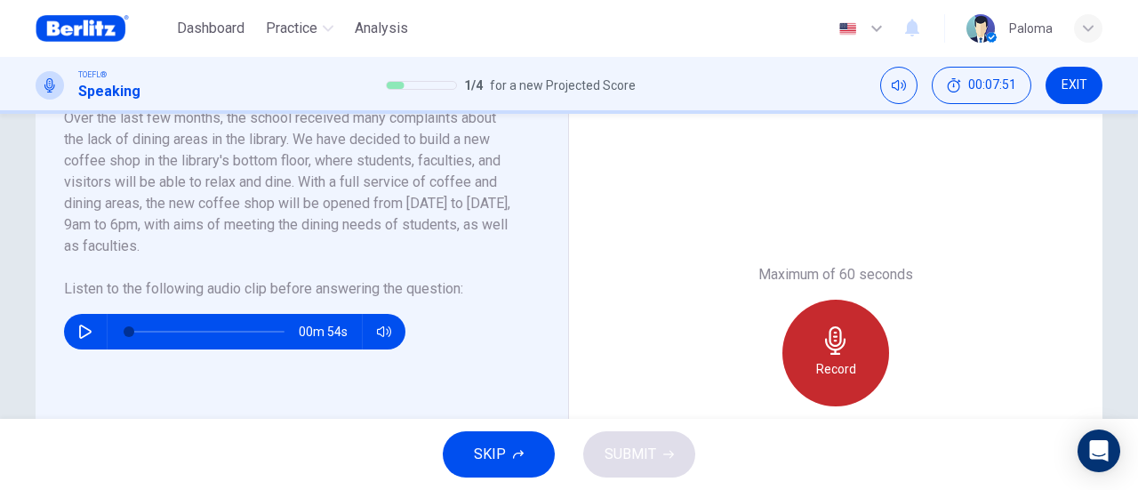
click at [828, 367] on h6 "Record" at bounding box center [836, 368] width 40 height 21
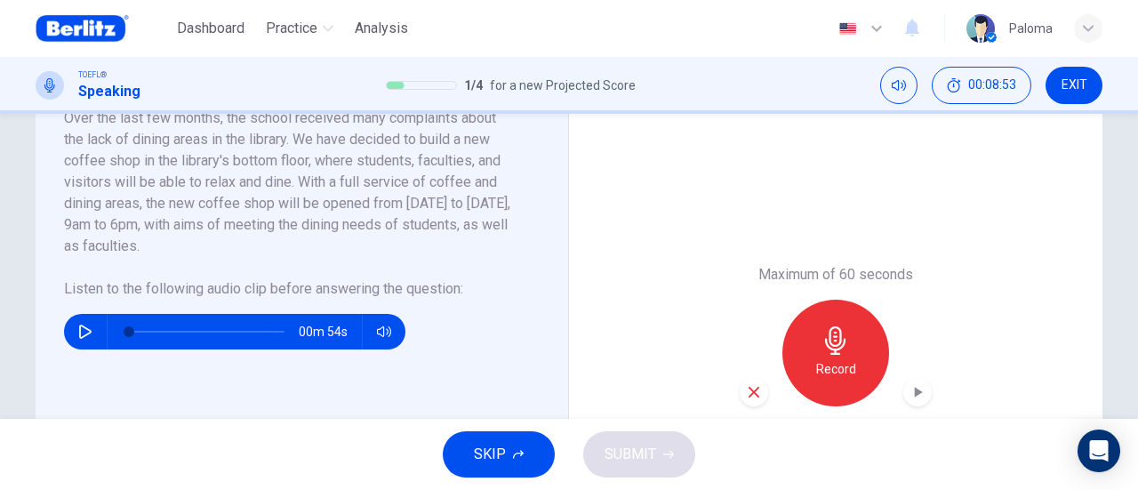
click at [859, 343] on div "Record" at bounding box center [835, 353] width 107 height 107
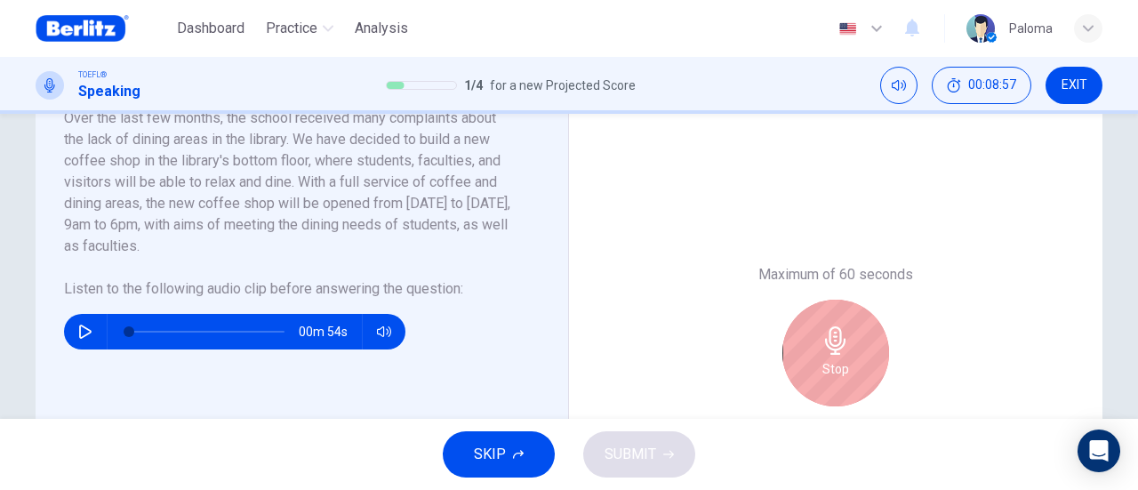
click at [841, 343] on icon "button" at bounding box center [835, 340] width 28 height 28
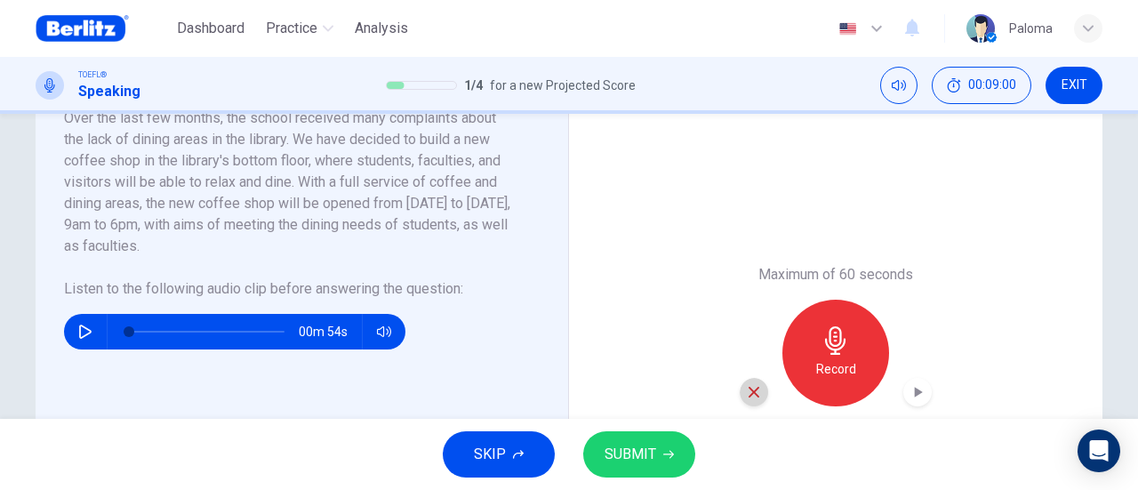
click at [748, 385] on icon "button" at bounding box center [754, 392] width 16 height 16
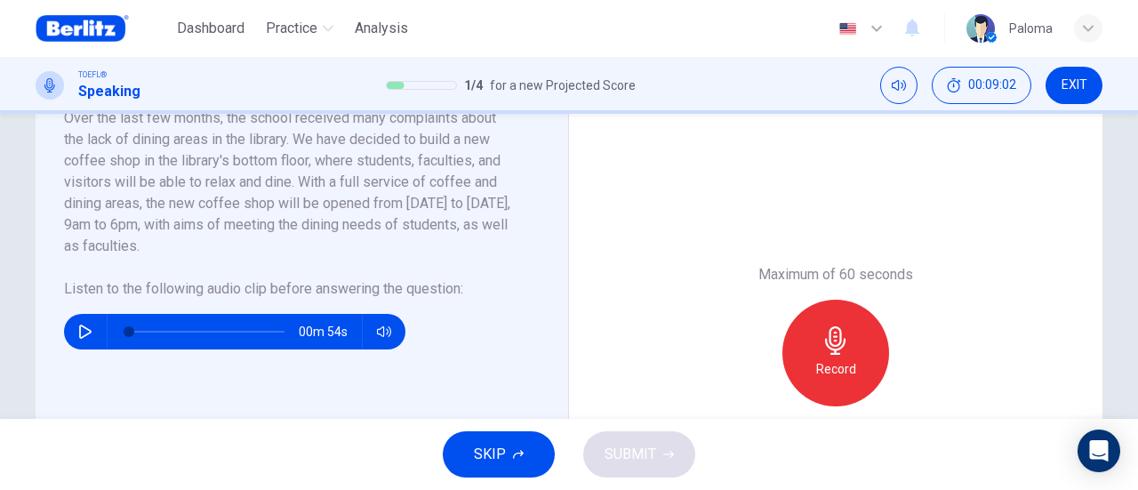
click at [805, 336] on div "Record" at bounding box center [835, 353] width 107 height 107
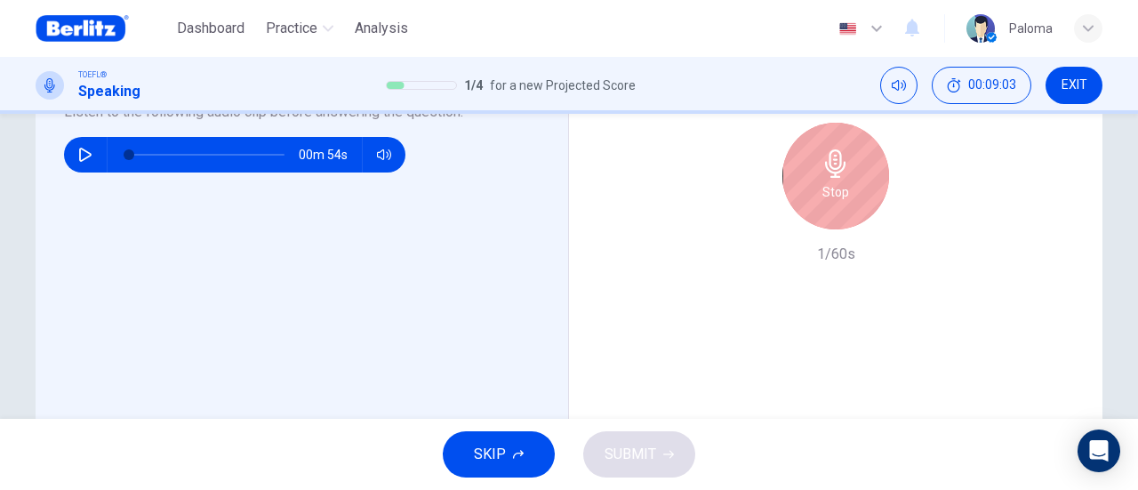
scroll to position [533, 0]
click at [850, 159] on div "Stop" at bounding box center [835, 175] width 107 height 107
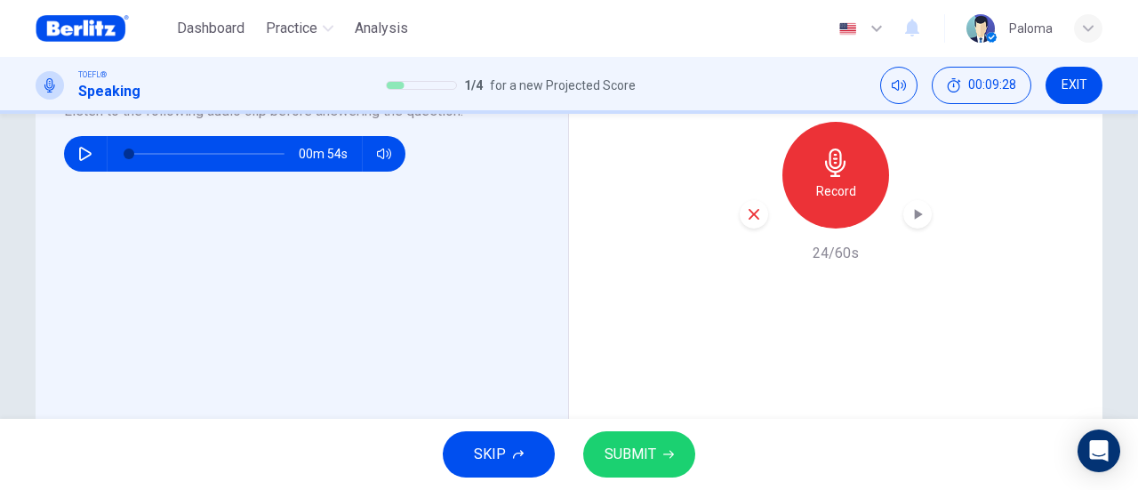
drag, startPoint x: 753, startPoint y: 215, endPoint x: 891, endPoint y: 169, distance: 146.1
click at [754, 215] on icon "button" at bounding box center [754, 214] width 16 height 16
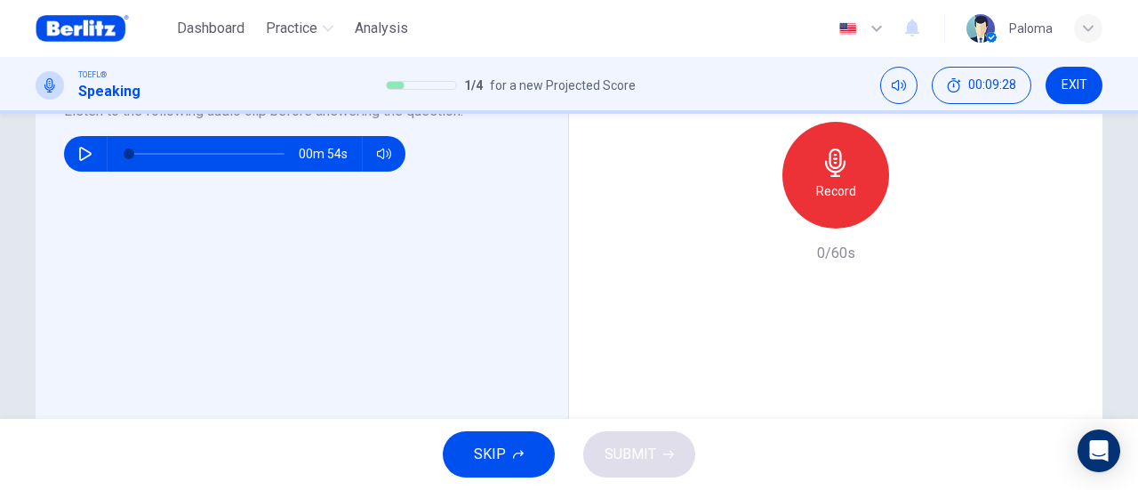
click at [844, 168] on icon "button" at bounding box center [835, 162] width 28 height 28
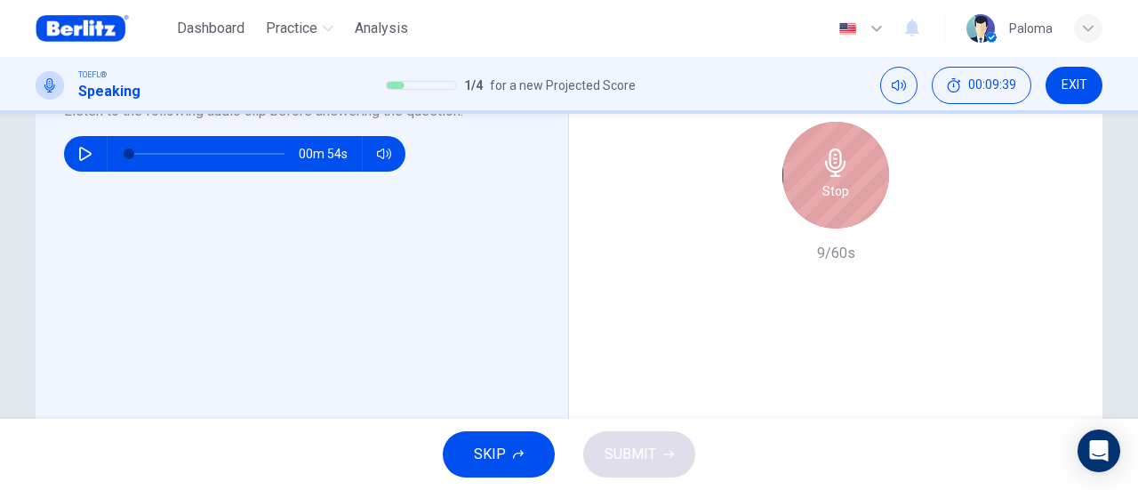
click at [848, 181] on div "Stop" at bounding box center [835, 175] width 107 height 107
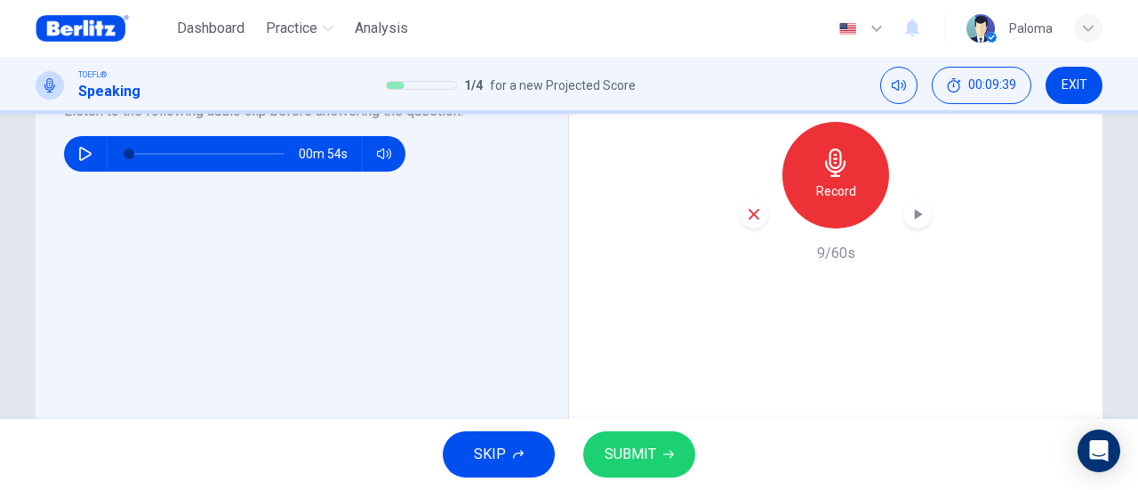
click at [747, 220] on icon "button" at bounding box center [754, 214] width 16 height 16
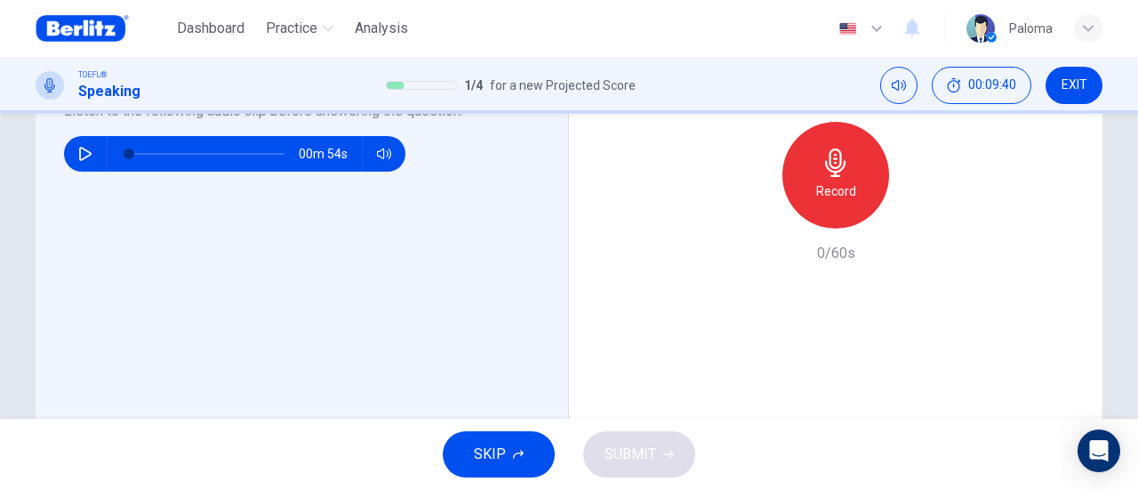
click at [819, 186] on h6 "Record" at bounding box center [836, 190] width 40 height 21
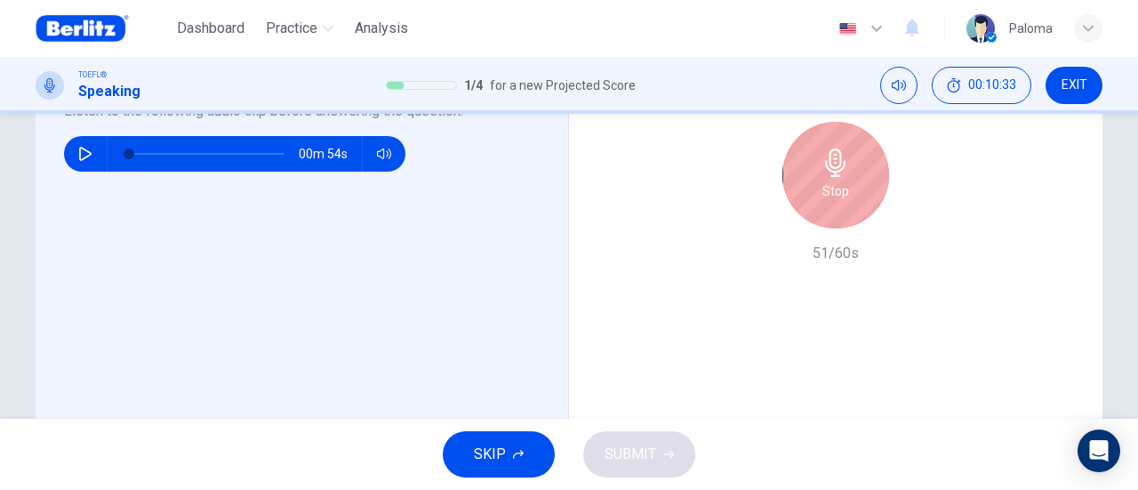
click at [822, 189] on h6 "Stop" at bounding box center [835, 190] width 27 height 21
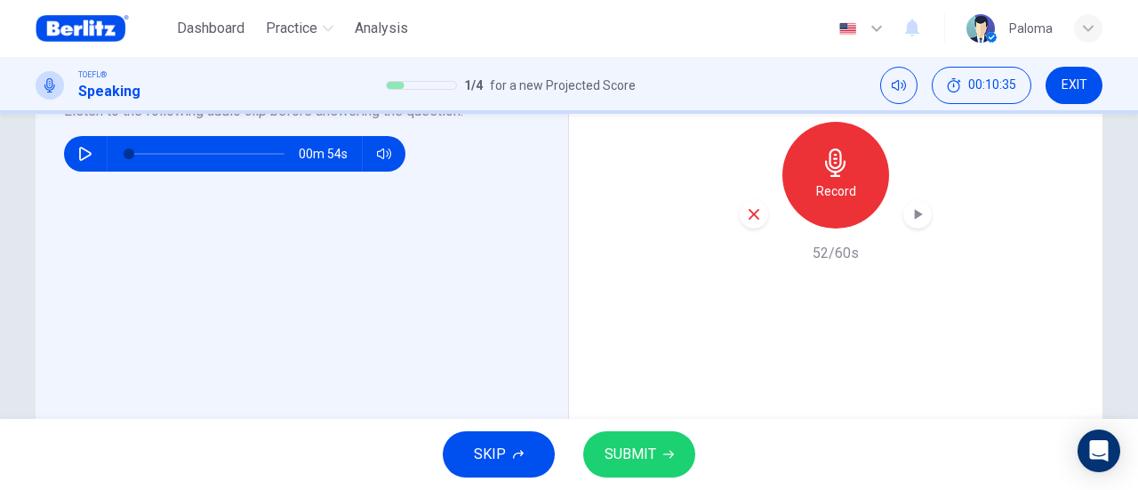
drag, startPoint x: 659, startPoint y: 459, endPoint x: 896, endPoint y: 403, distance: 242.7
click at [661, 459] on button "SUBMIT" at bounding box center [639, 454] width 112 height 46
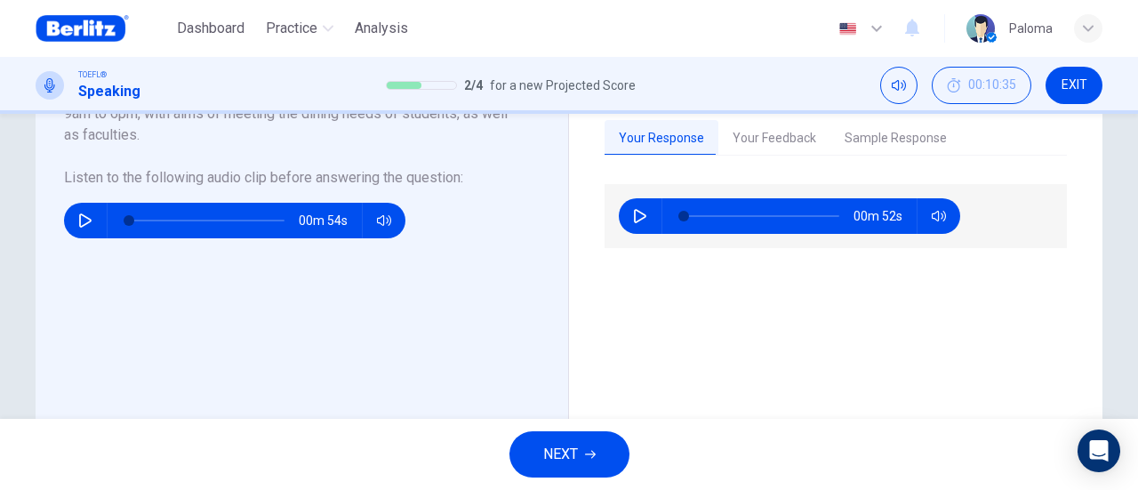
scroll to position [355, 0]
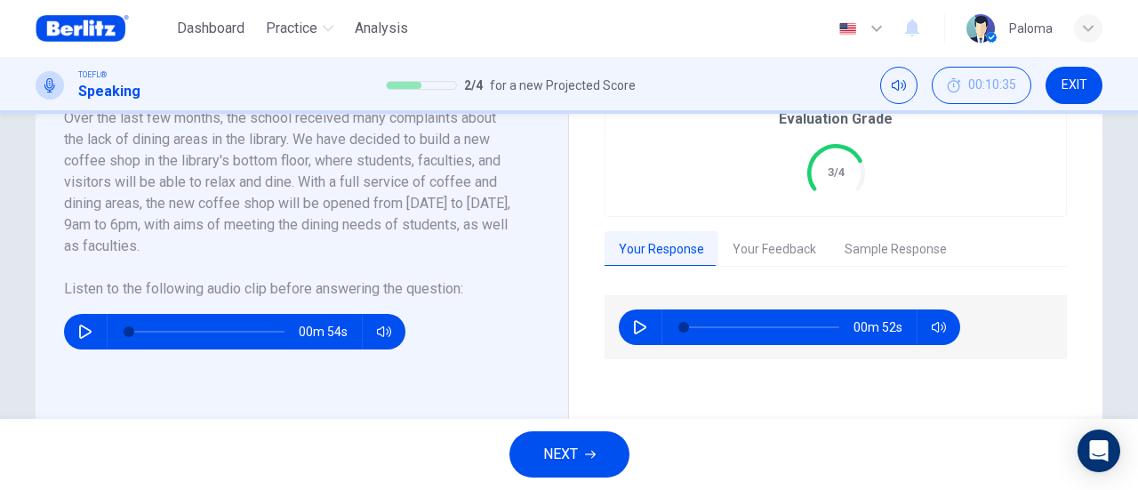
click at [753, 250] on button "Your Feedback" at bounding box center [774, 249] width 112 height 37
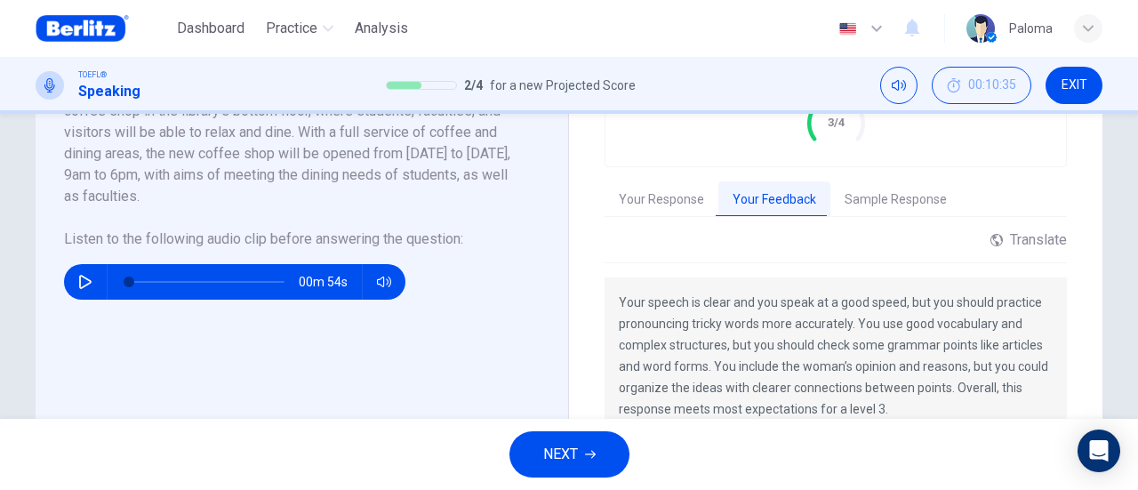
scroll to position [444, 0]
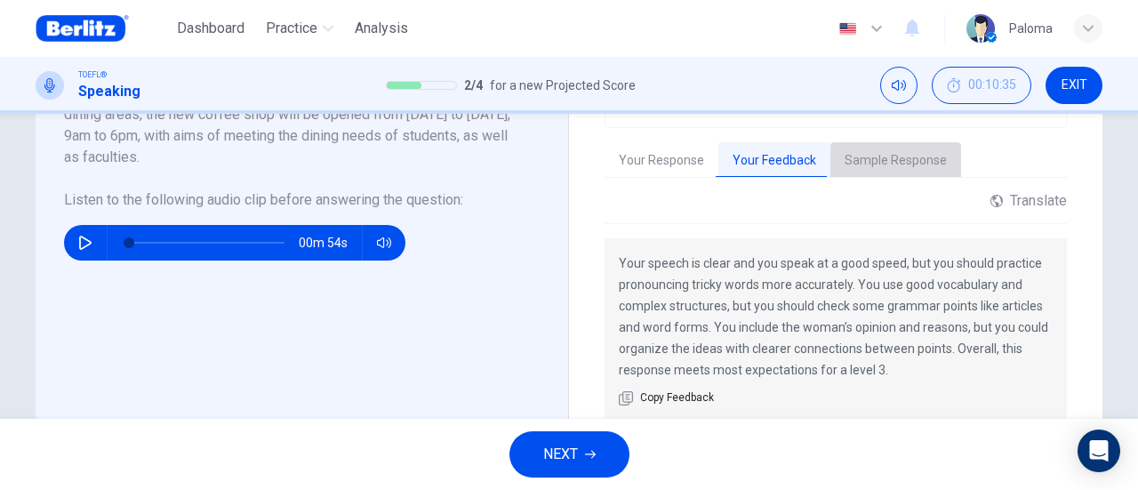
click at [894, 163] on button "Sample Response" at bounding box center [895, 160] width 131 height 37
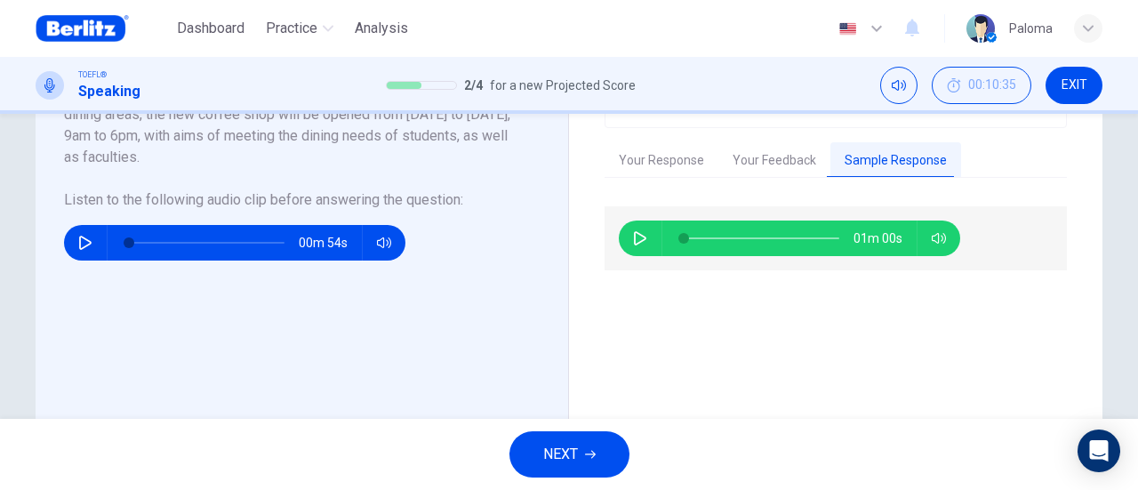
click at [633, 235] on icon "button" at bounding box center [640, 238] width 14 height 14
click at [635, 240] on icon "button" at bounding box center [640, 238] width 10 height 11
type input "**"
drag, startPoint x: 582, startPoint y: 453, endPoint x: 627, endPoint y: 403, distance: 68.0
click at [581, 453] on button "NEXT" at bounding box center [569, 454] width 120 height 46
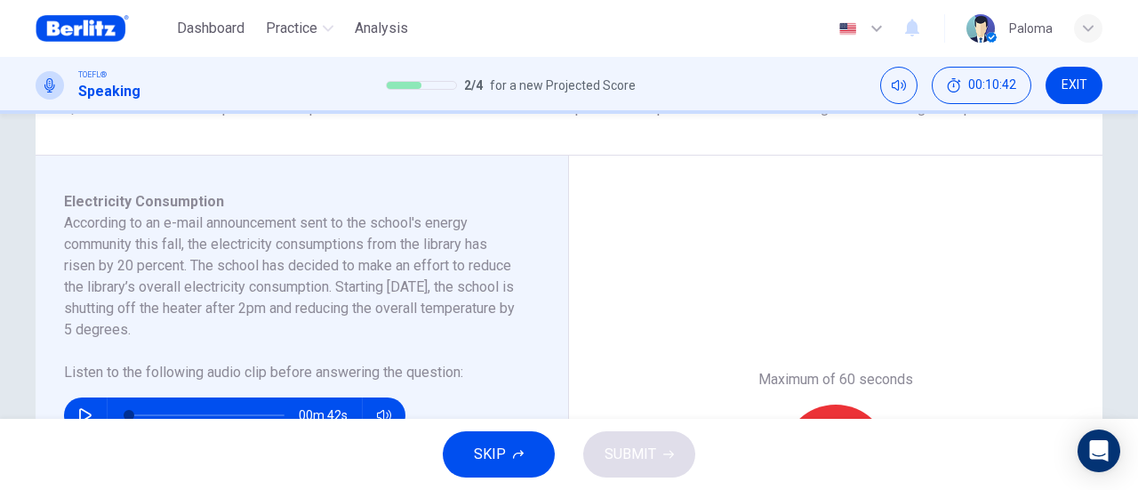
scroll to position [267, 0]
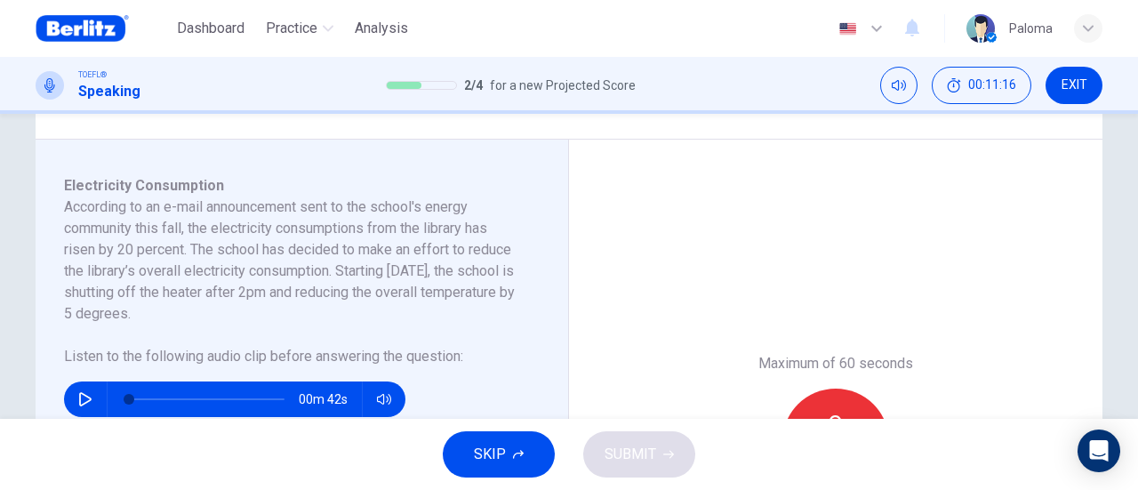
click at [79, 389] on button "button" at bounding box center [85, 399] width 28 height 36
type input "*"
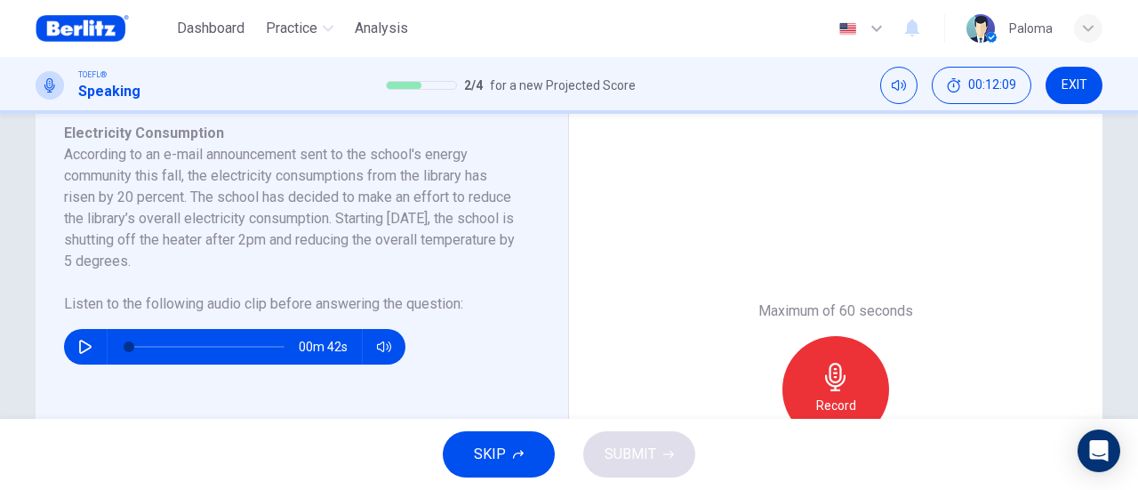
scroll to position [355, 0]
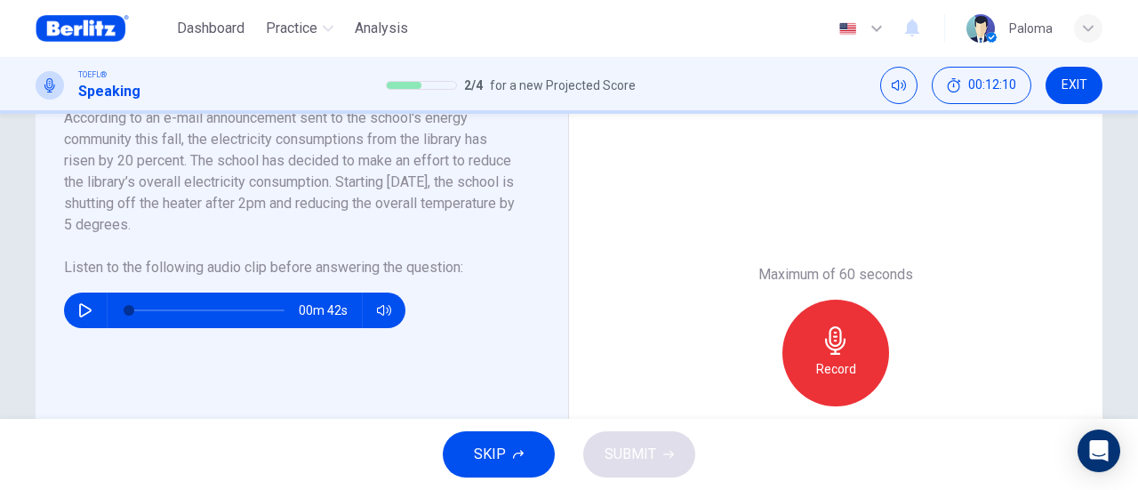
click at [842, 337] on icon "button" at bounding box center [835, 340] width 28 height 28
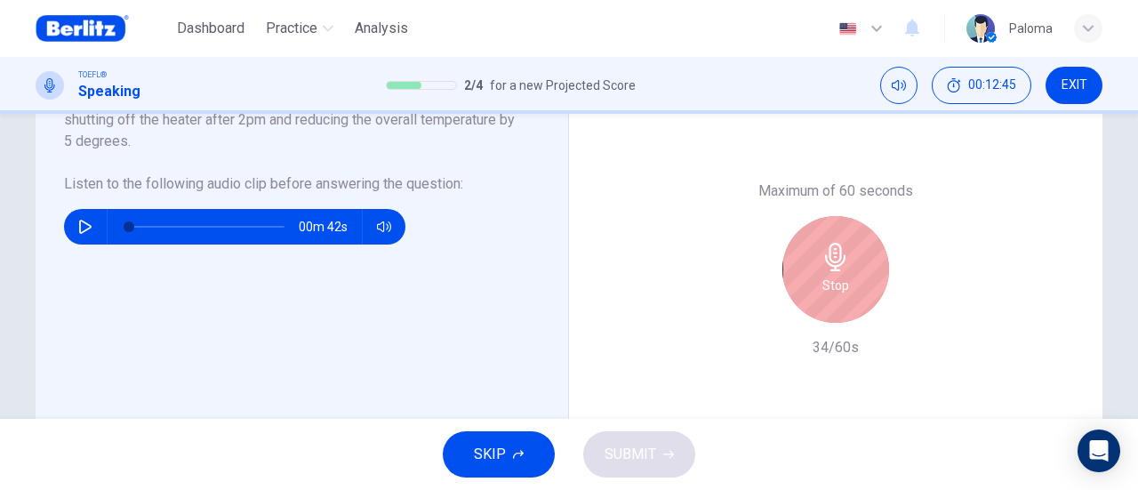
scroll to position [444, 0]
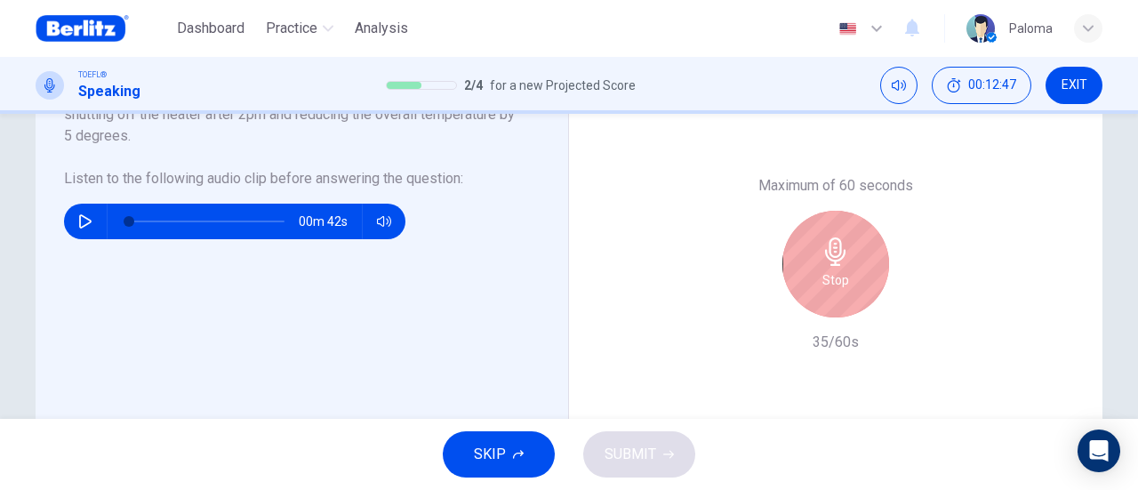
click at [814, 287] on div "Stop" at bounding box center [835, 264] width 107 height 107
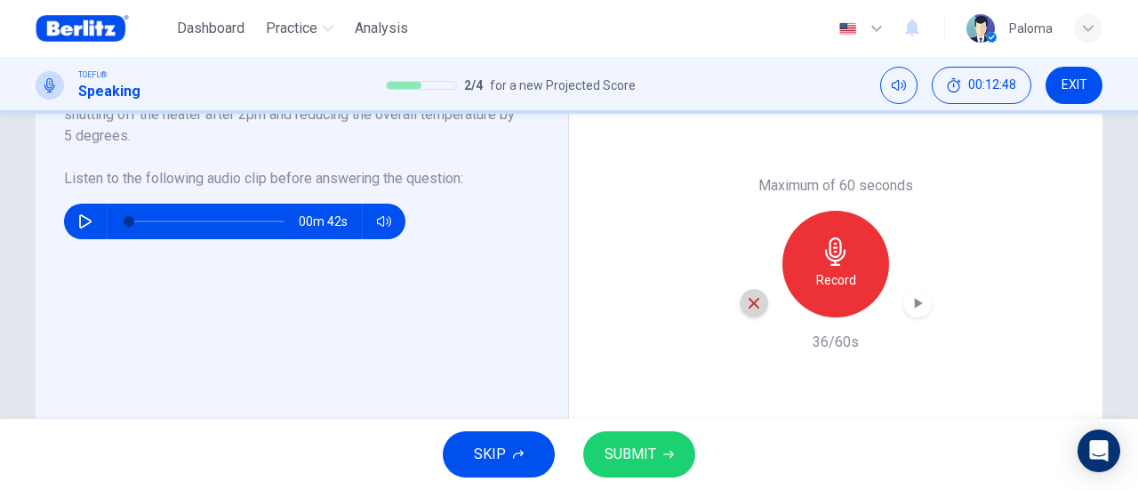
click at [748, 308] on icon "button" at bounding box center [754, 303] width 16 height 16
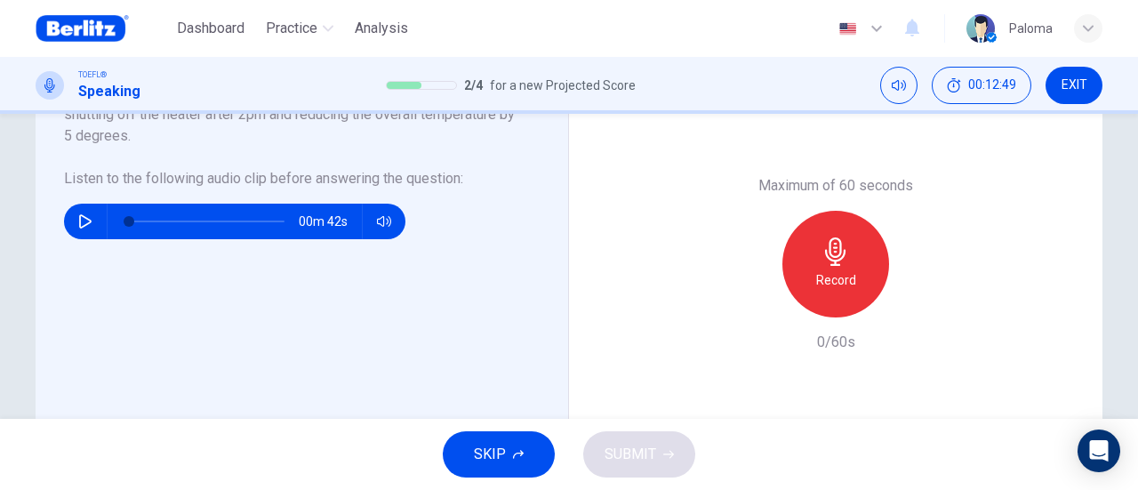
click at [827, 270] on h6 "Record" at bounding box center [836, 279] width 40 height 21
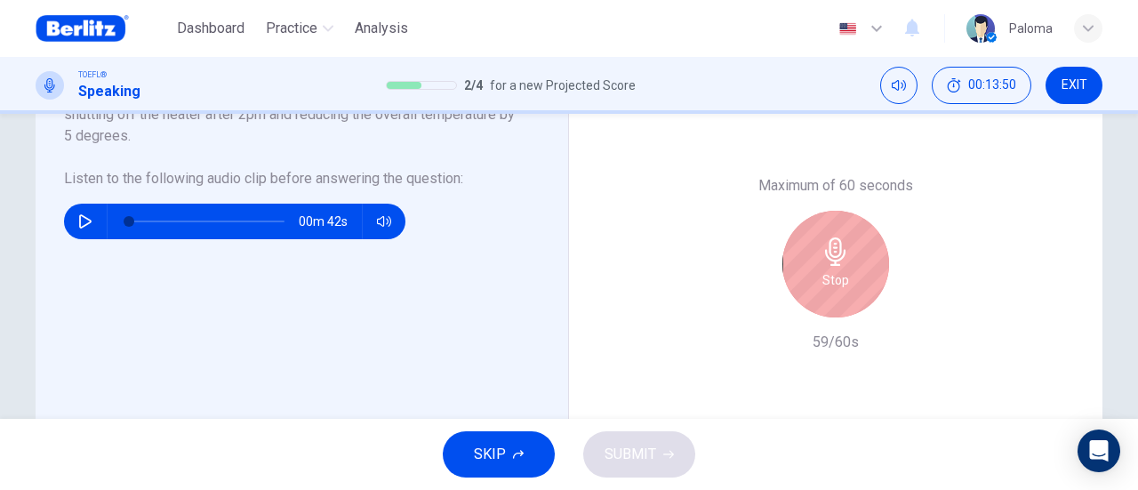
click at [823, 240] on icon "button" at bounding box center [835, 251] width 28 height 28
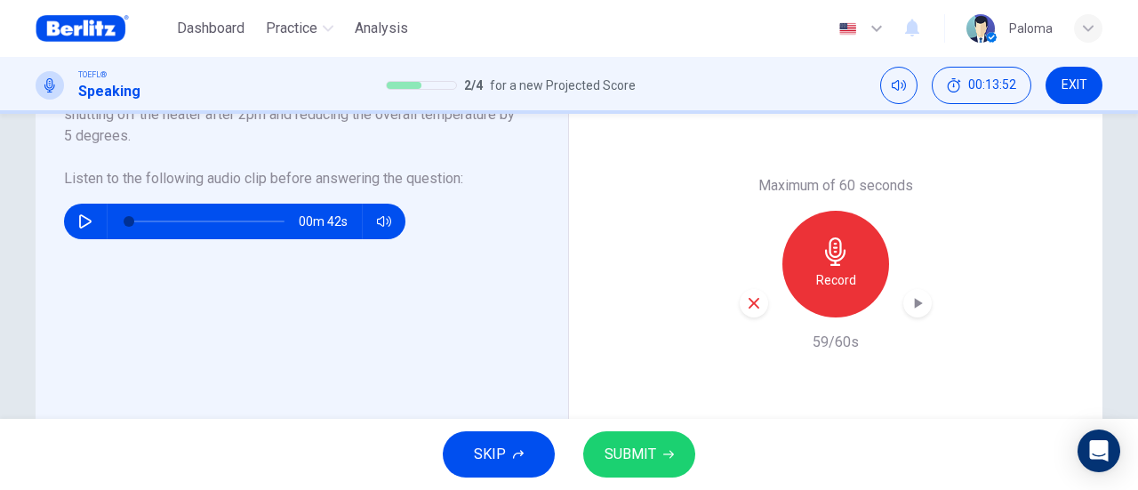
click at [635, 463] on span "SUBMIT" at bounding box center [630, 454] width 52 height 25
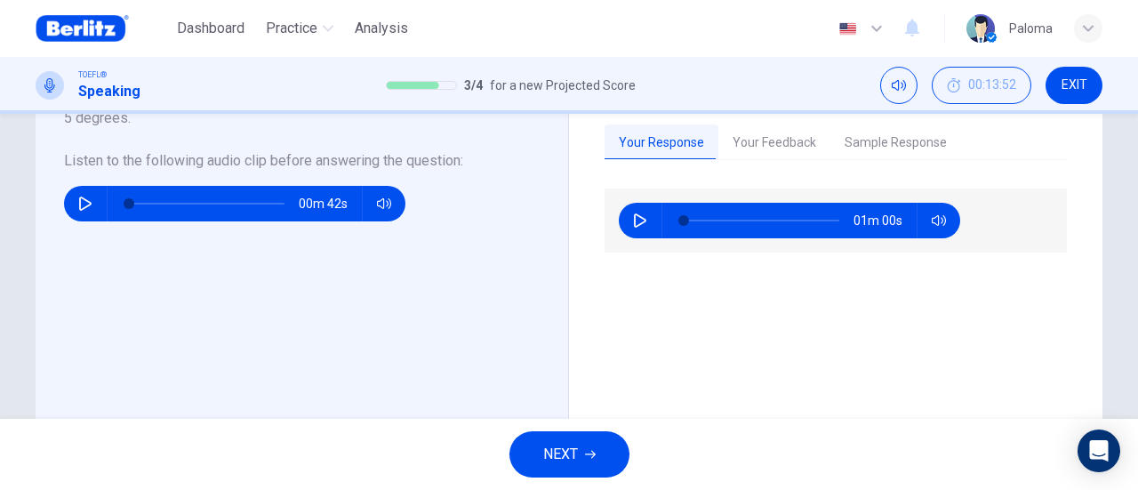
scroll to position [533, 0]
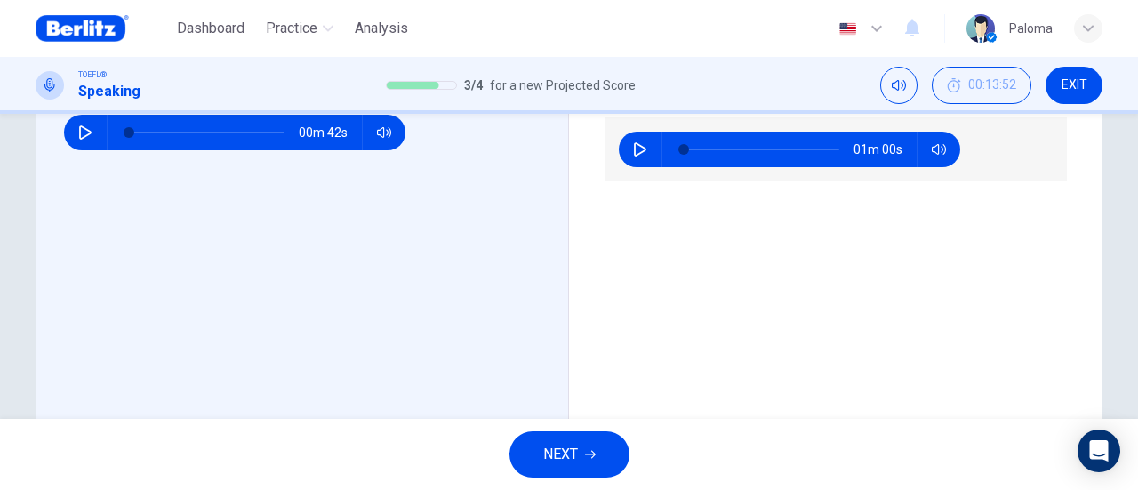
click at [604, 453] on button "NEXT" at bounding box center [569, 454] width 120 height 46
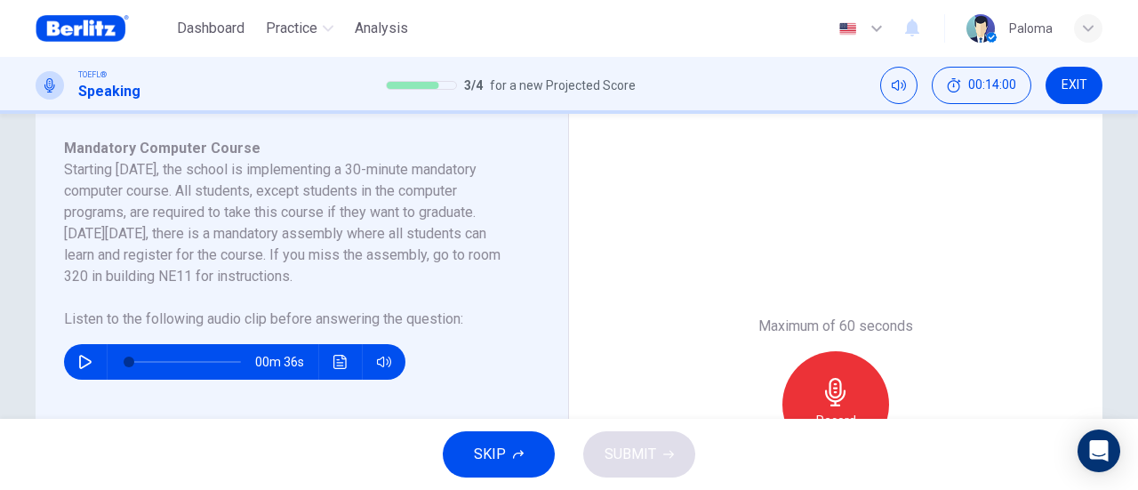
scroll to position [267, 0]
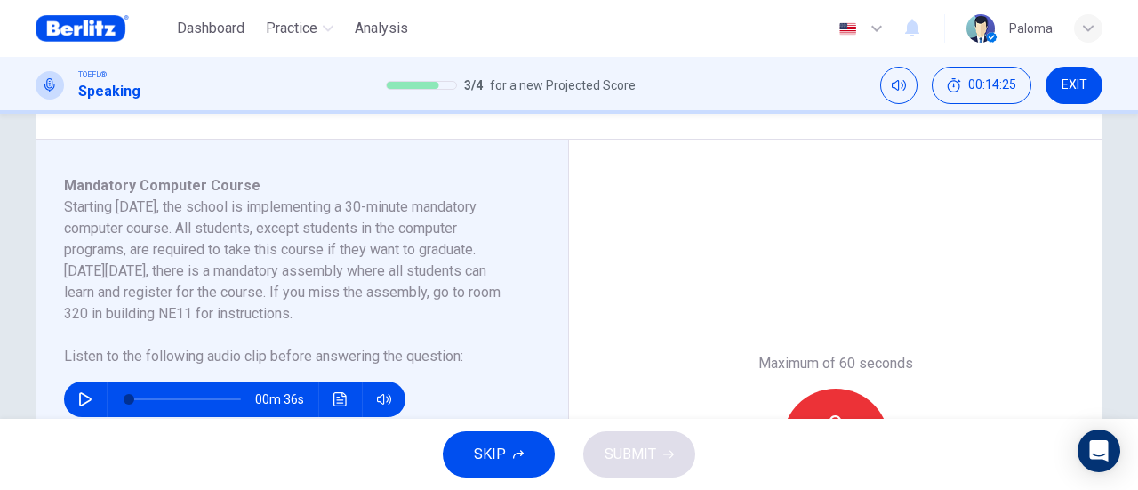
click at [79, 395] on icon "button" at bounding box center [85, 399] width 12 height 14
type input "*"
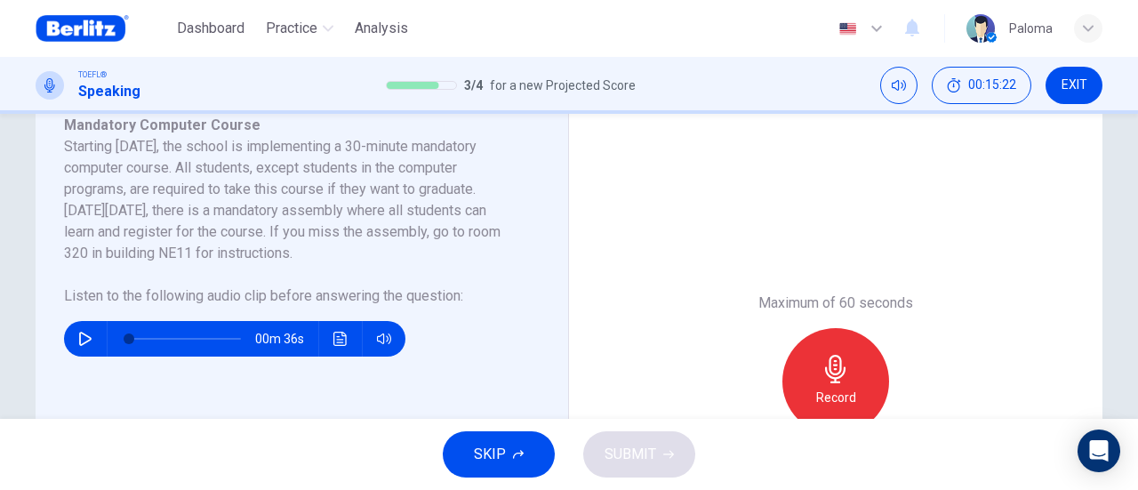
scroll to position [355, 0]
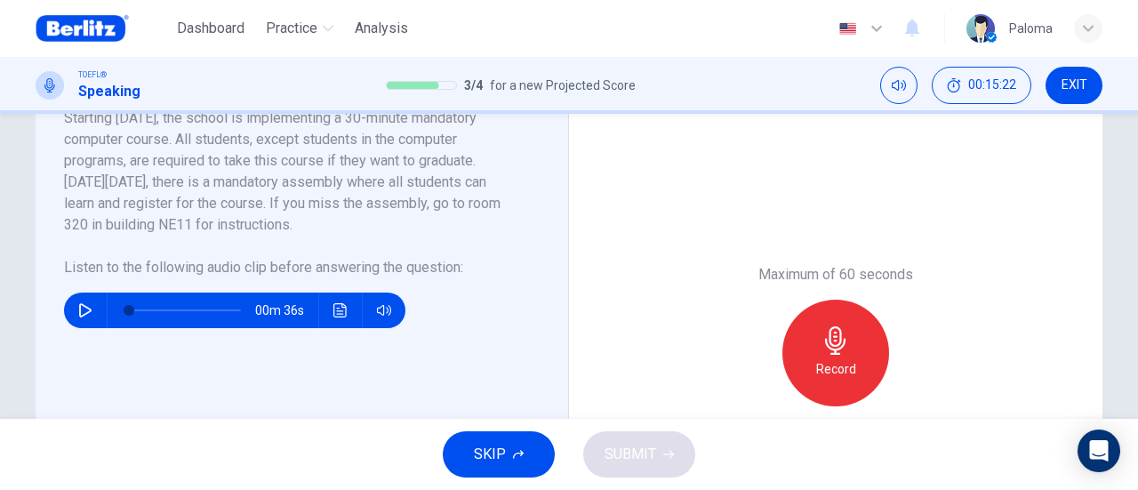
click at [831, 338] on icon "button" at bounding box center [835, 340] width 28 height 28
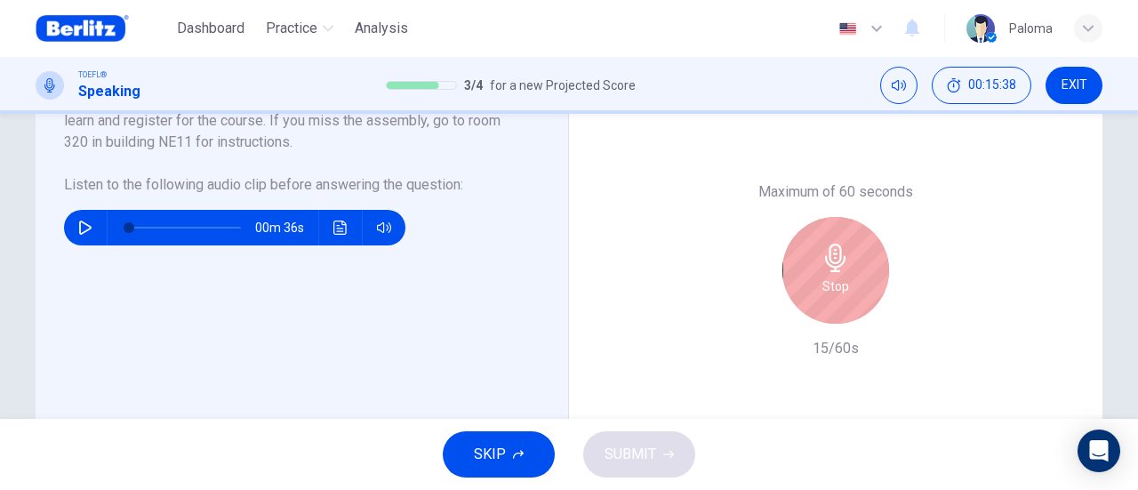
scroll to position [444, 0]
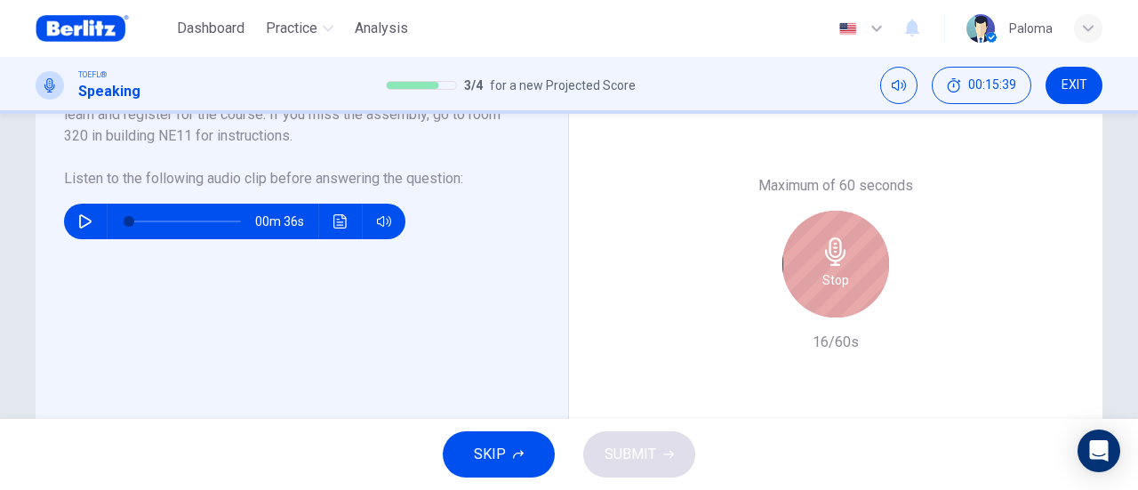
click at [830, 263] on icon "button" at bounding box center [835, 251] width 20 height 28
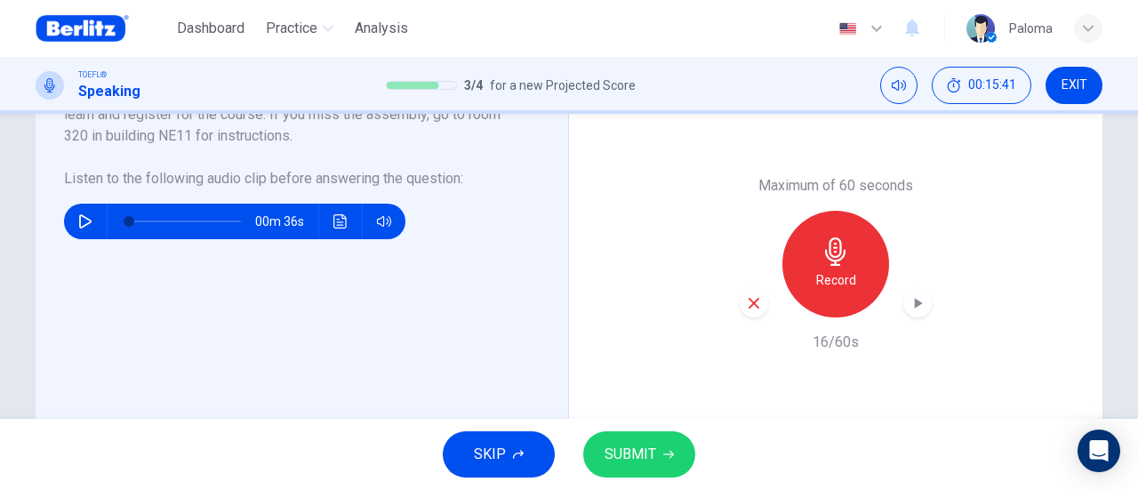
drag, startPoint x: 763, startPoint y: 317, endPoint x: 838, endPoint y: 272, distance: 88.1
click at [761, 316] on div "Maximum of 60 seconds Record 16/60s" at bounding box center [835, 264] width 192 height 178
click at [746, 301] on icon "button" at bounding box center [754, 303] width 16 height 16
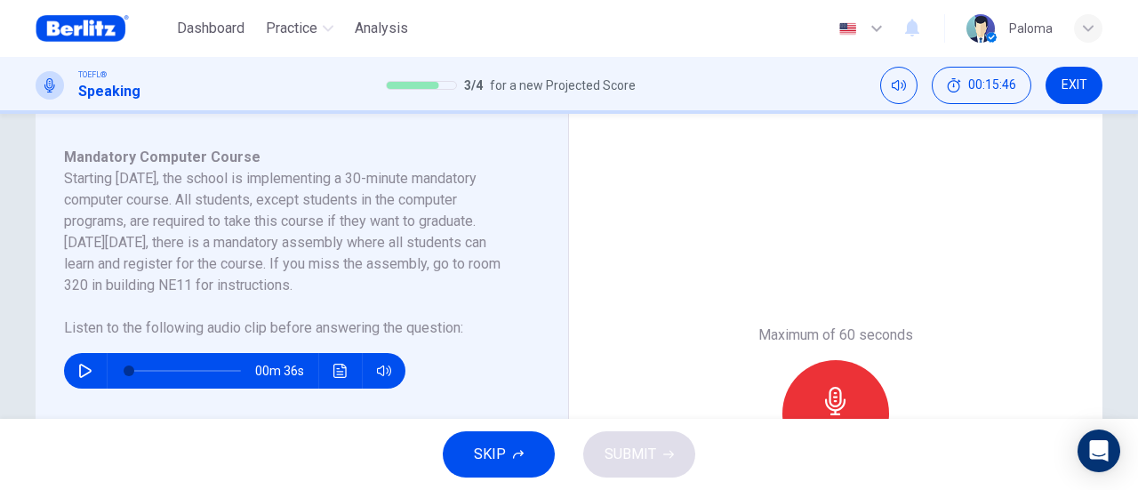
scroll to position [355, 0]
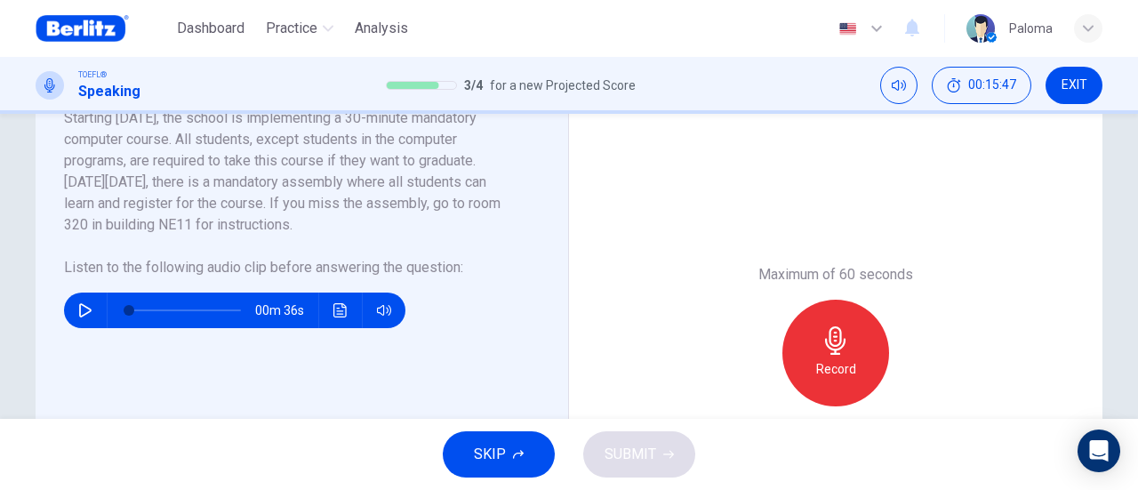
click at [831, 322] on div "Record" at bounding box center [835, 353] width 107 height 107
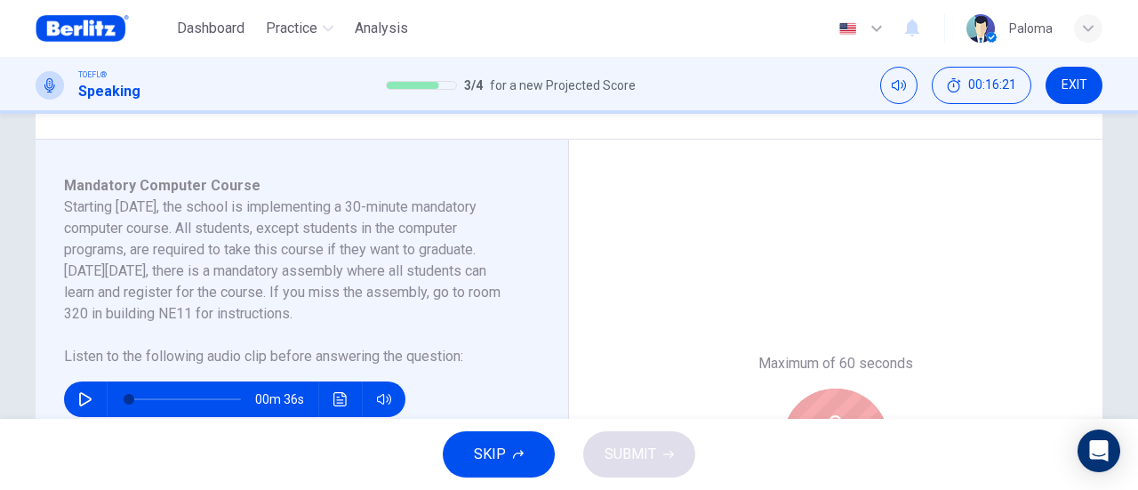
scroll to position [444, 0]
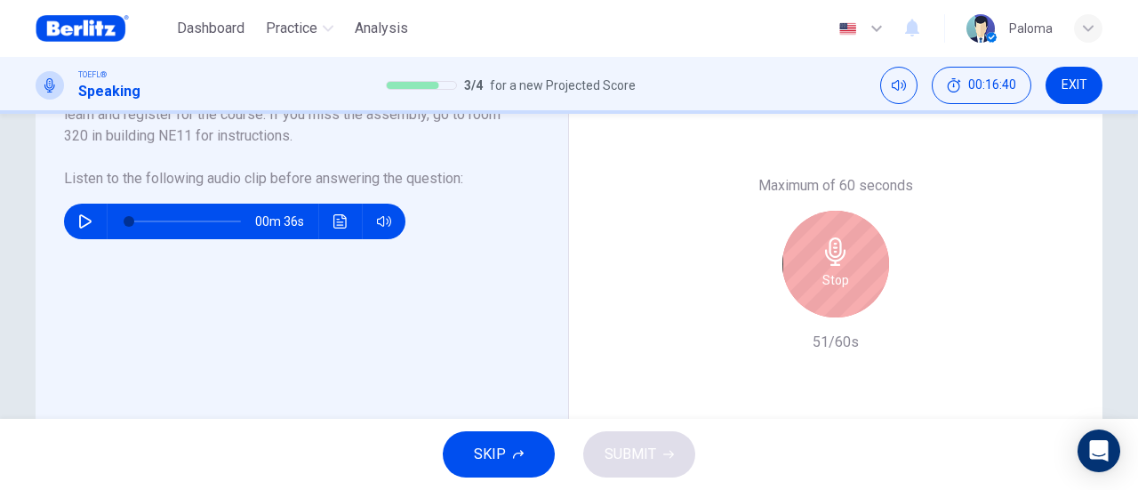
click at [805, 271] on div "Stop" at bounding box center [835, 264] width 107 height 107
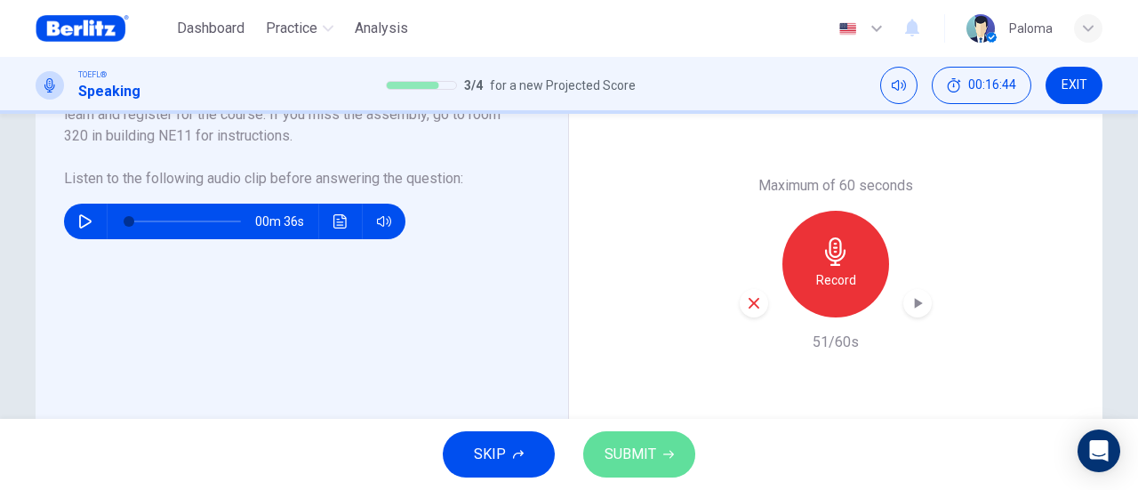
click at [649, 467] on button "SUBMIT" at bounding box center [639, 454] width 112 height 46
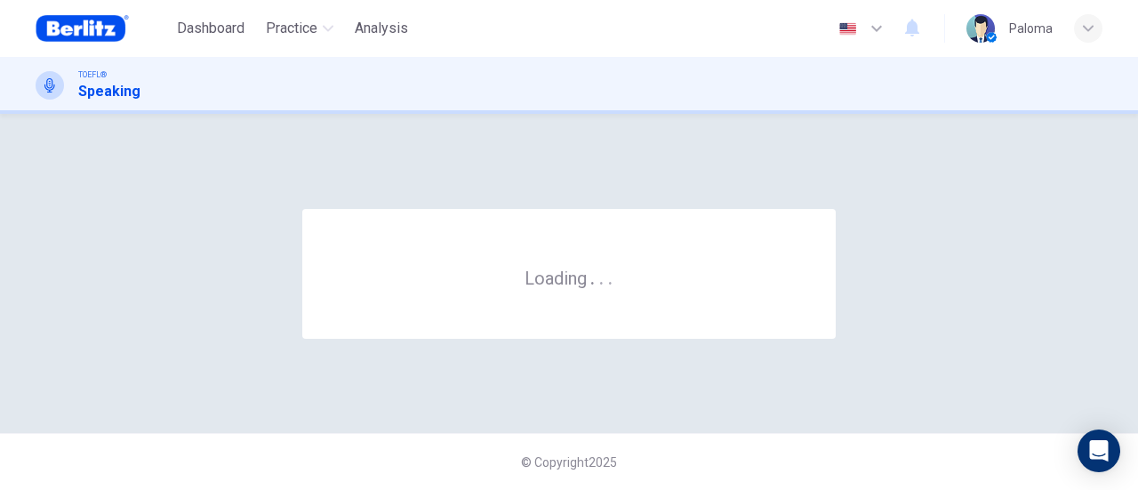
scroll to position [0, 0]
